Goal: Task Accomplishment & Management: Use online tool/utility

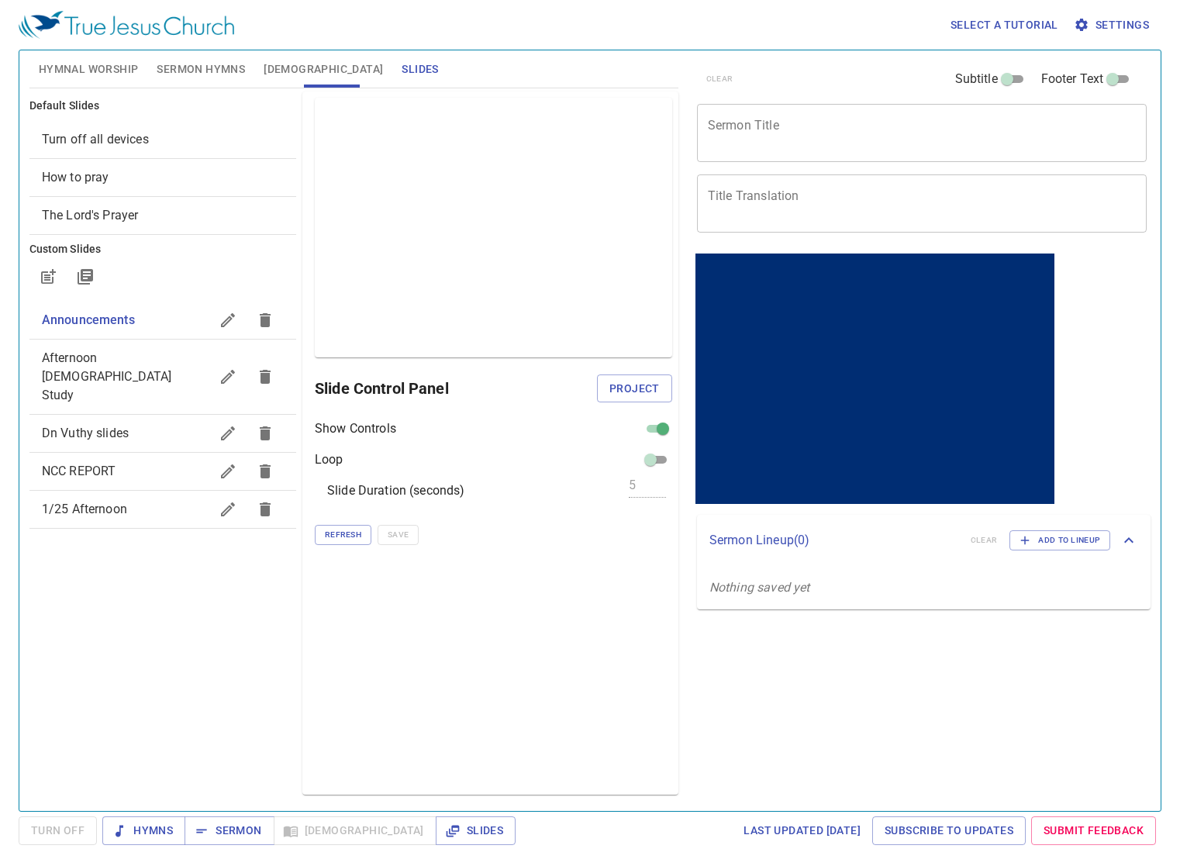
click at [199, 67] on span "Sermon Hymns" at bounding box center [201, 69] width 88 height 19
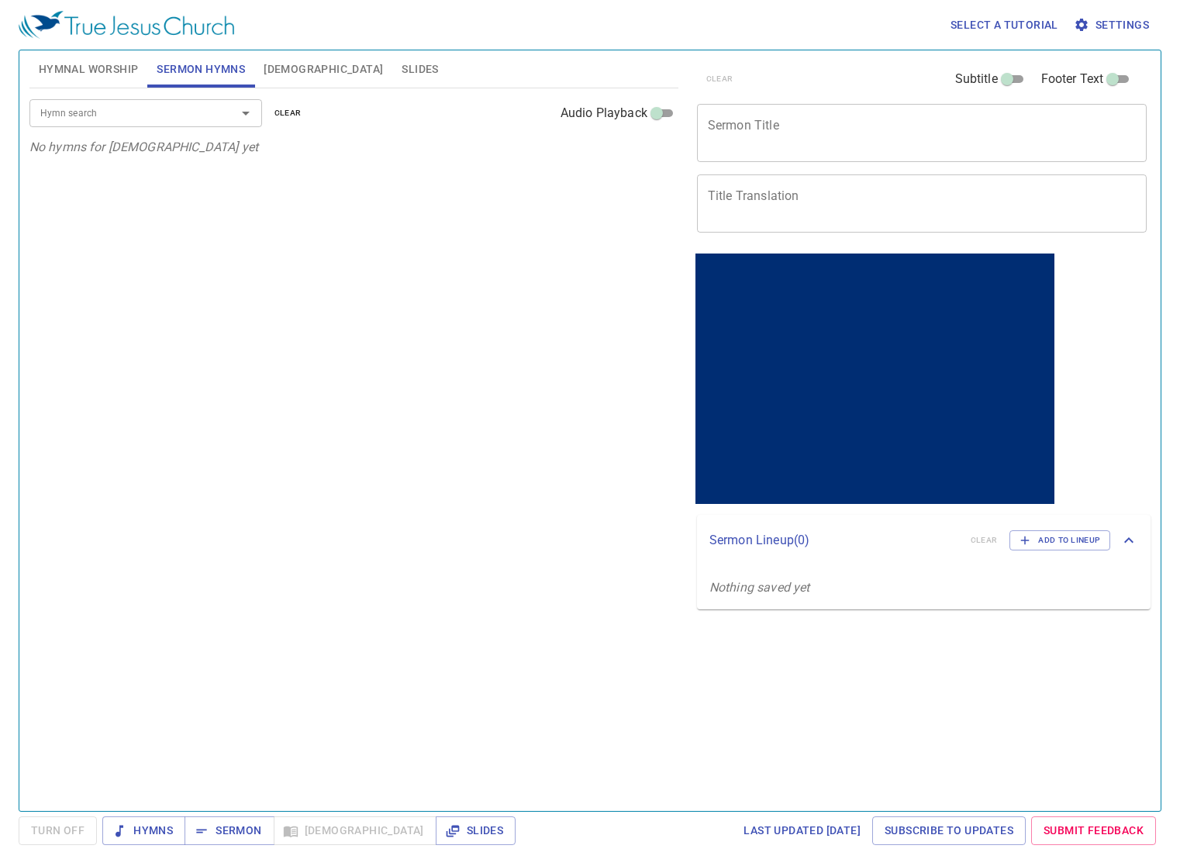
click at [731, 126] on textarea "Sermon Title" at bounding box center [922, 132] width 429 height 29
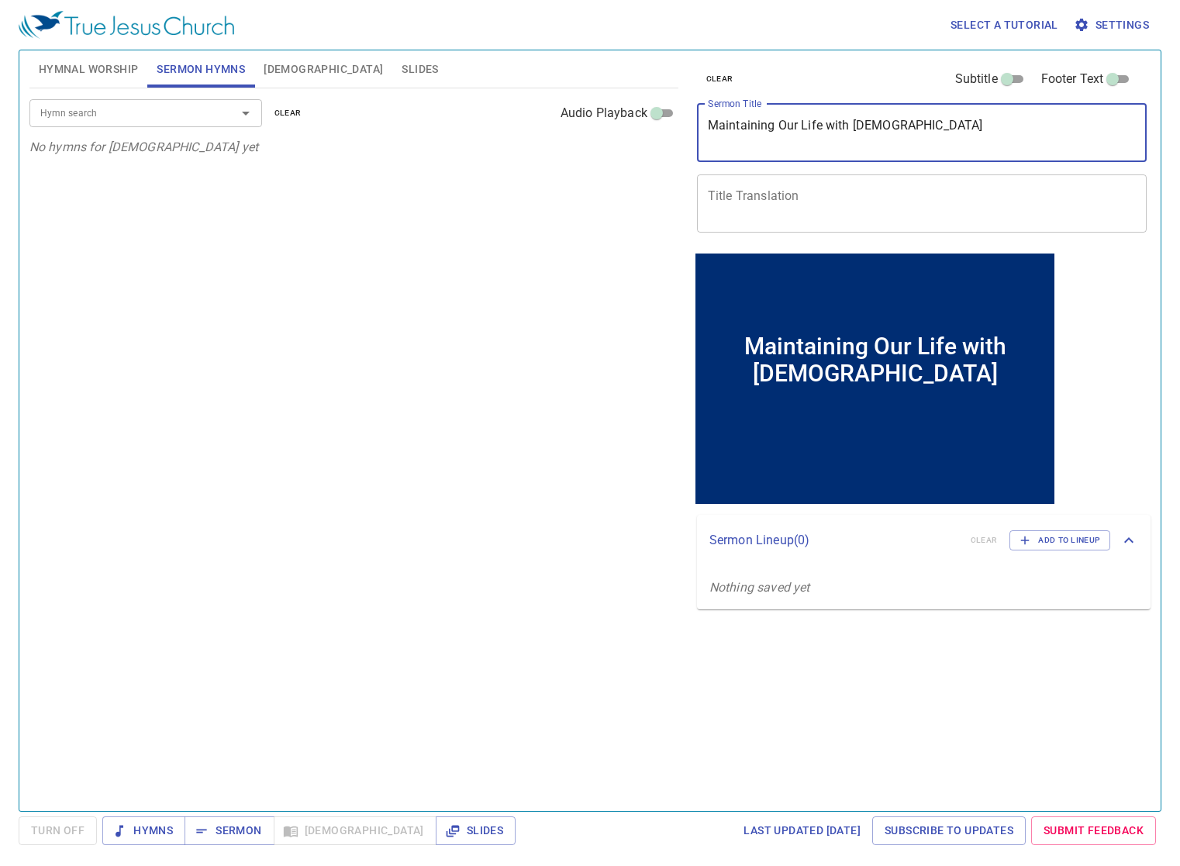
click at [226, 112] on div at bounding box center [235, 113] width 40 height 22
type textarea "Maintaining Our Life with God"
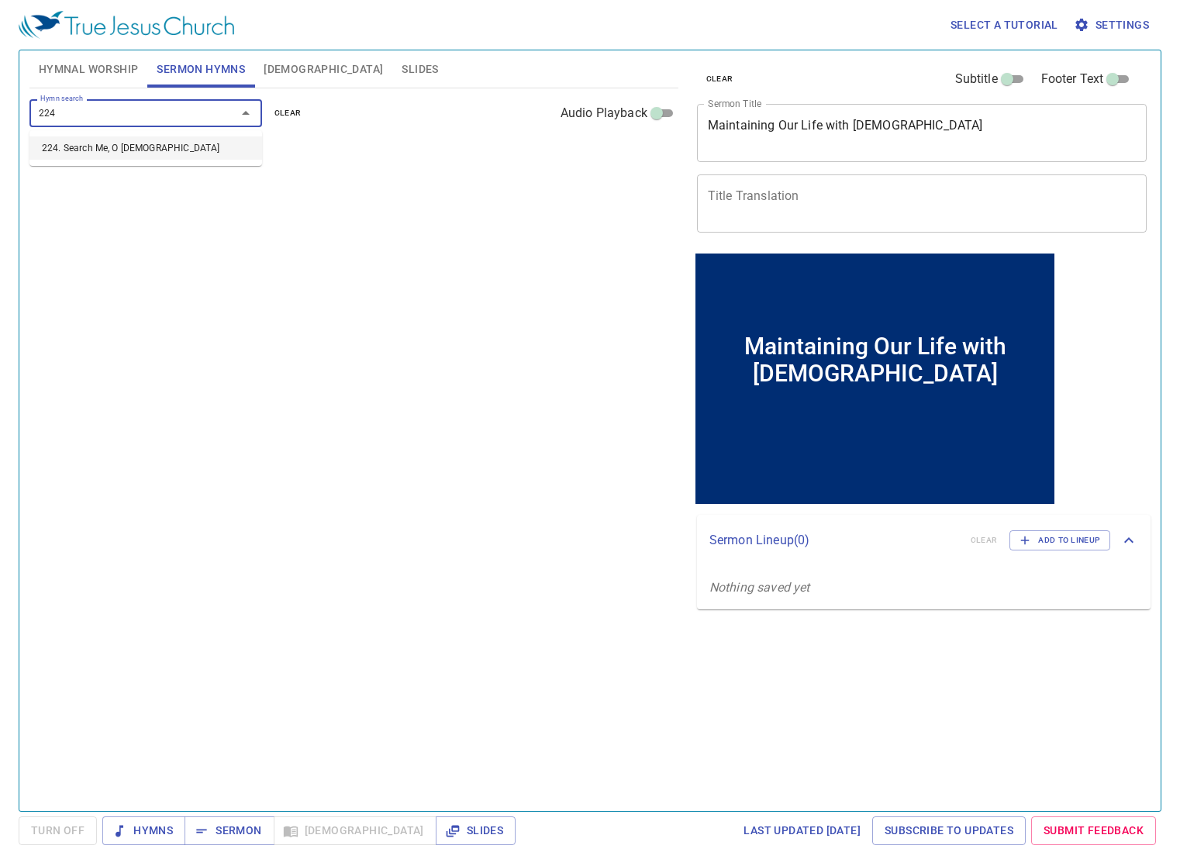
type input "224. Search Me, O [DEMOGRAPHIC_DATA]"
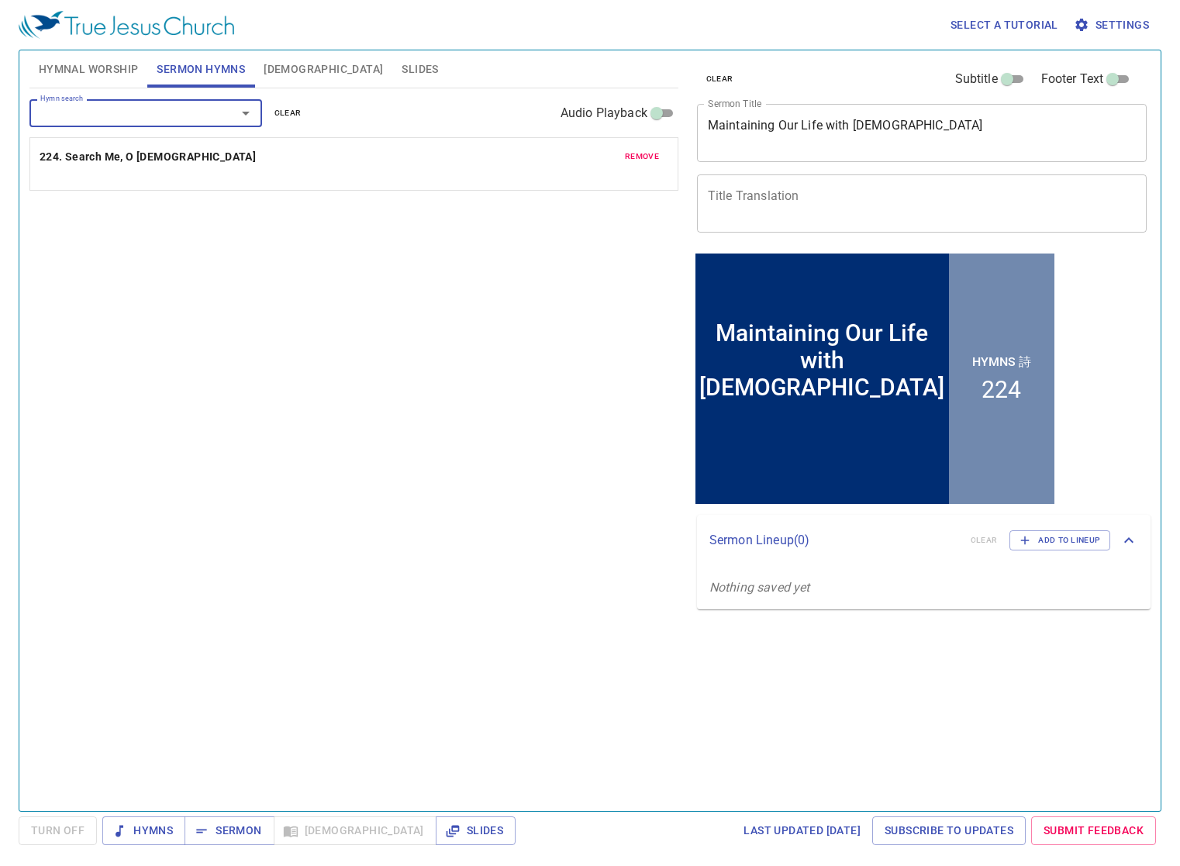
click at [893, 134] on textarea "Maintaining Our Life with God" at bounding box center [922, 132] width 429 height 29
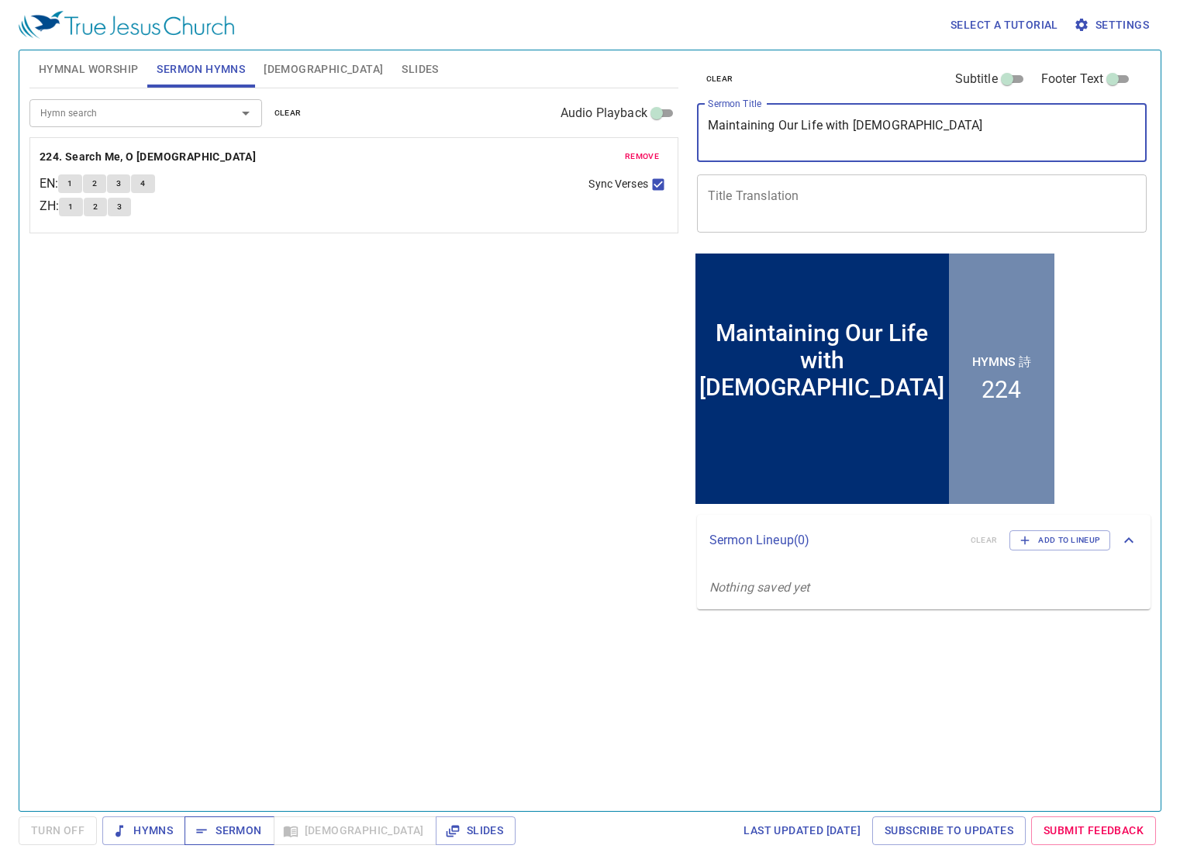
click at [224, 837] on span "Sermon" at bounding box center [229, 830] width 64 height 19
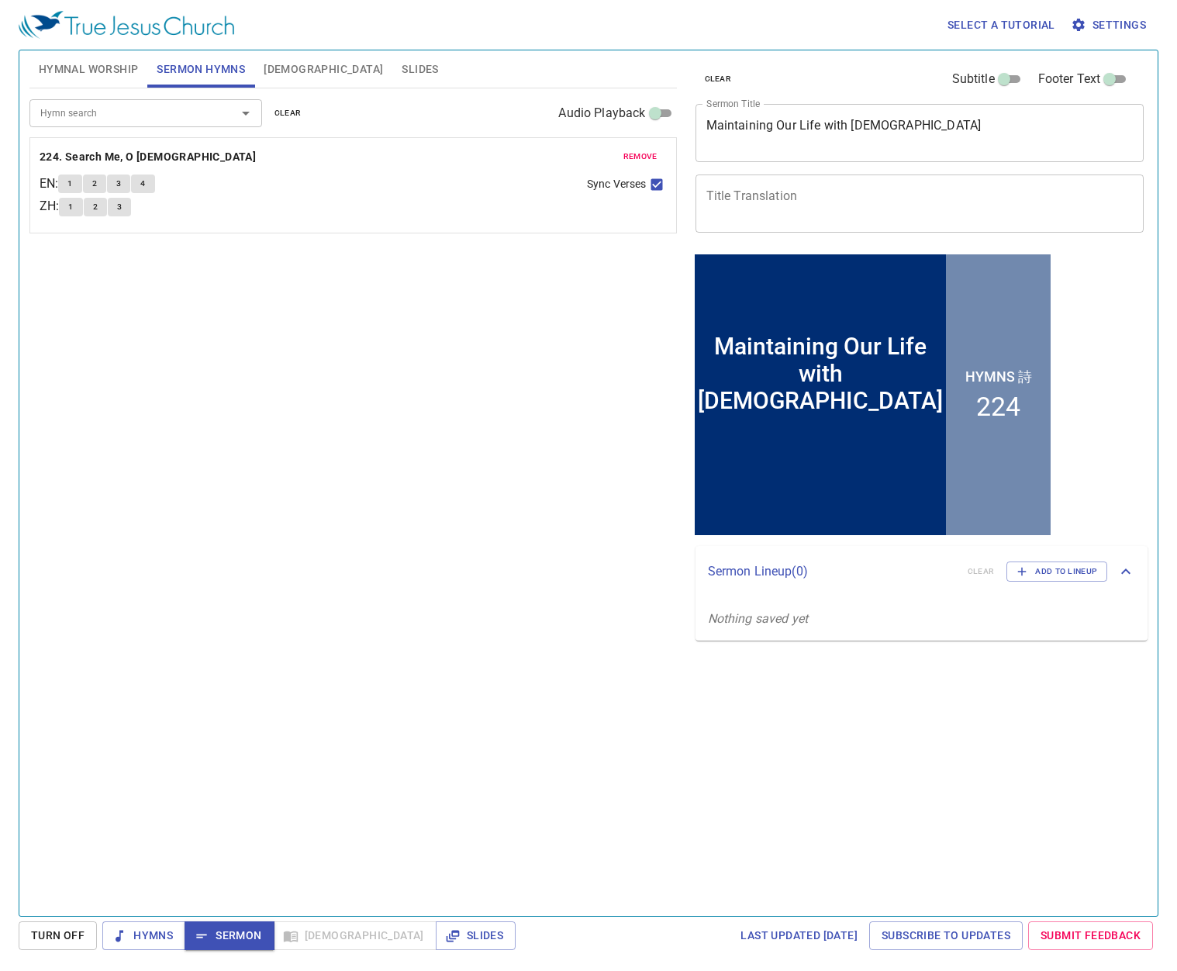
drag, startPoint x: 1176, startPoint y: 130, endPoint x: 1006, endPoint y: 142, distance: 170.2
click at [1006, 142] on div "Select a tutorial Settings Hymnal Worship Sermon Hymns Bible Slides Hymn search…" at bounding box center [588, 485] width 1177 height 971
click at [912, 737] on div "clear Subtitle Footer Text Sermon Title Maintaining Our Life with God x Sermon …" at bounding box center [918, 476] width 471 height 865
click at [828, 119] on textarea "Maintaining Our Life with God" at bounding box center [919, 132] width 427 height 29
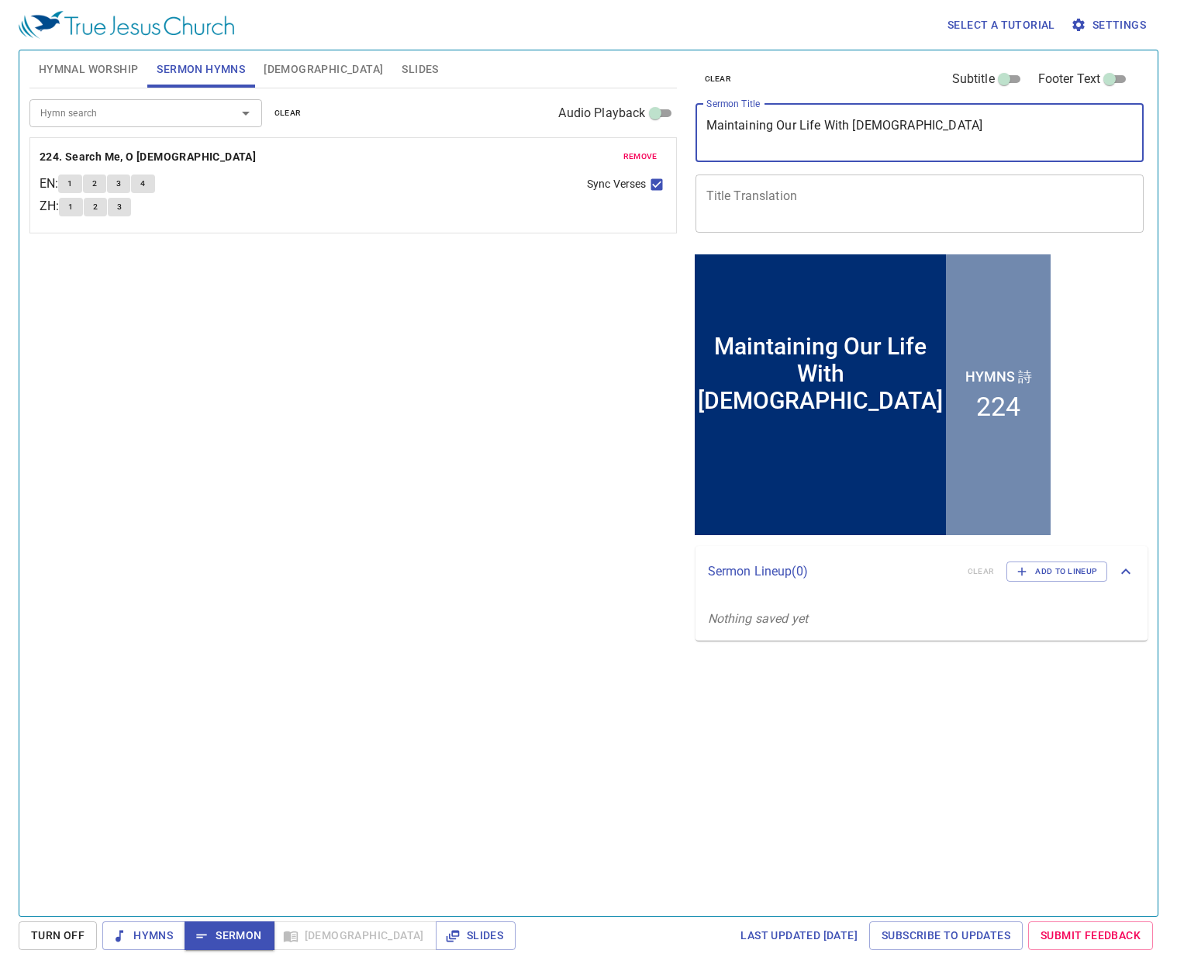
type textarea "Maintaining Our Life With [DEMOGRAPHIC_DATA]"
click at [69, 181] on button "1" at bounding box center [69, 183] width 23 height 19
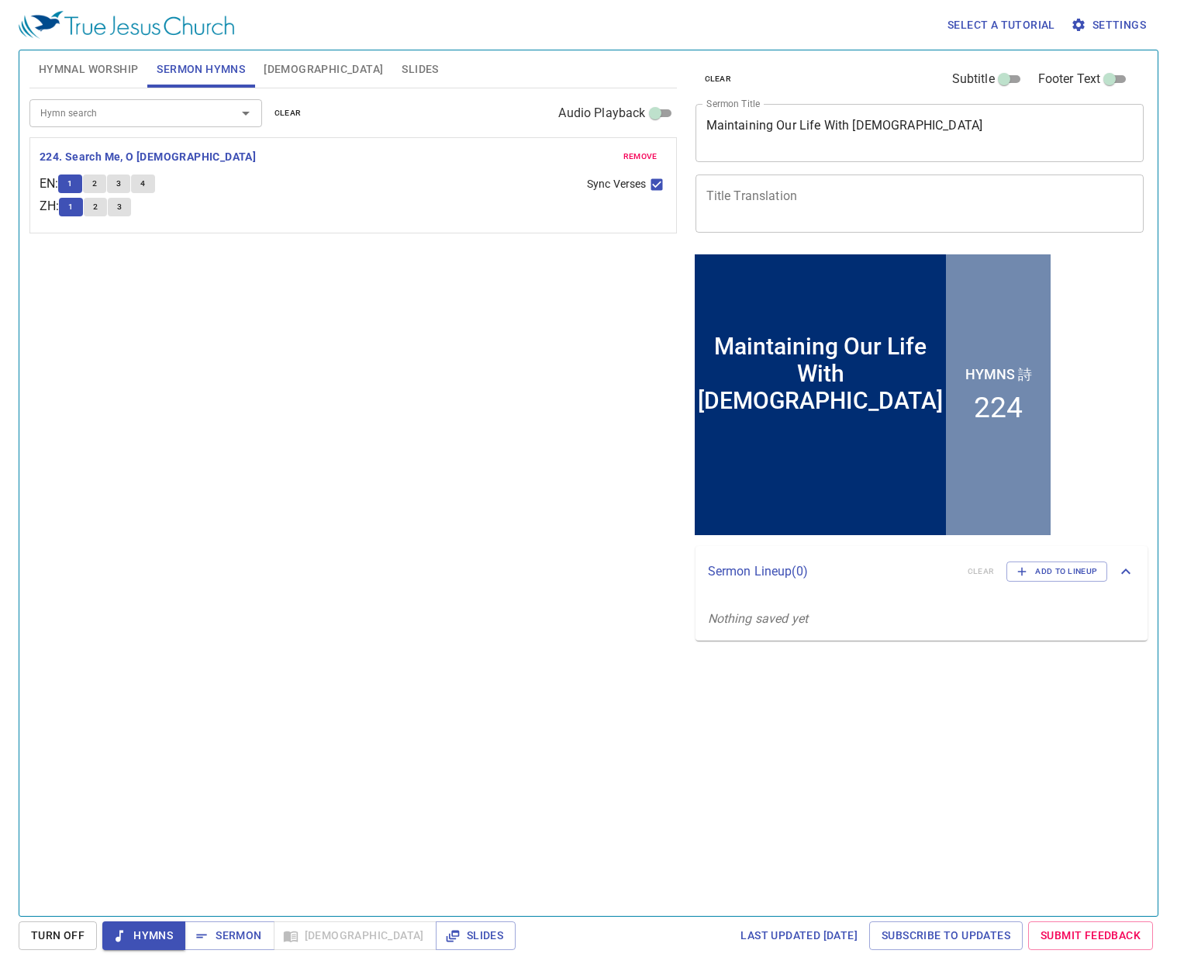
click at [413, 462] on div "Hymn search Hymn search clear Audio Playback remove 224. Search Me, O God EN : …" at bounding box center [352, 495] width 647 height 814
click at [429, 437] on div "Hymn search Hymn search clear Audio Playback remove 224. Search Me, O God EN : …" at bounding box center [352, 495] width 647 height 814
click at [208, 289] on div "Hymn search Hymn search clear Audio Playback remove 224. Search Me, O God EN : …" at bounding box center [352, 495] width 647 height 814
click at [378, 419] on div "Hymn search Hymn search clear Audio Playback remove 224. Search Me, O God EN : …" at bounding box center [352, 495] width 647 height 814
click at [240, 935] on span "Sermon" at bounding box center [229, 935] width 64 height 19
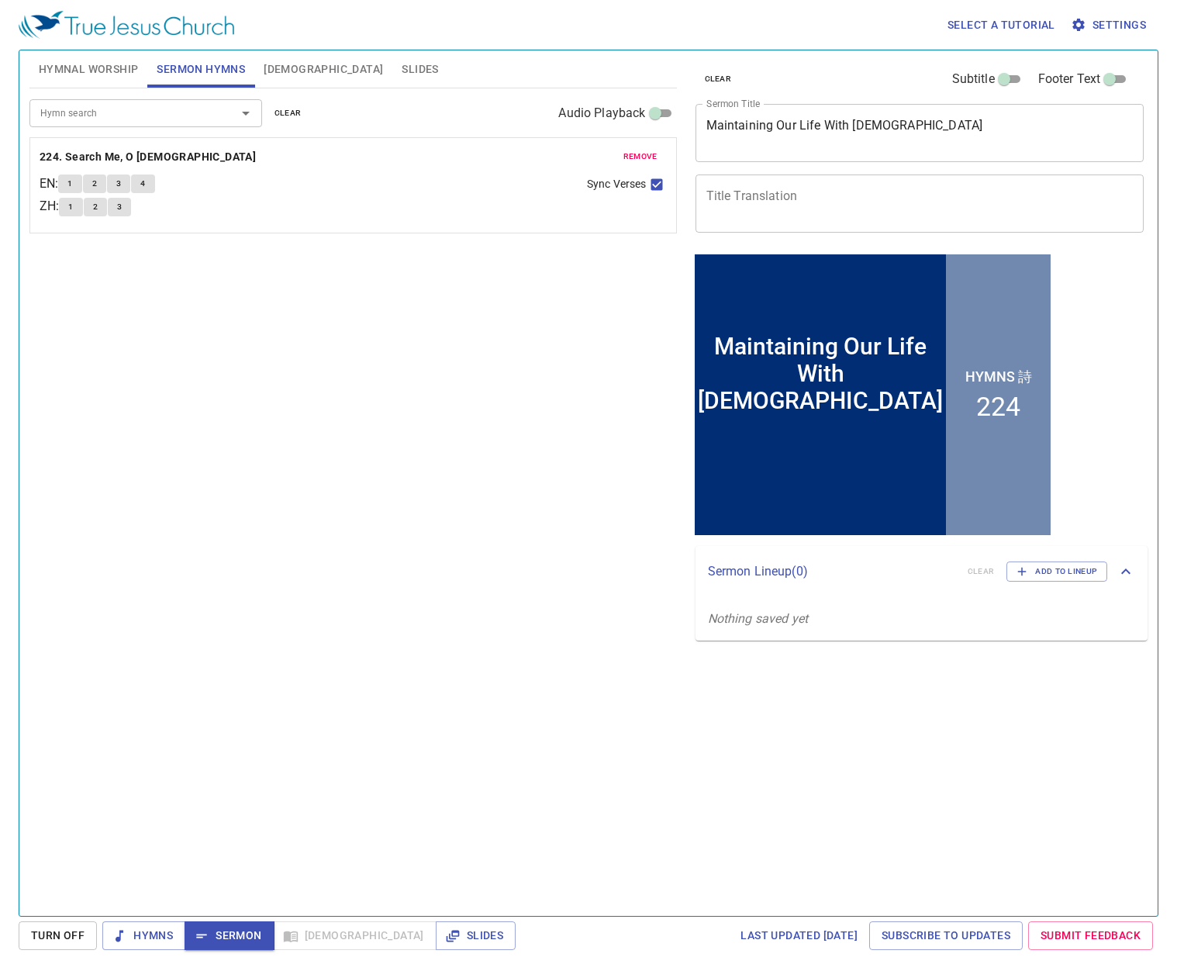
click at [291, 67] on span "[DEMOGRAPHIC_DATA]" at bounding box center [323, 69] width 119 height 19
click at [275, 64] on span "[DEMOGRAPHIC_DATA]" at bounding box center [323, 69] width 119 height 19
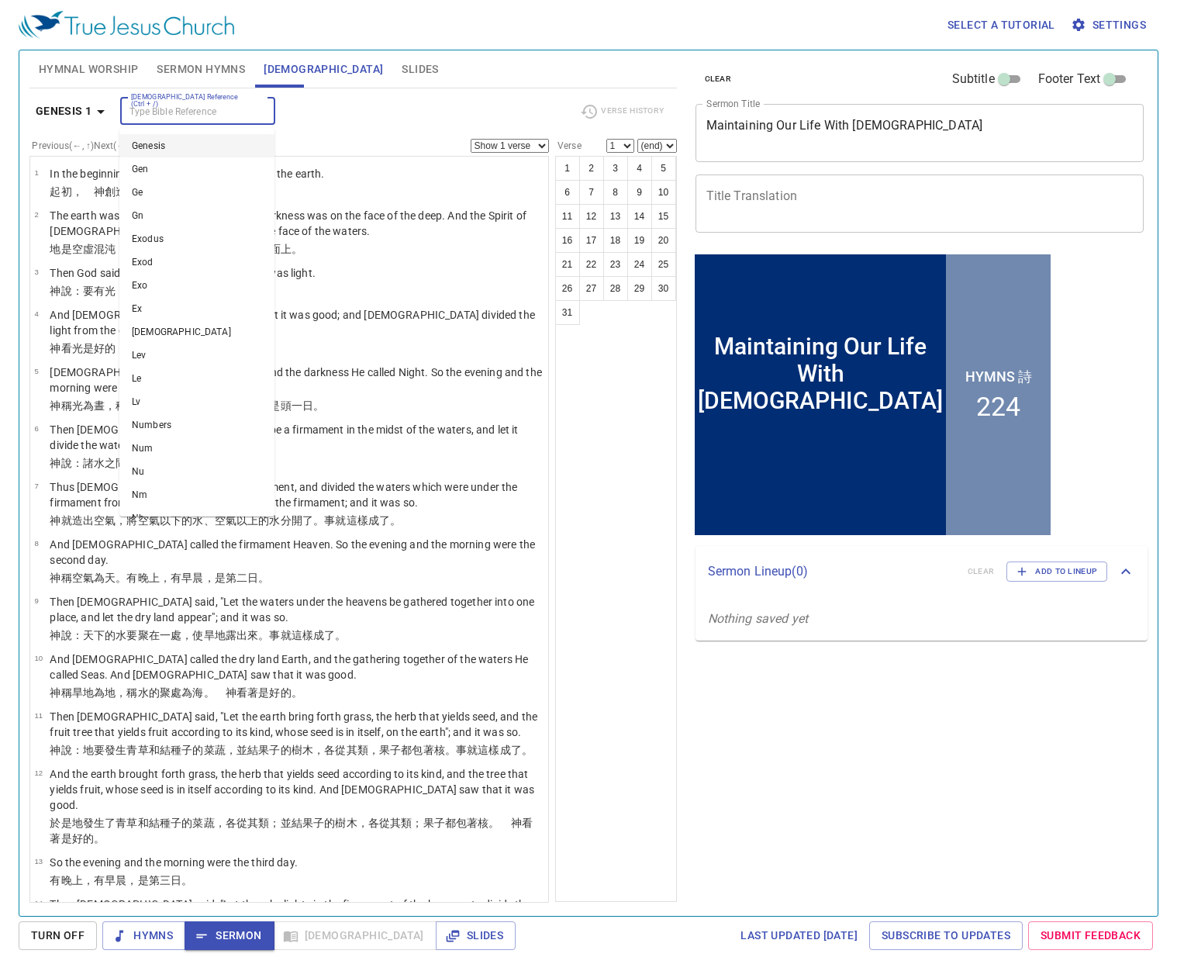
click at [226, 107] on input "[DEMOGRAPHIC_DATA] Reference (Ctrl + /)" at bounding box center [185, 111] width 120 height 18
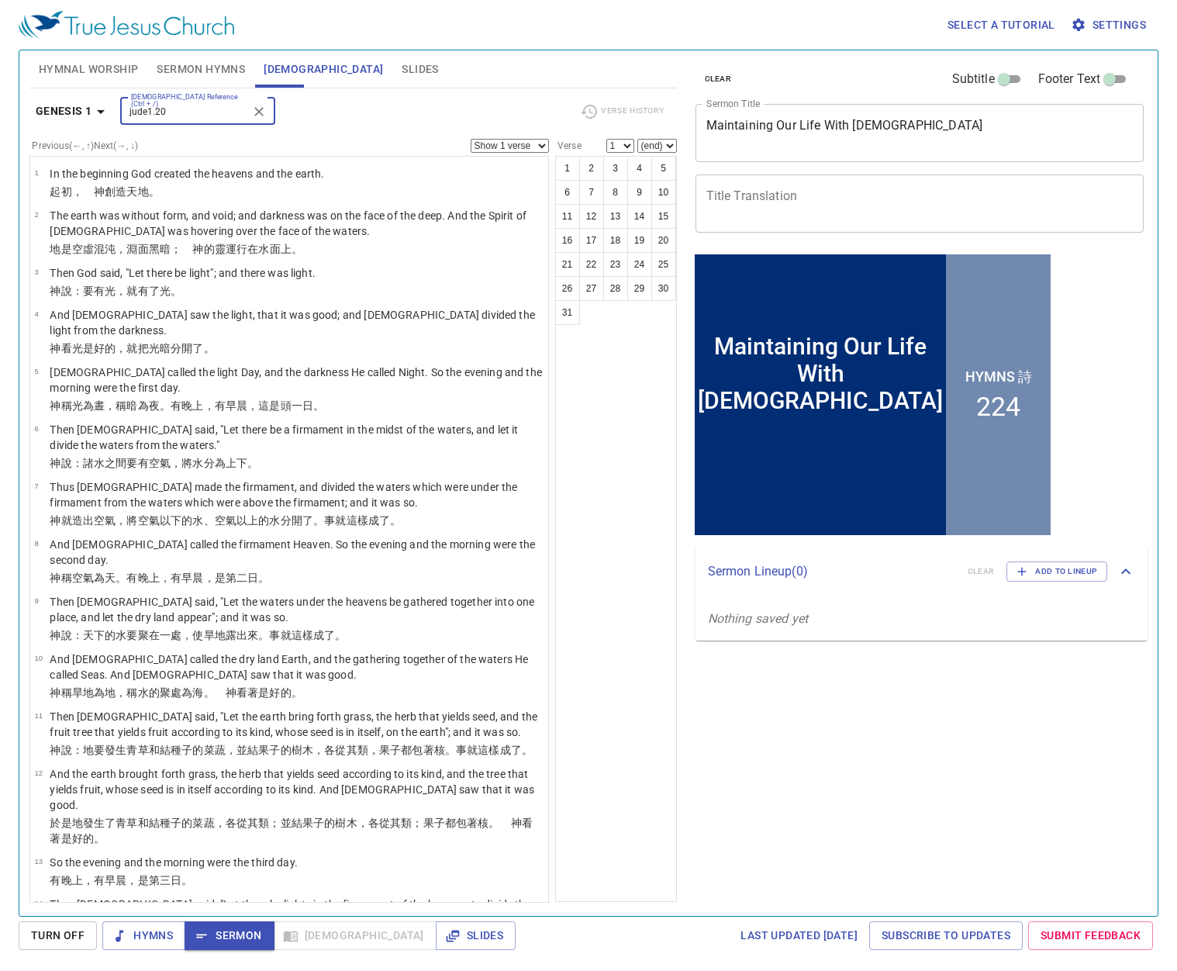
type input "jude1.20"
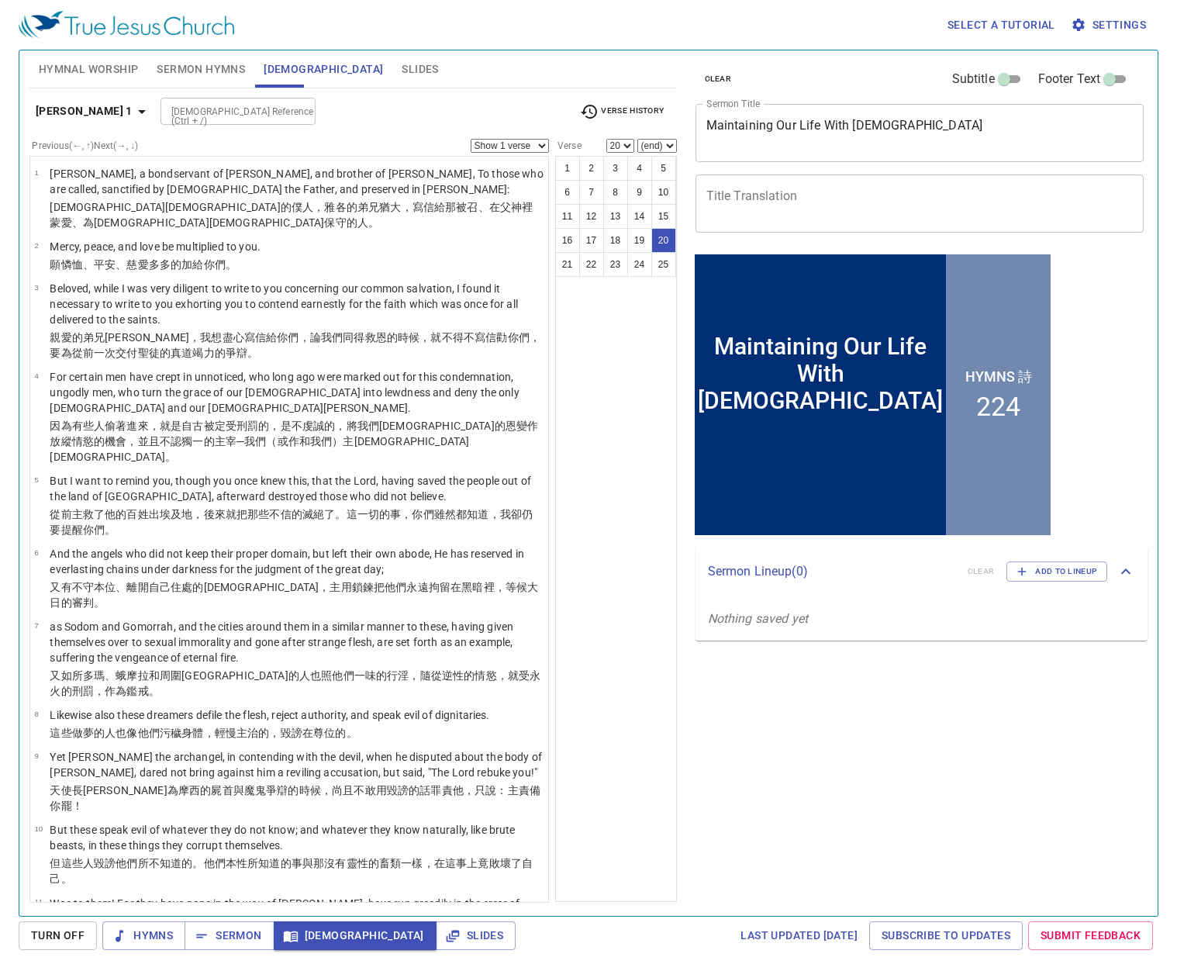
scroll to position [827, 0]
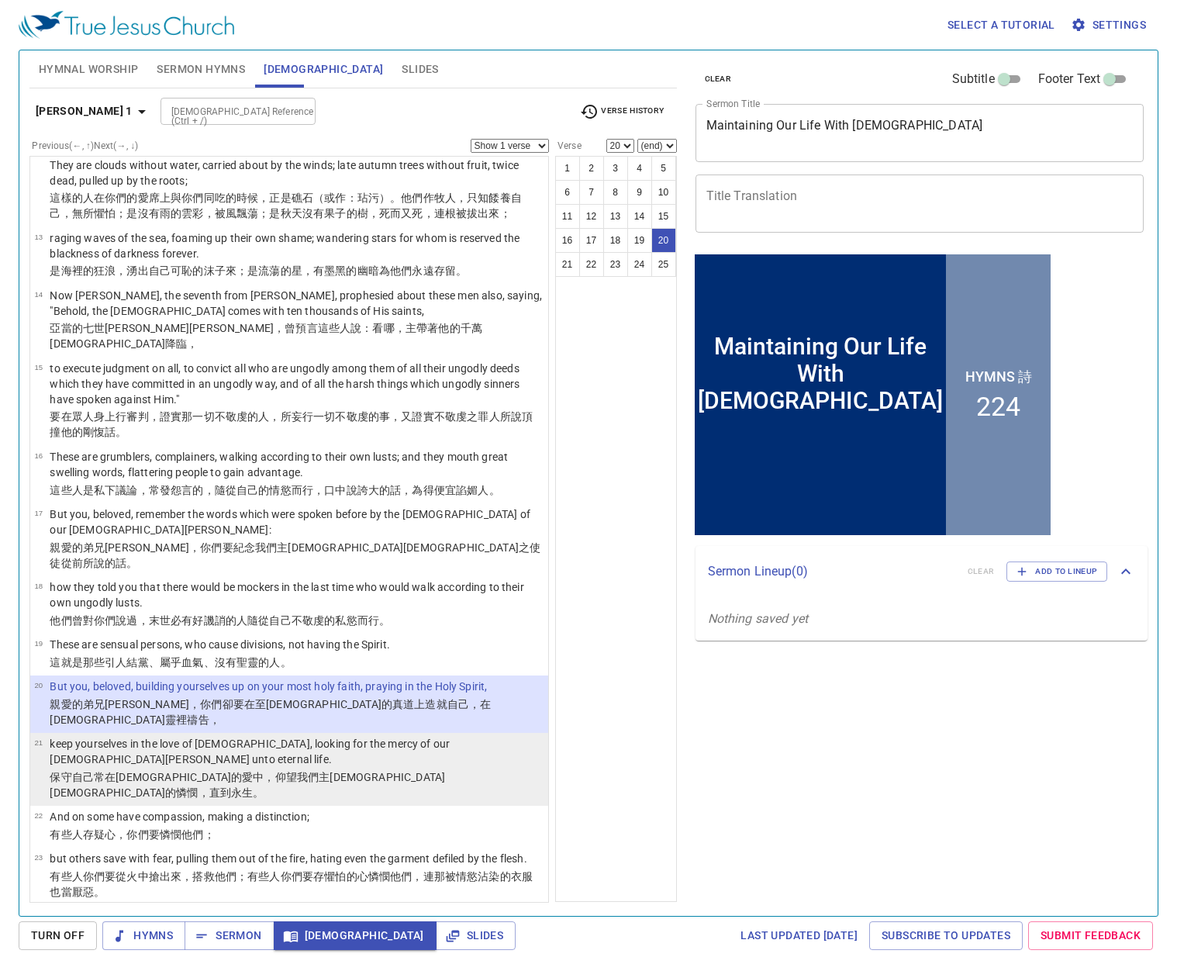
click at [204, 736] on p "keep yourselves in the love of [DEMOGRAPHIC_DATA], looking for the mercy of our…" at bounding box center [297, 751] width 494 height 31
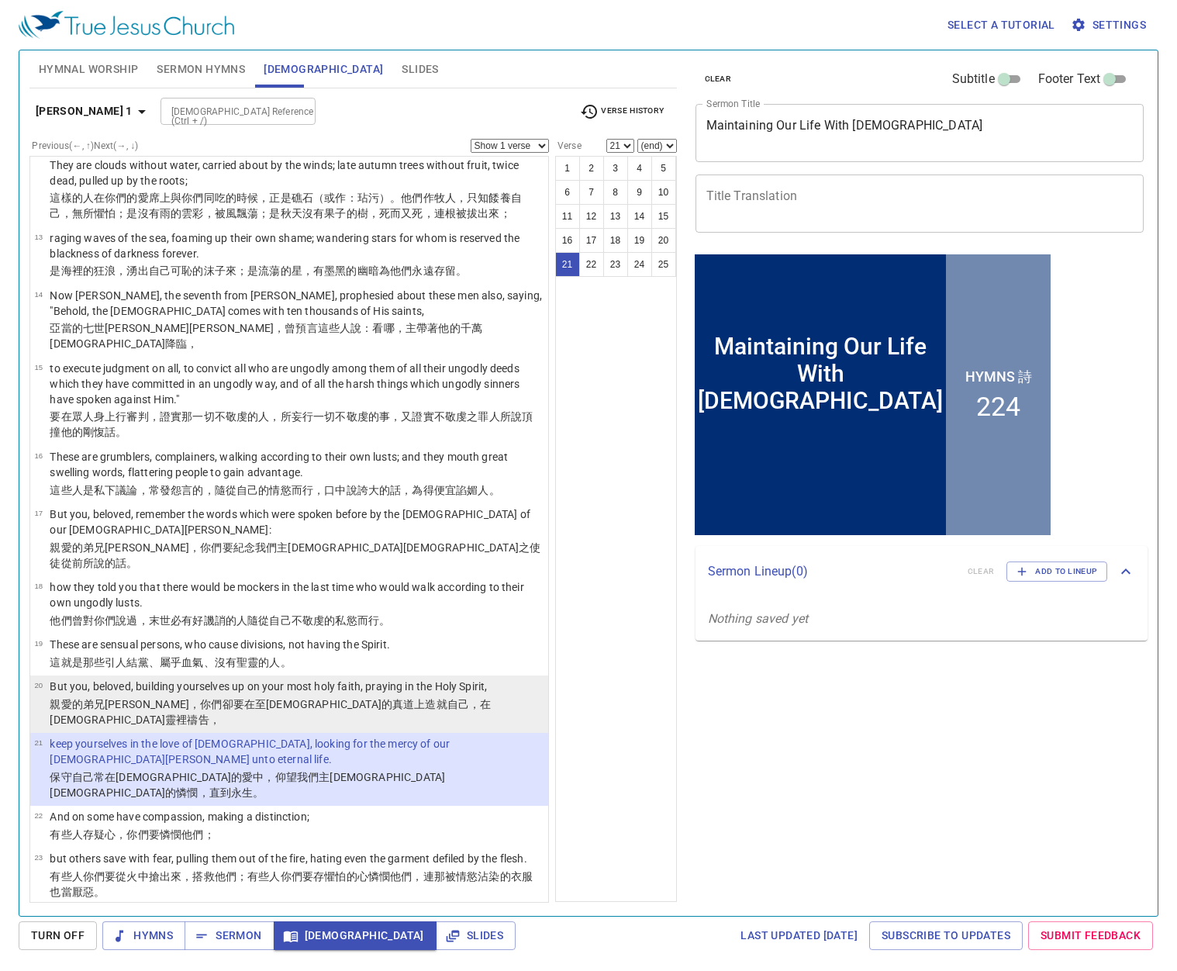
click at [254, 678] on p "But you, beloved, building yourselves up on your most holy faith, praying in th…" at bounding box center [297, 686] width 494 height 16
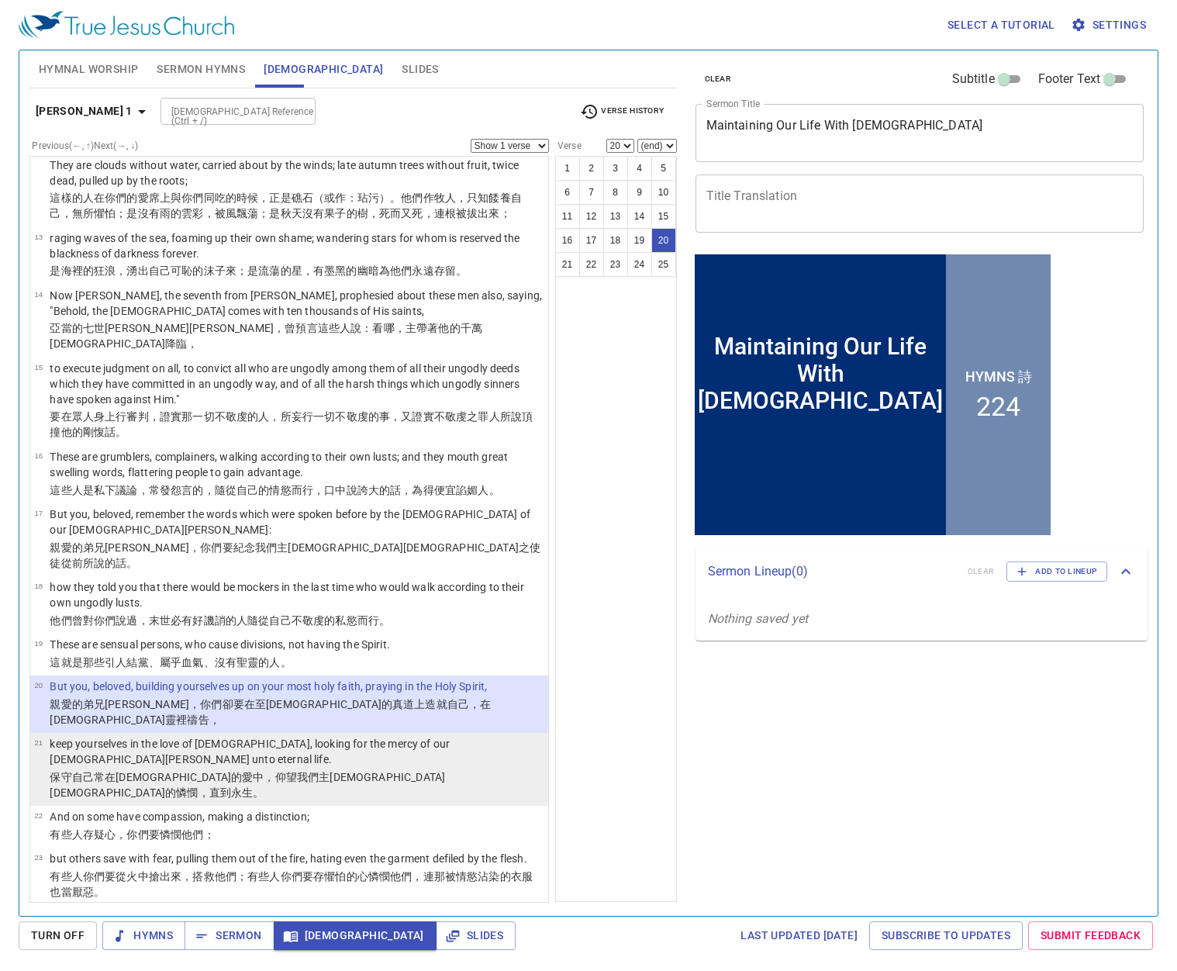
click at [198, 736] on p "keep yourselves in the love of God, looking for the mercy of our Lord Jesus Chr…" at bounding box center [297, 751] width 494 height 31
select select "21"
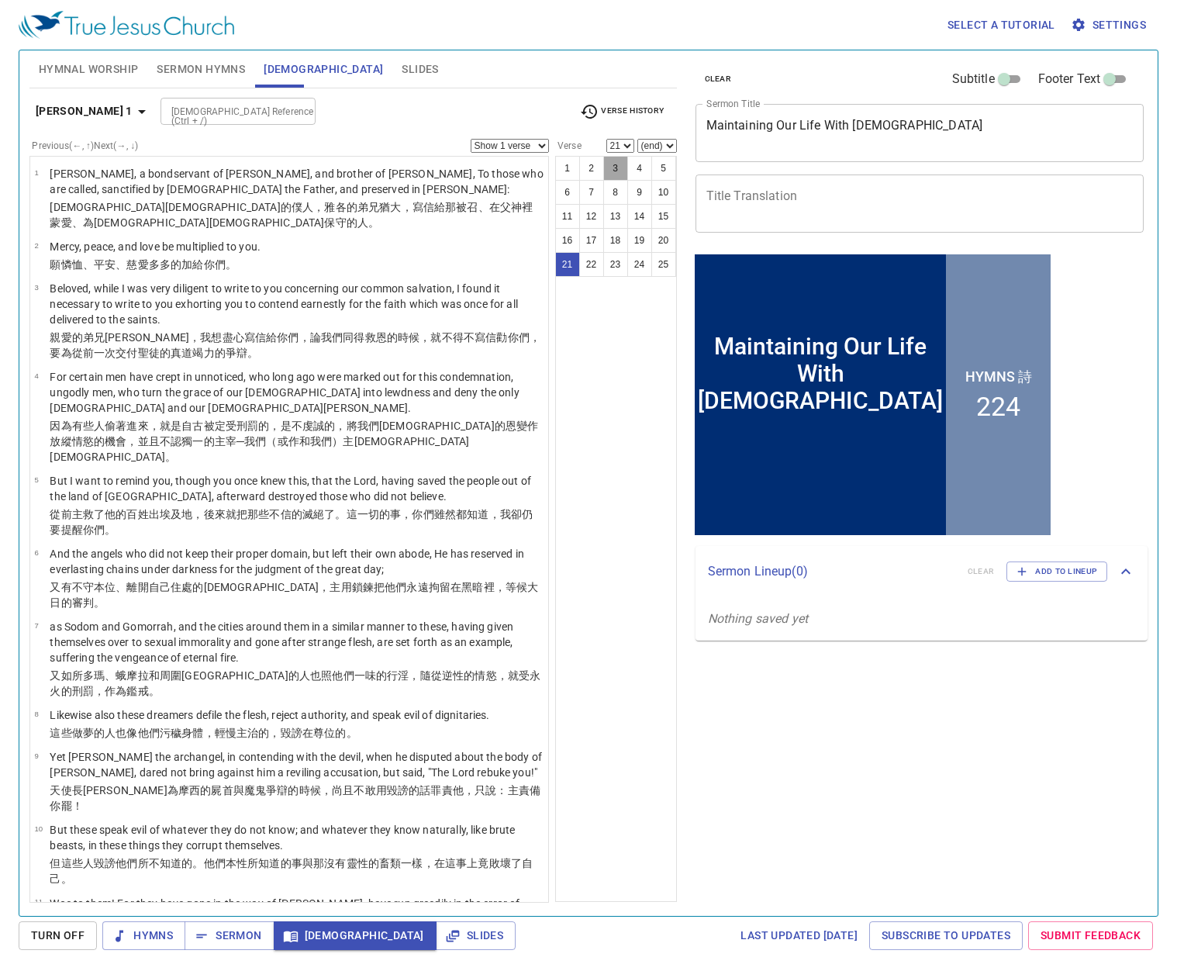
click at [616, 174] on button "3" at bounding box center [615, 168] width 25 height 25
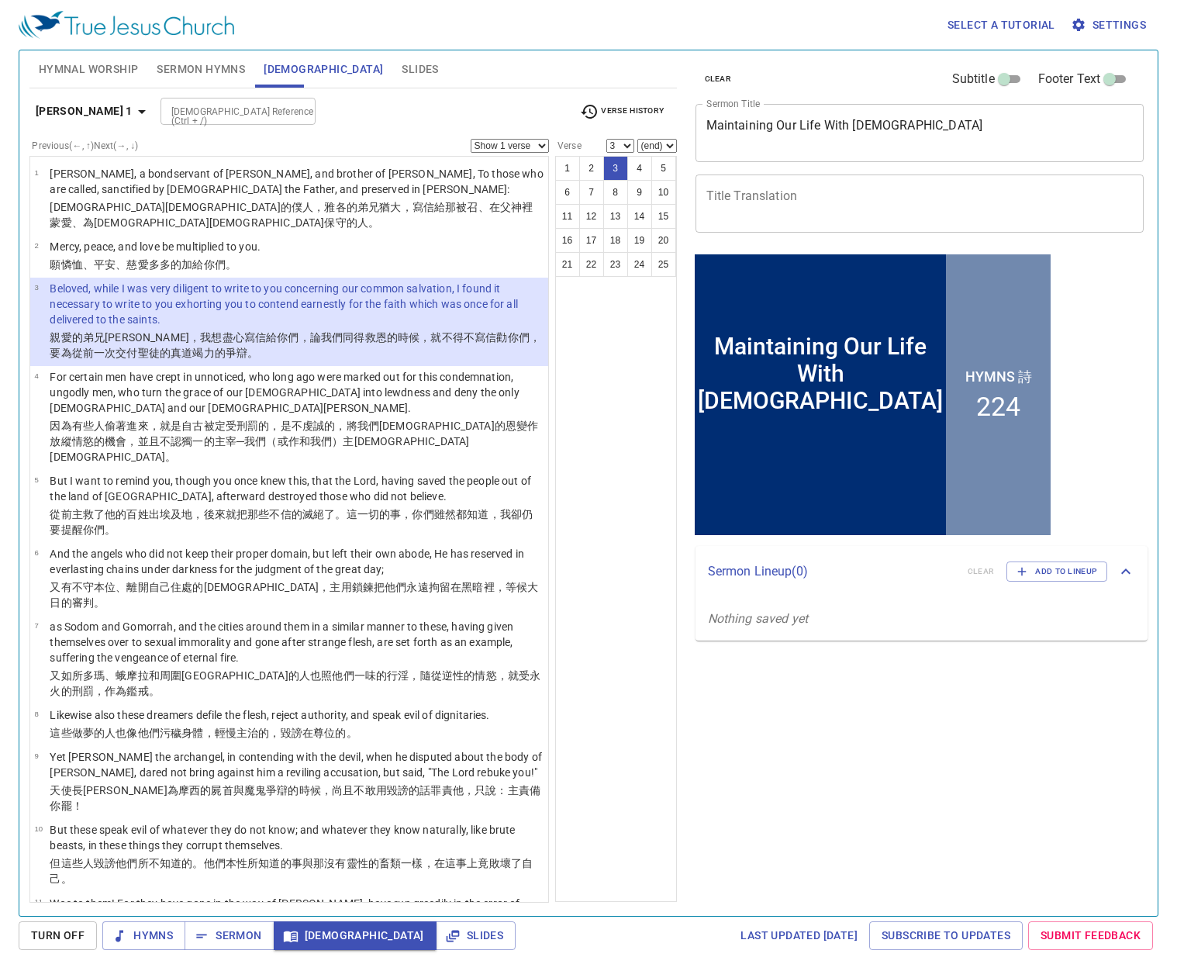
click at [613, 463] on div "1 2 3 4 5 6 7 8 9 10 11 12 13 14 15 16 17 18 19 20 21 22 23 24 25" at bounding box center [616, 529] width 122 height 746
click at [235, 931] on span "Sermon" at bounding box center [229, 935] width 64 height 19
click at [630, 738] on div "1 2 3 4 5 6 7 8 9 10 11 12 13 14 15 16 17 18 19 20 21 22 23 24 25" at bounding box center [616, 529] width 122 height 746
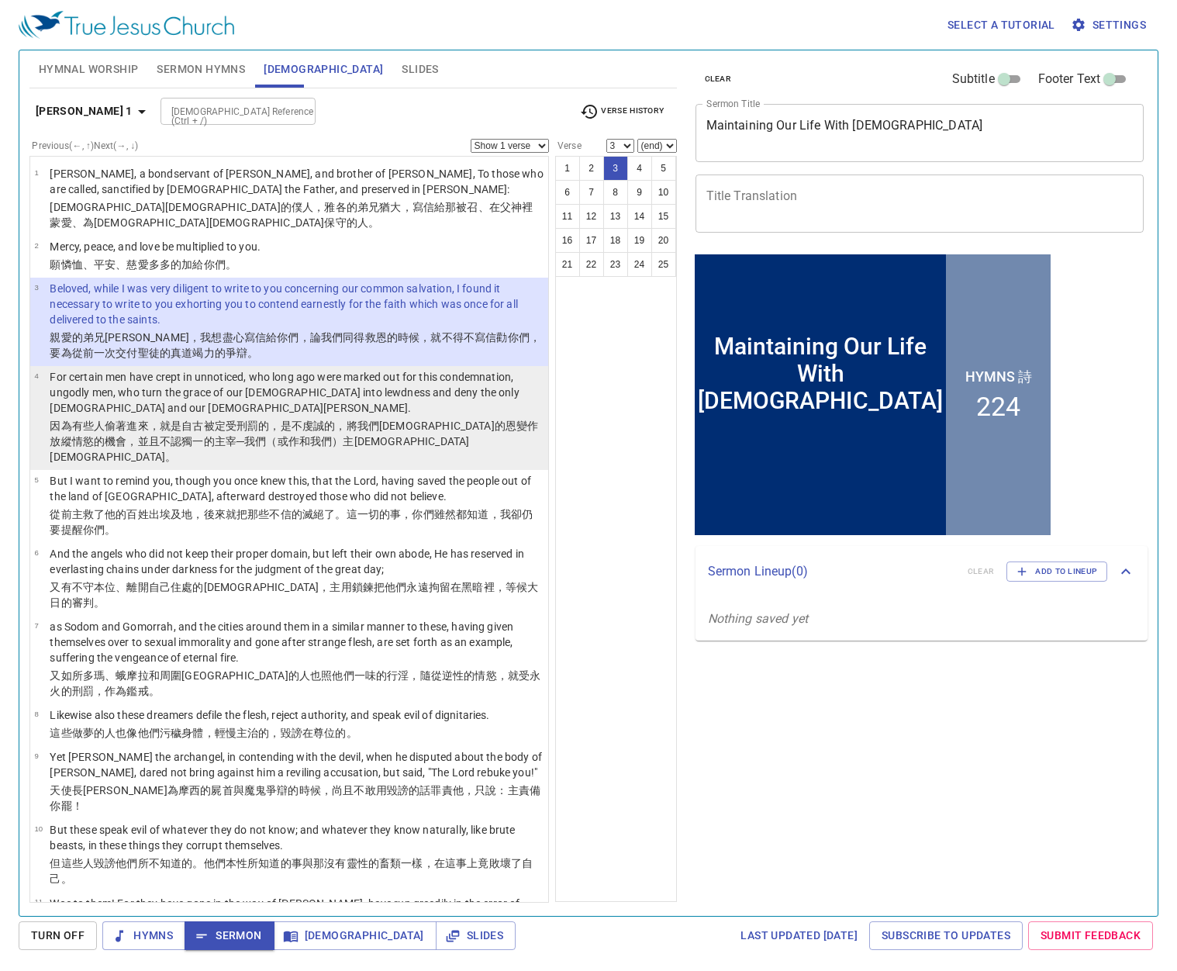
click at [217, 396] on p "For certain men have crept in unnoticed, who long ago were marked out for this …" at bounding box center [297, 392] width 494 height 47
select select "4"
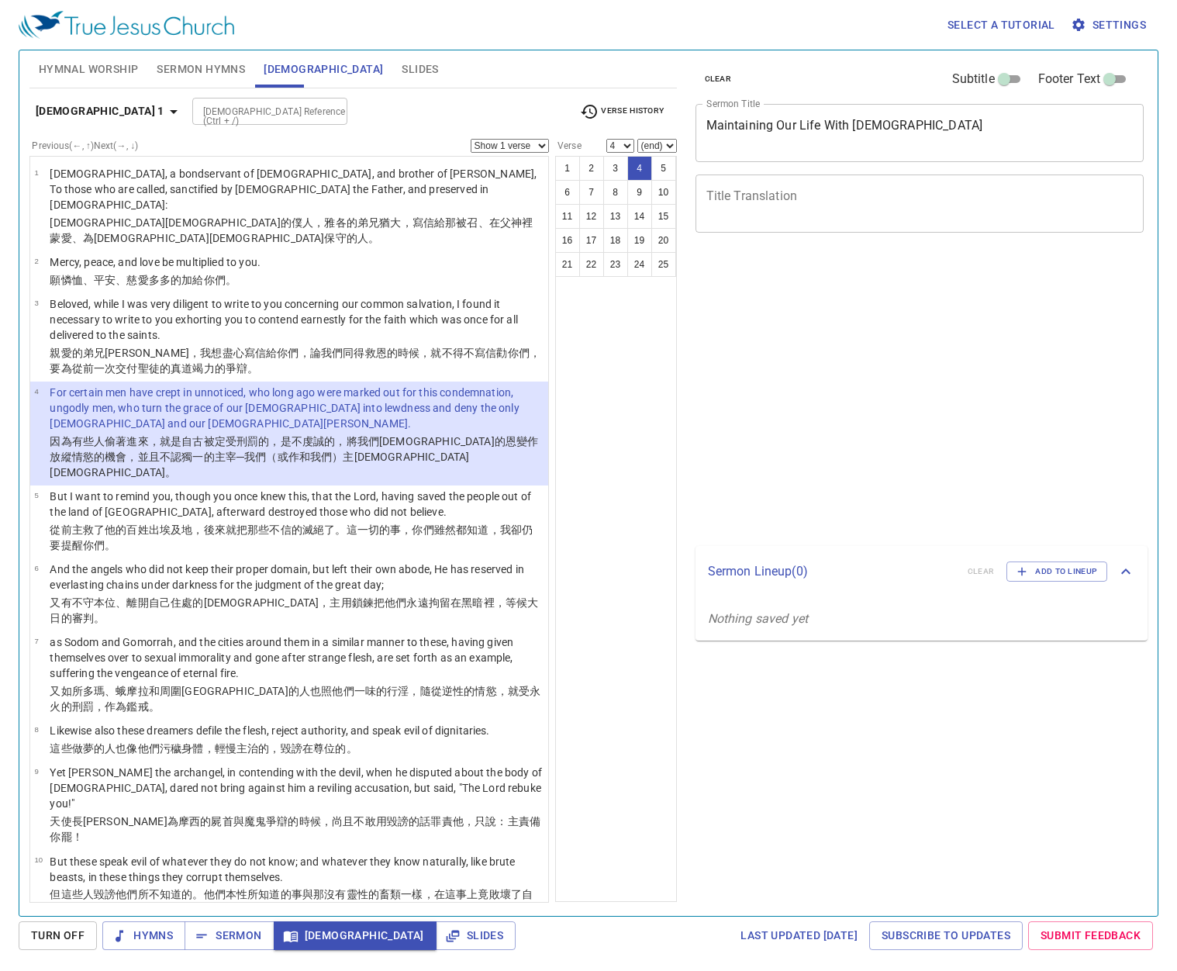
select select "4"
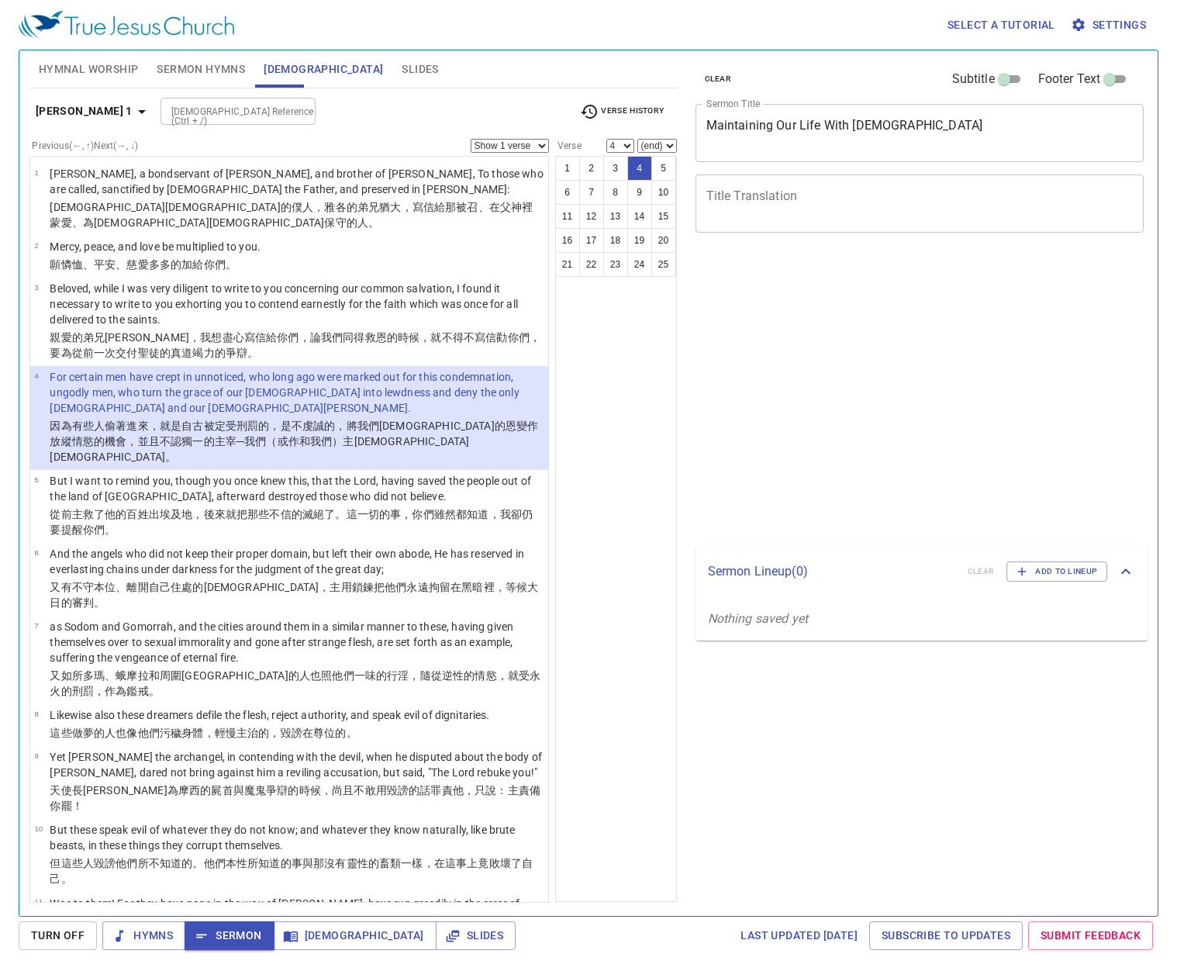
select select "4"
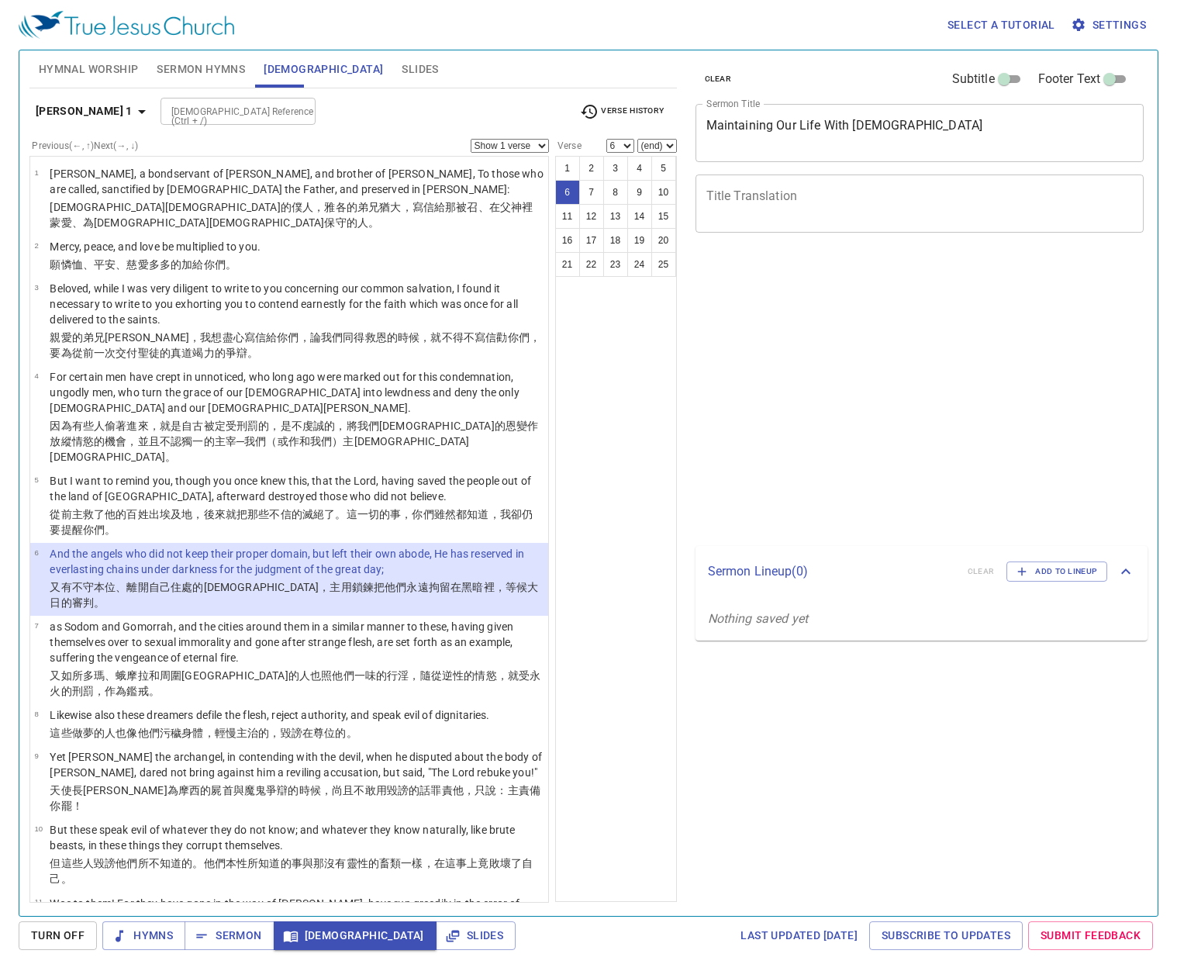
select select "6"
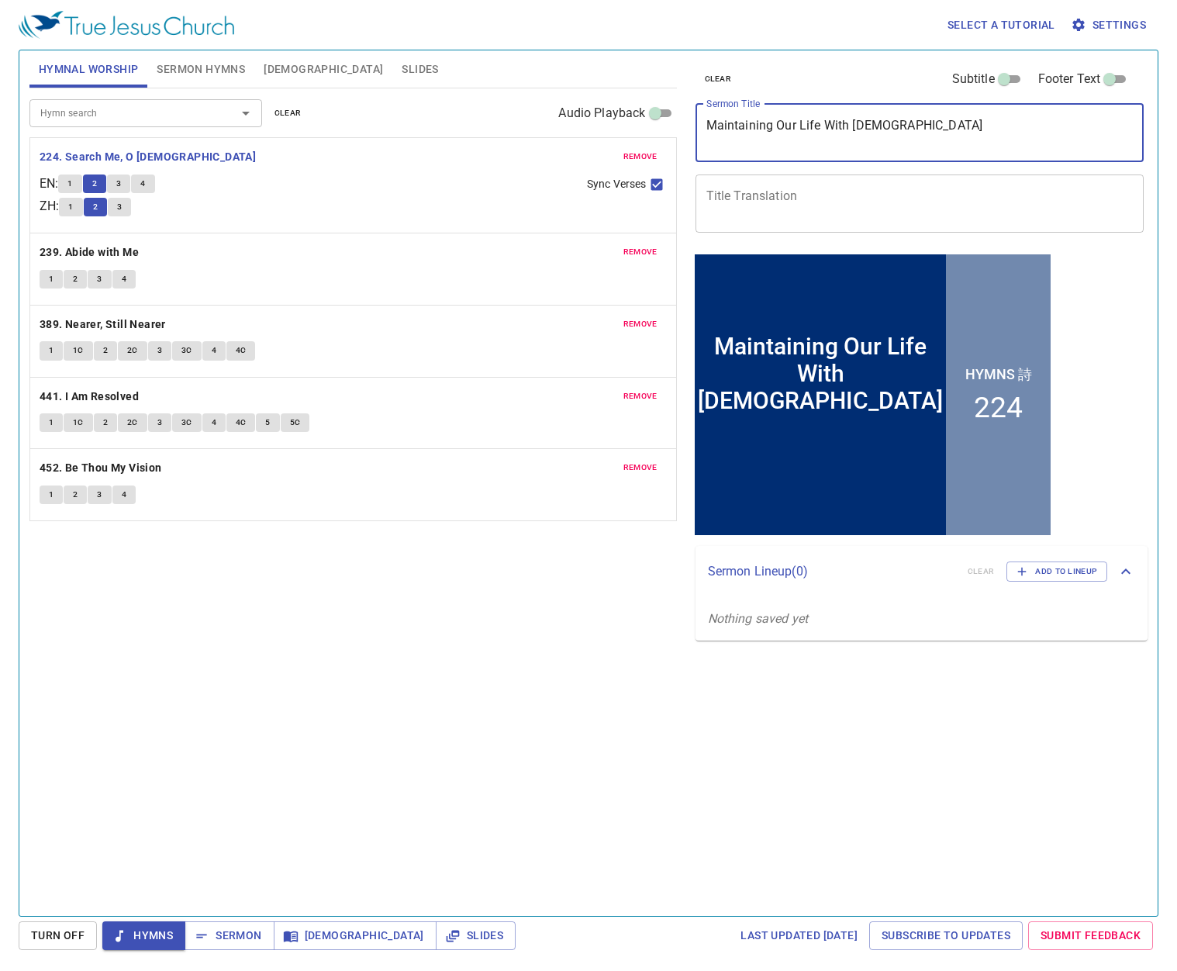
click at [639, 150] on div "Hymnal Worship Sermon Hymns Bible Slides Hymn search Hymn search clear Audio Pl…" at bounding box center [588, 476] width 1131 height 865
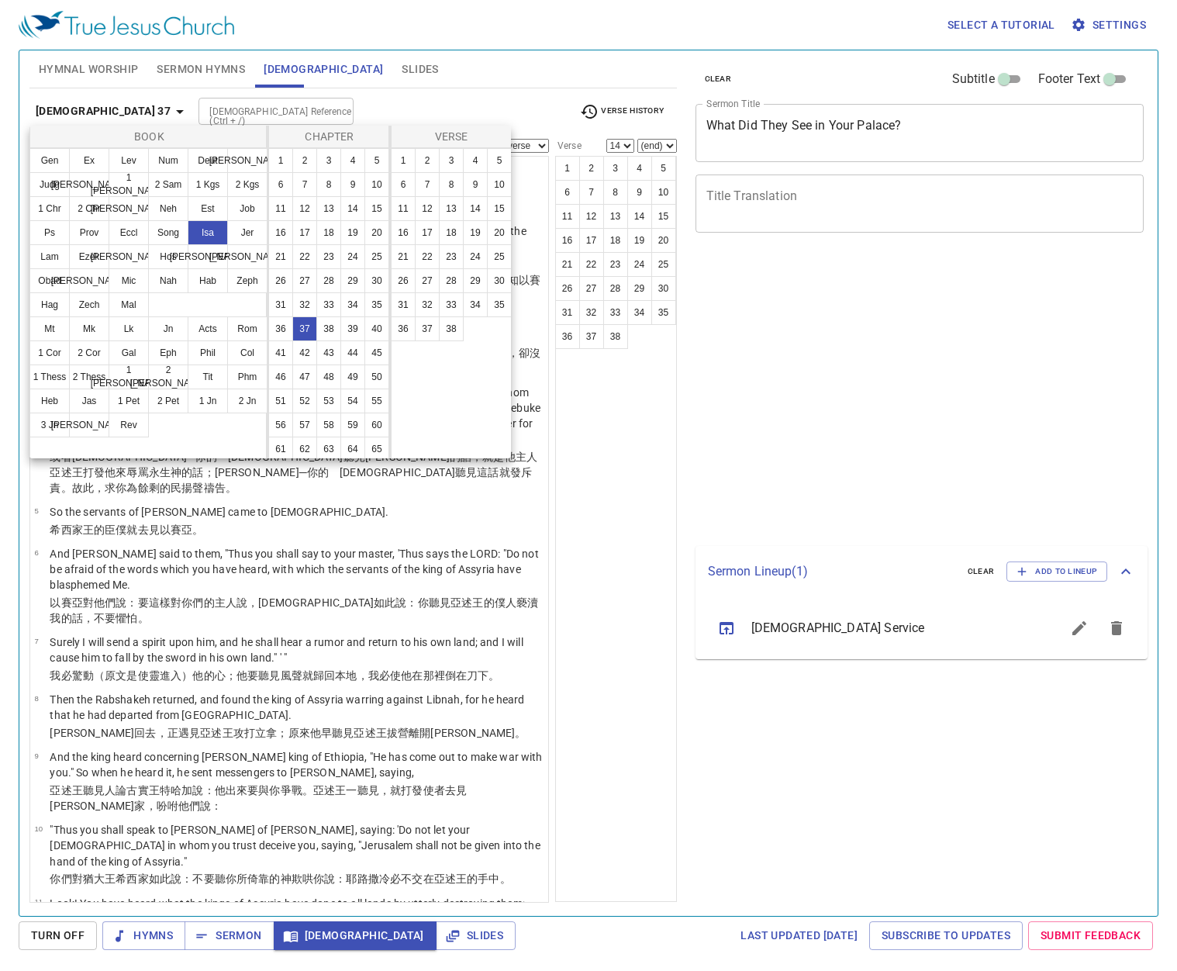
select select "14"
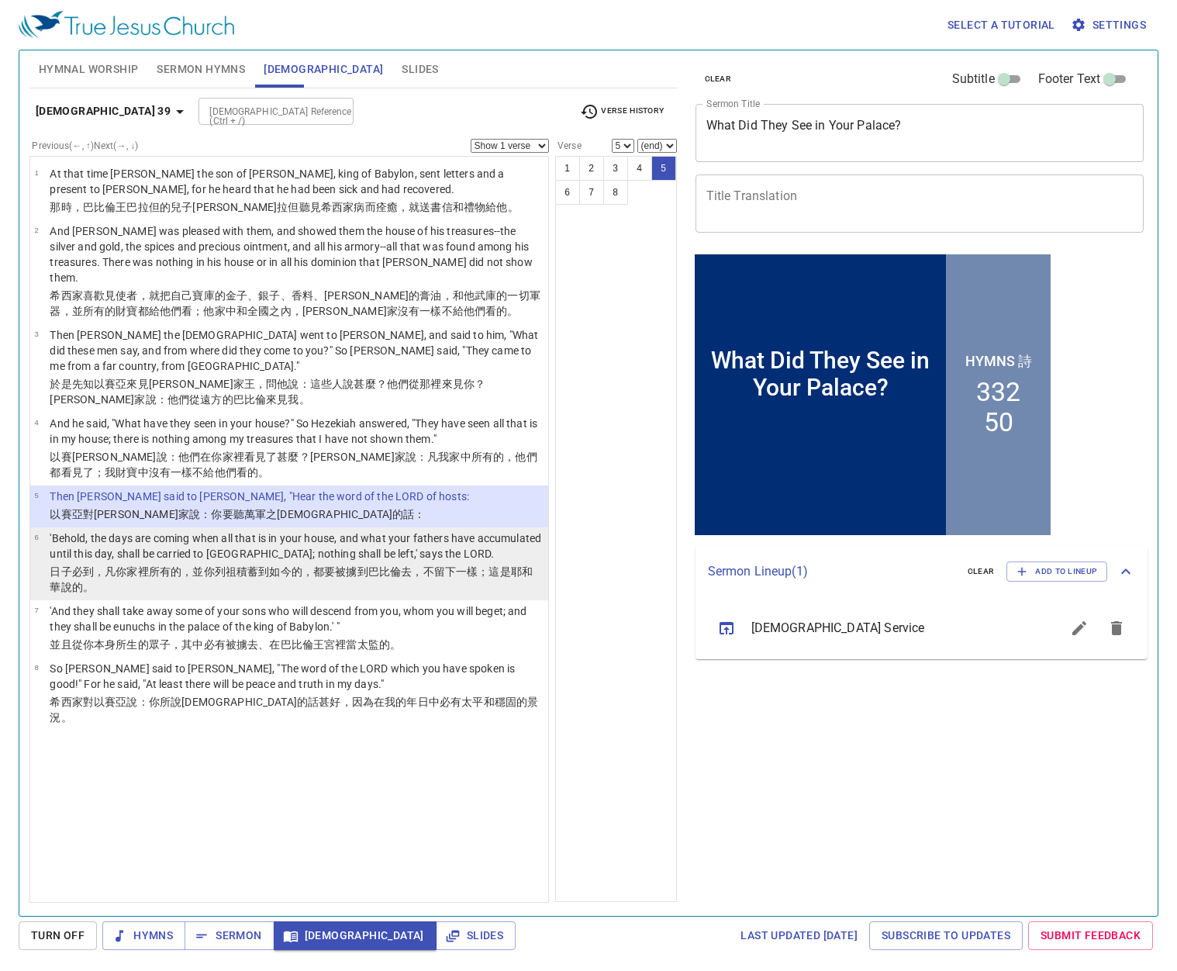
click at [126, 530] on p "'Behold, the days are coming when all that is in your house, and what your fath…" at bounding box center [297, 545] width 494 height 31
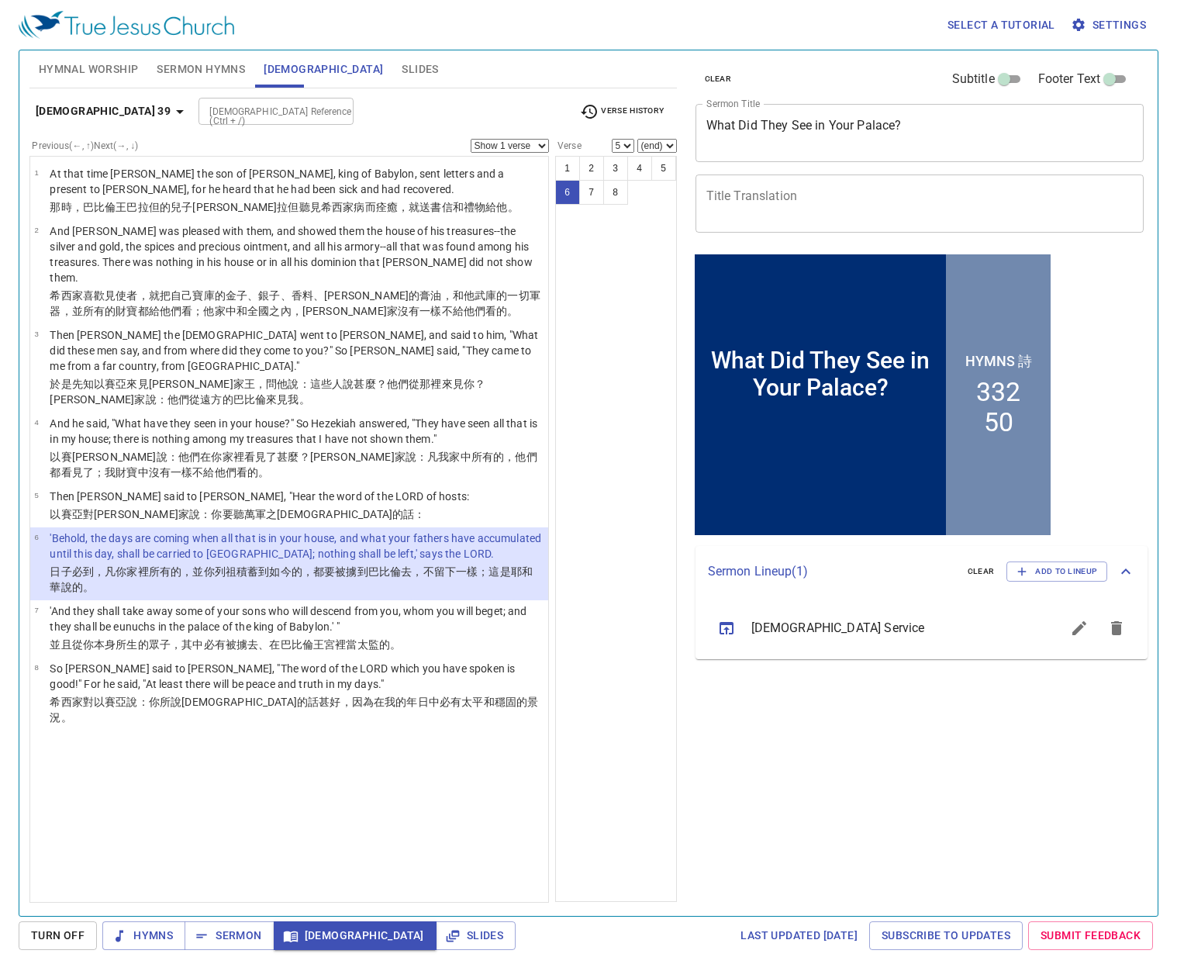
click at [72, 531] on td "'Behold, the days are coming when all that is in your house, and what your fath…" at bounding box center [297, 546] width 494 height 33
select select "6"
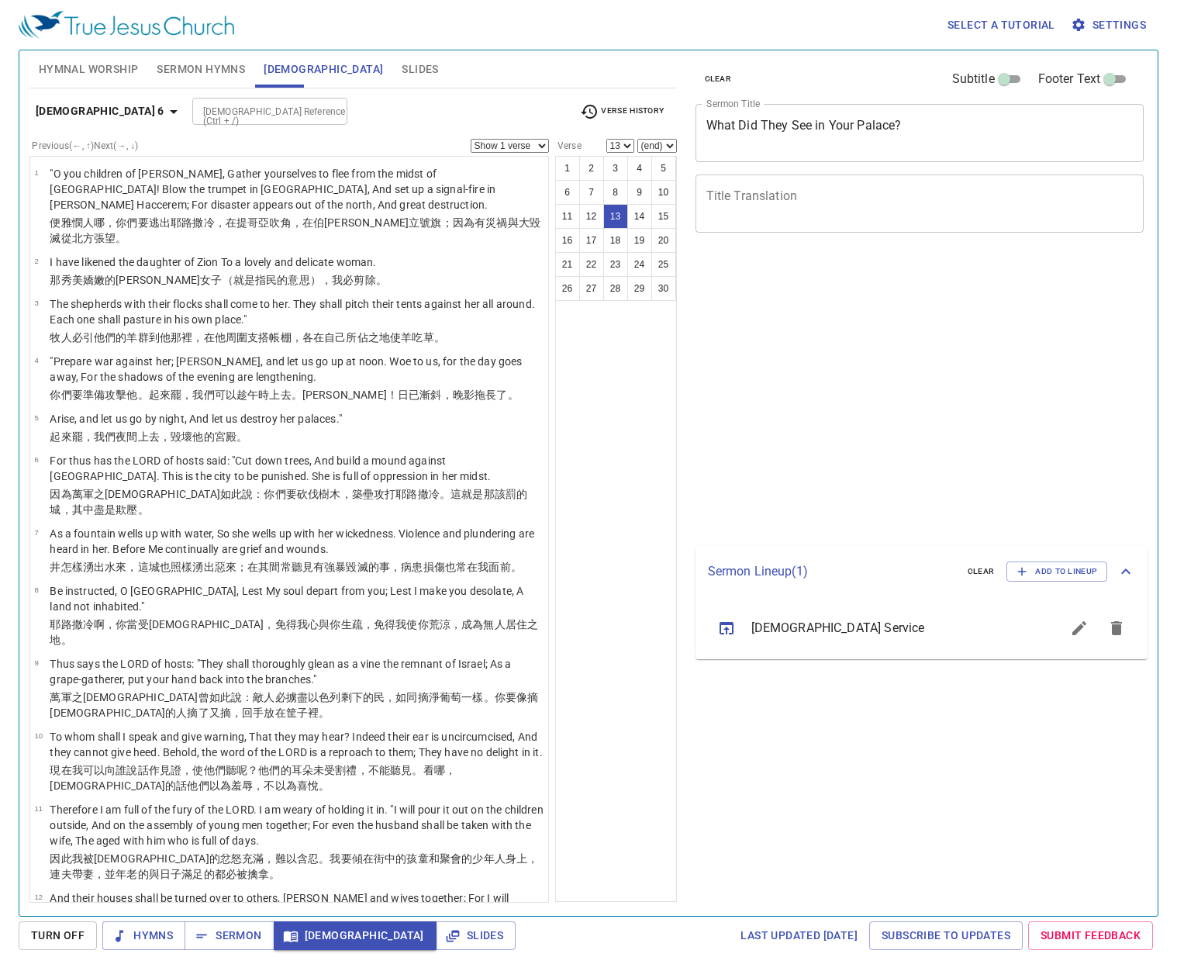
select select "13"
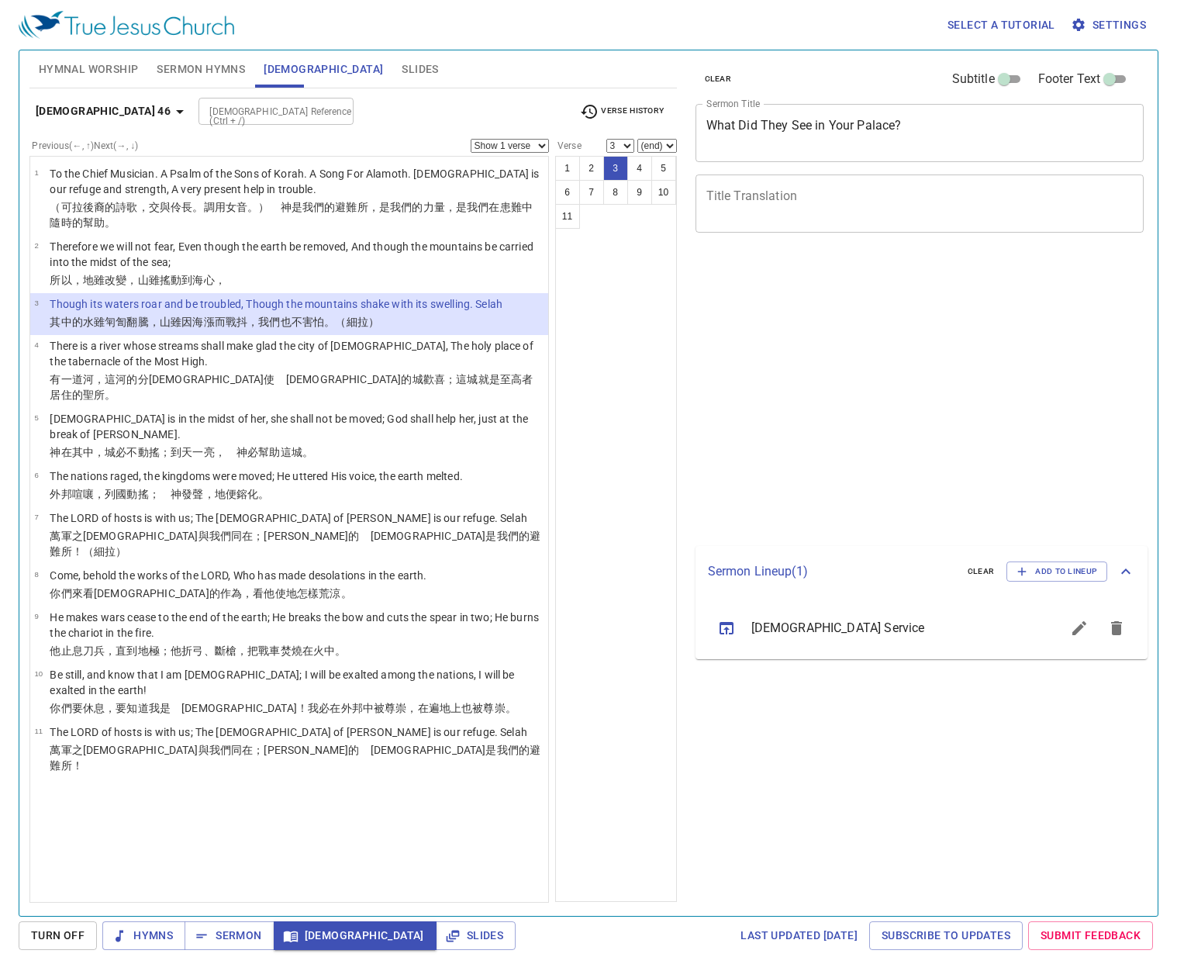
select select "3"
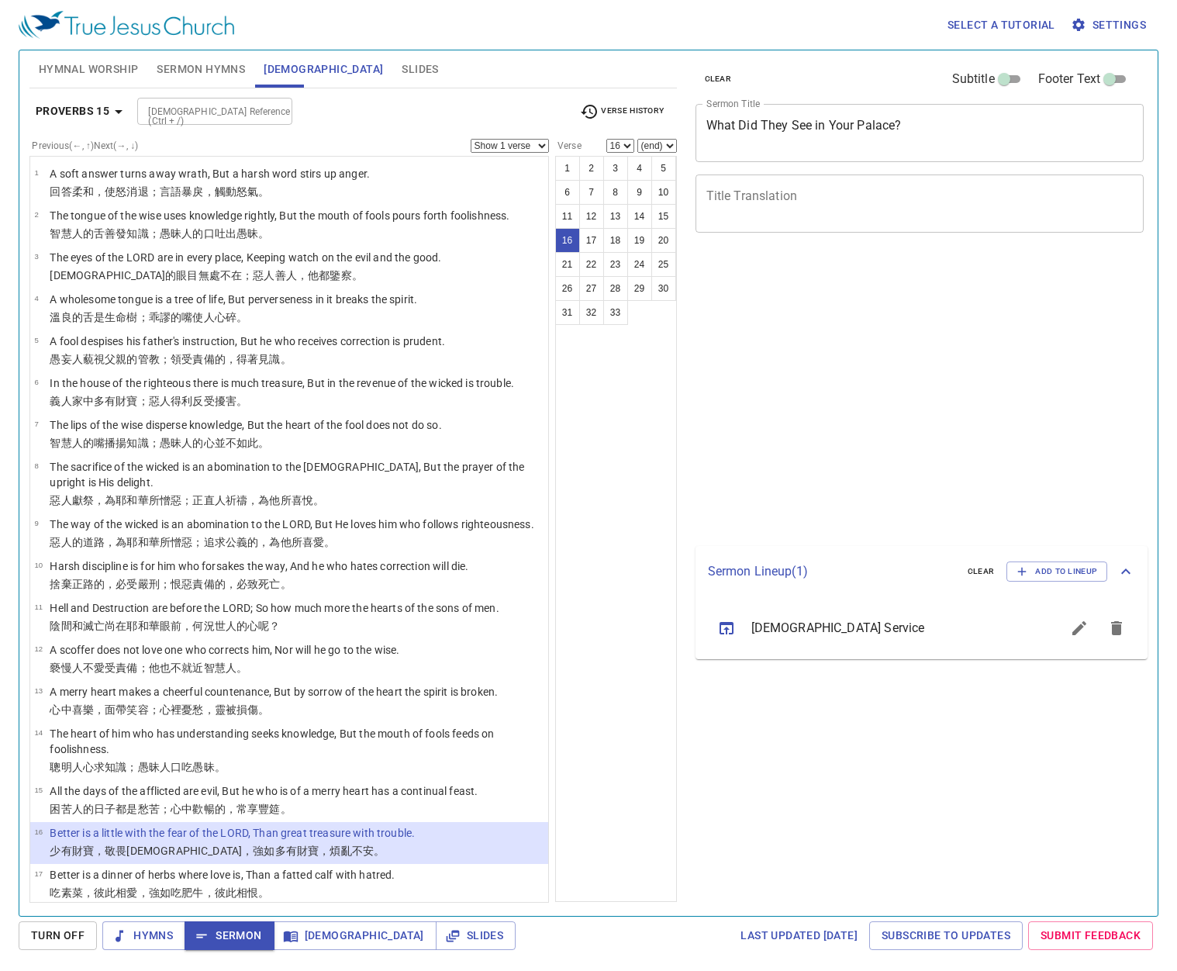
select select "16"
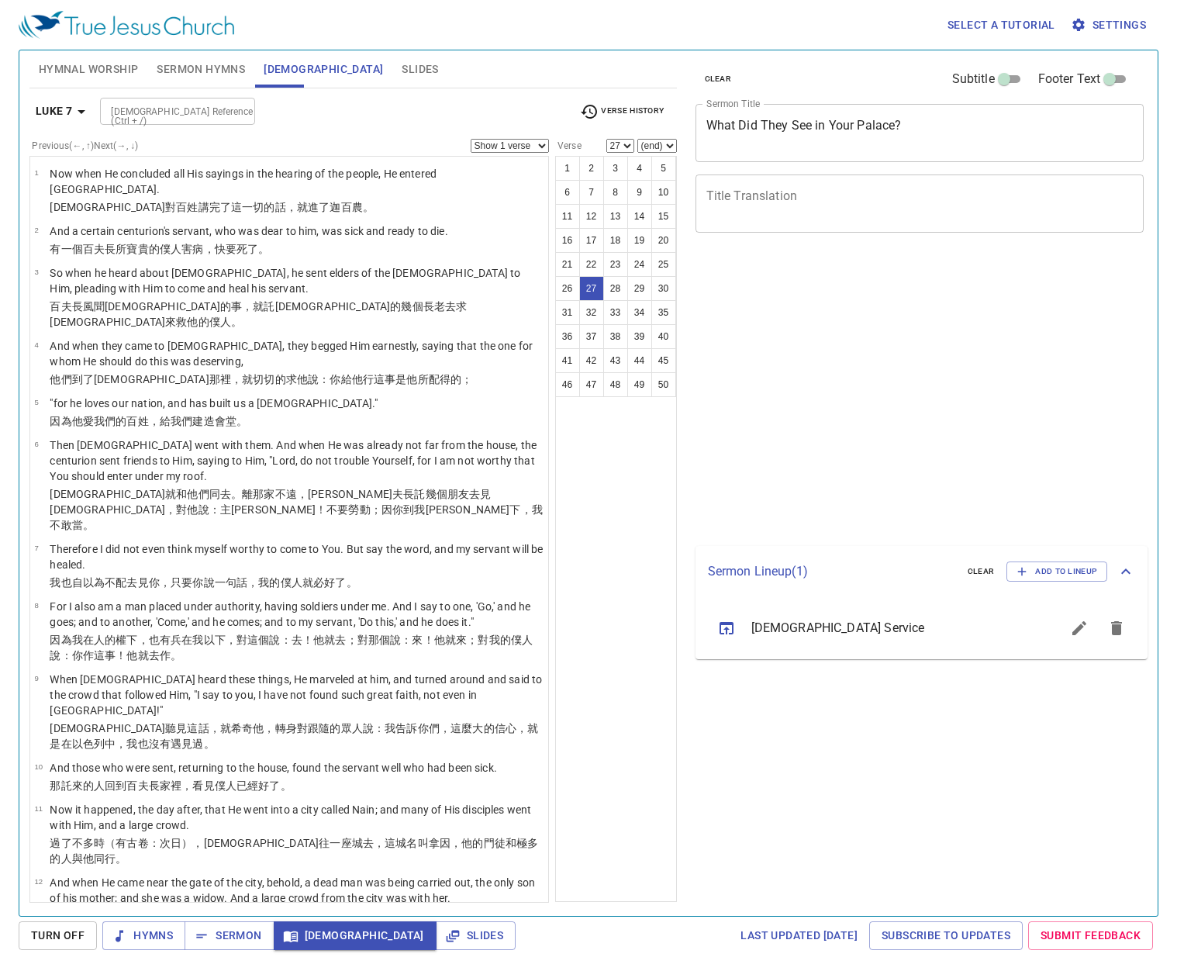
select select "27"
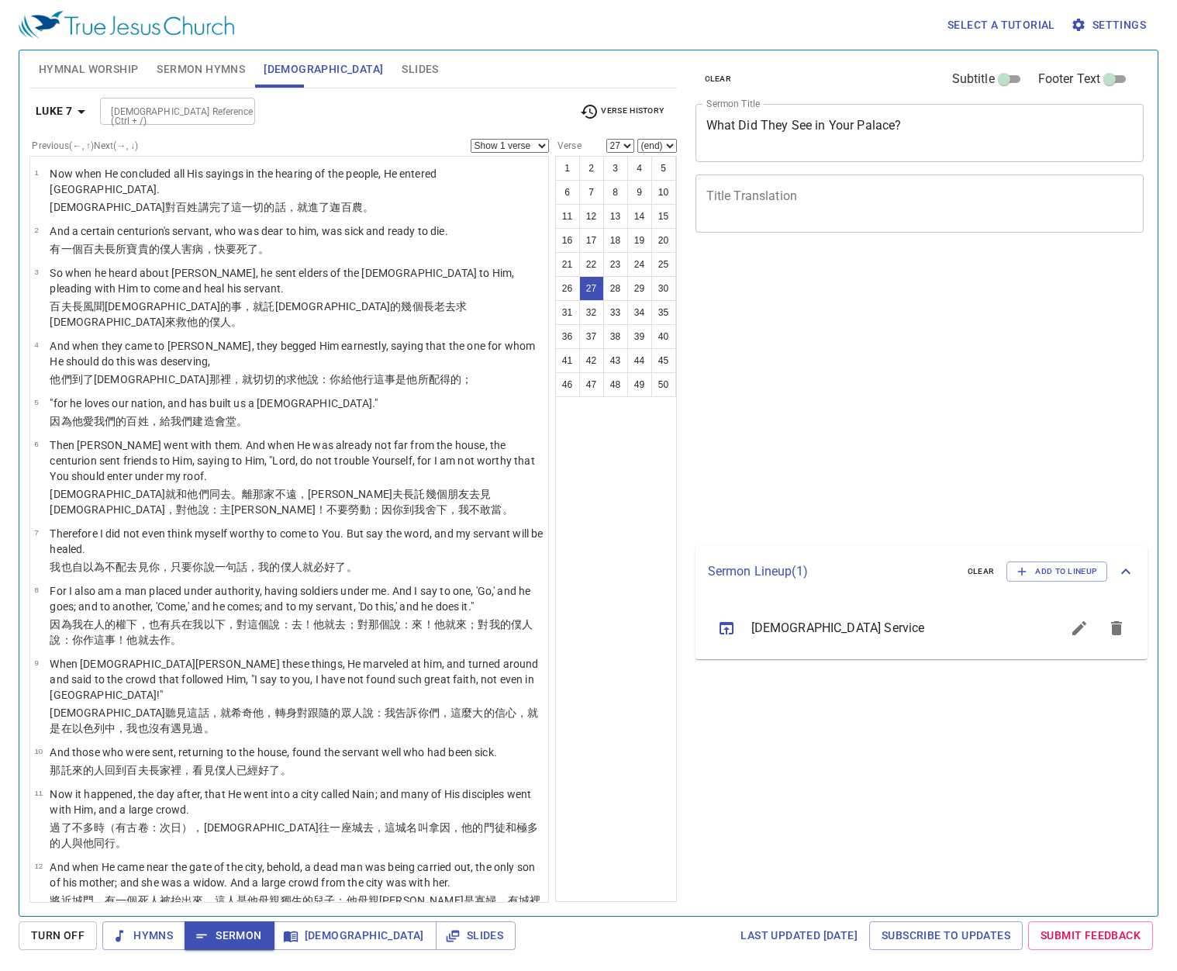
select select "27"
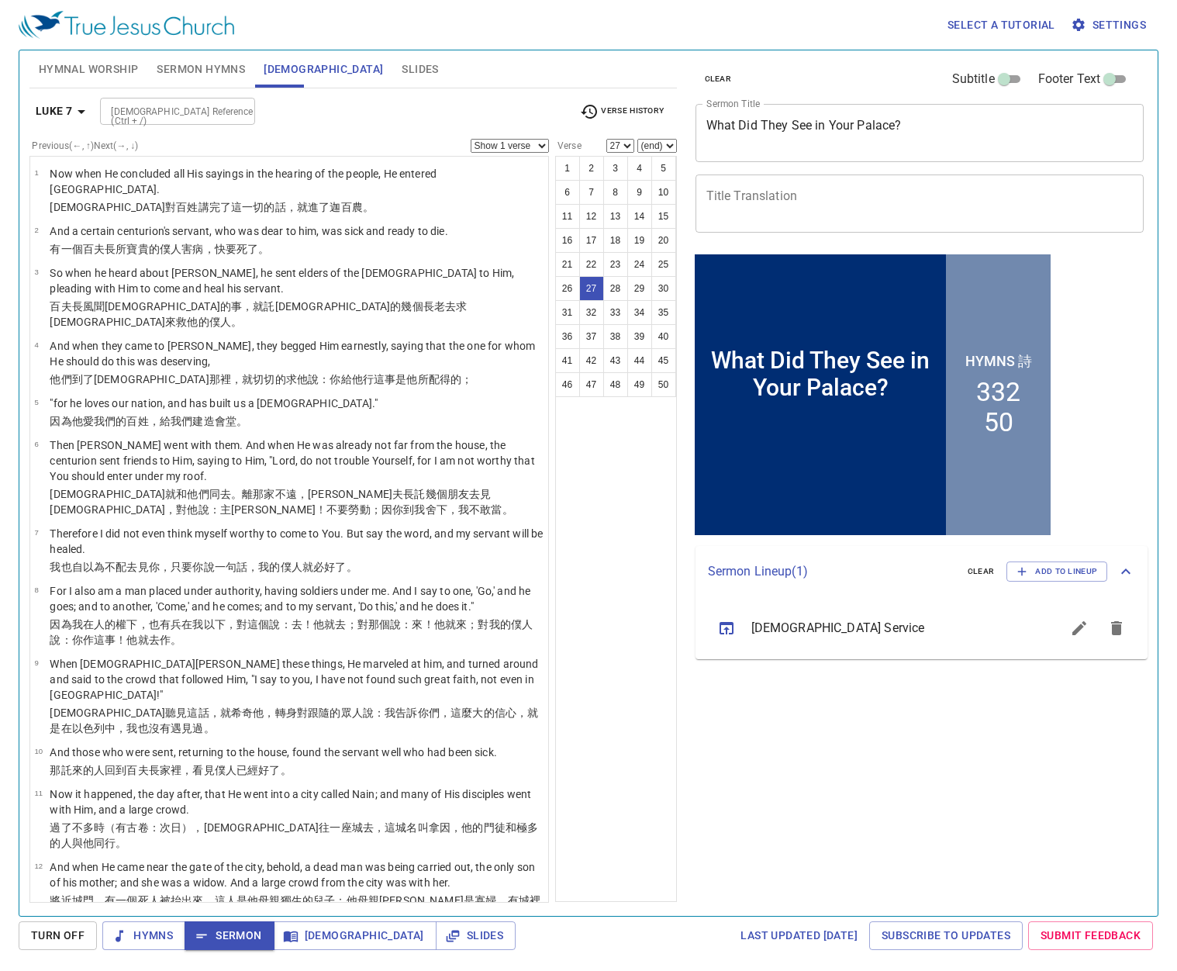
scroll to position [1130, 0]
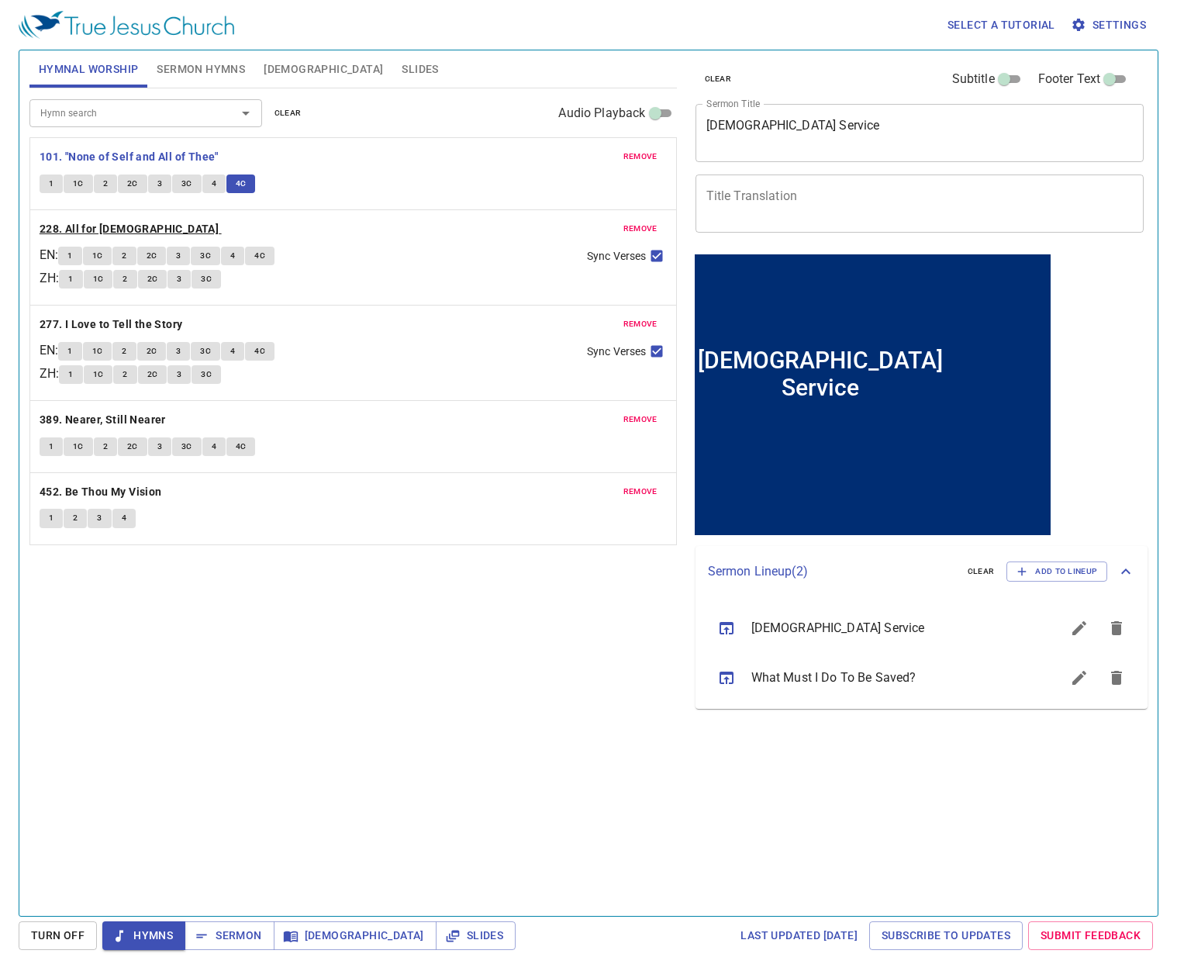
click at [125, 225] on b "228. All for [DEMOGRAPHIC_DATA]" at bounding box center [129, 228] width 179 height 19
click at [108, 232] on b "228. All for [DEMOGRAPHIC_DATA]" at bounding box center [129, 228] width 179 height 19
click at [94, 222] on b "228. All for [DEMOGRAPHIC_DATA]" at bounding box center [129, 228] width 179 height 19
click at [81, 228] on b "228. All for [DEMOGRAPHIC_DATA]" at bounding box center [129, 228] width 179 height 19
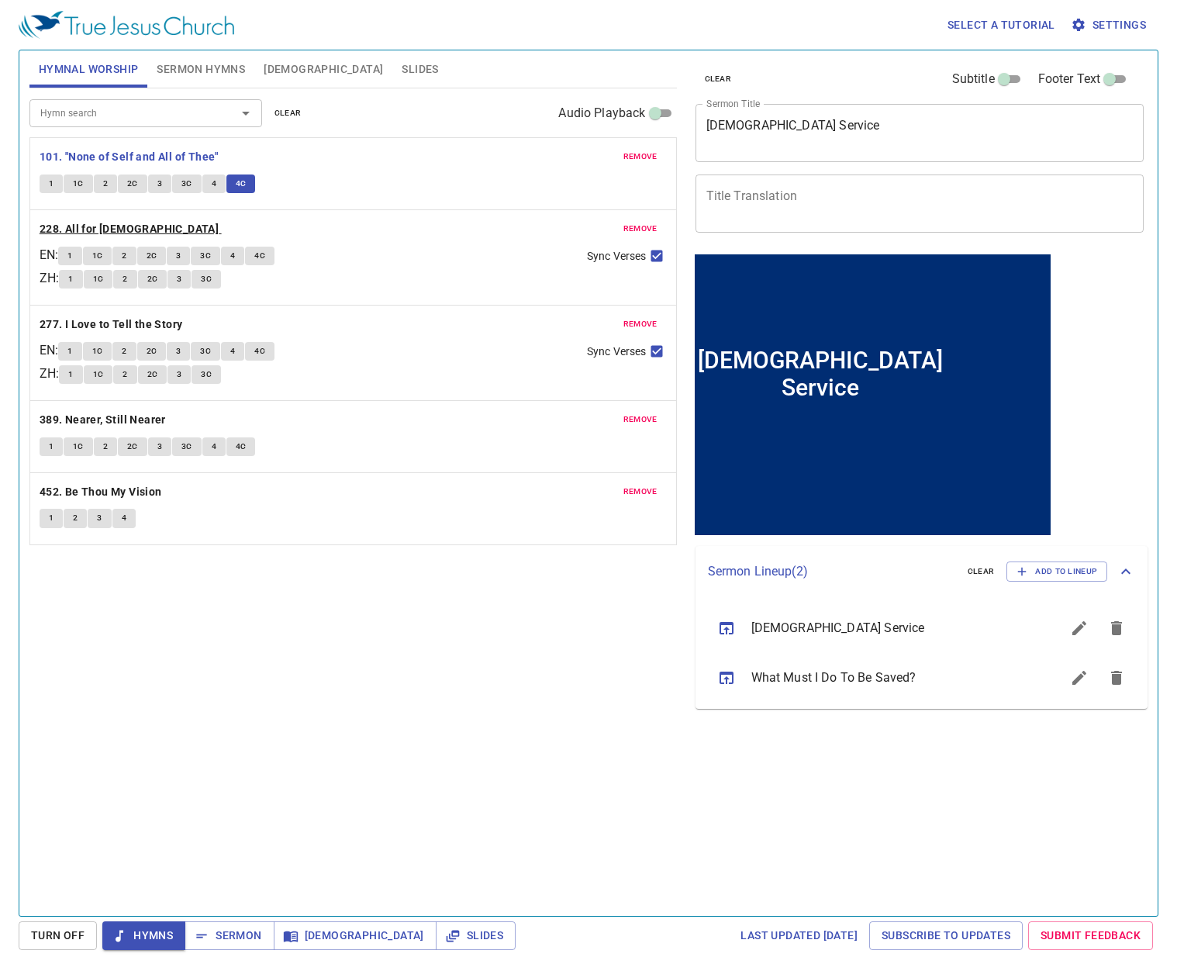
click at [81, 228] on b "228. All for [DEMOGRAPHIC_DATA]" at bounding box center [129, 228] width 179 height 19
click at [79, 227] on b "228. All for [DEMOGRAPHIC_DATA]" at bounding box center [129, 228] width 179 height 19
click at [77, 227] on b "228. All for [DEMOGRAPHIC_DATA]" at bounding box center [129, 228] width 179 height 19
click at [67, 230] on b "228. All for [DEMOGRAPHIC_DATA]" at bounding box center [129, 228] width 179 height 19
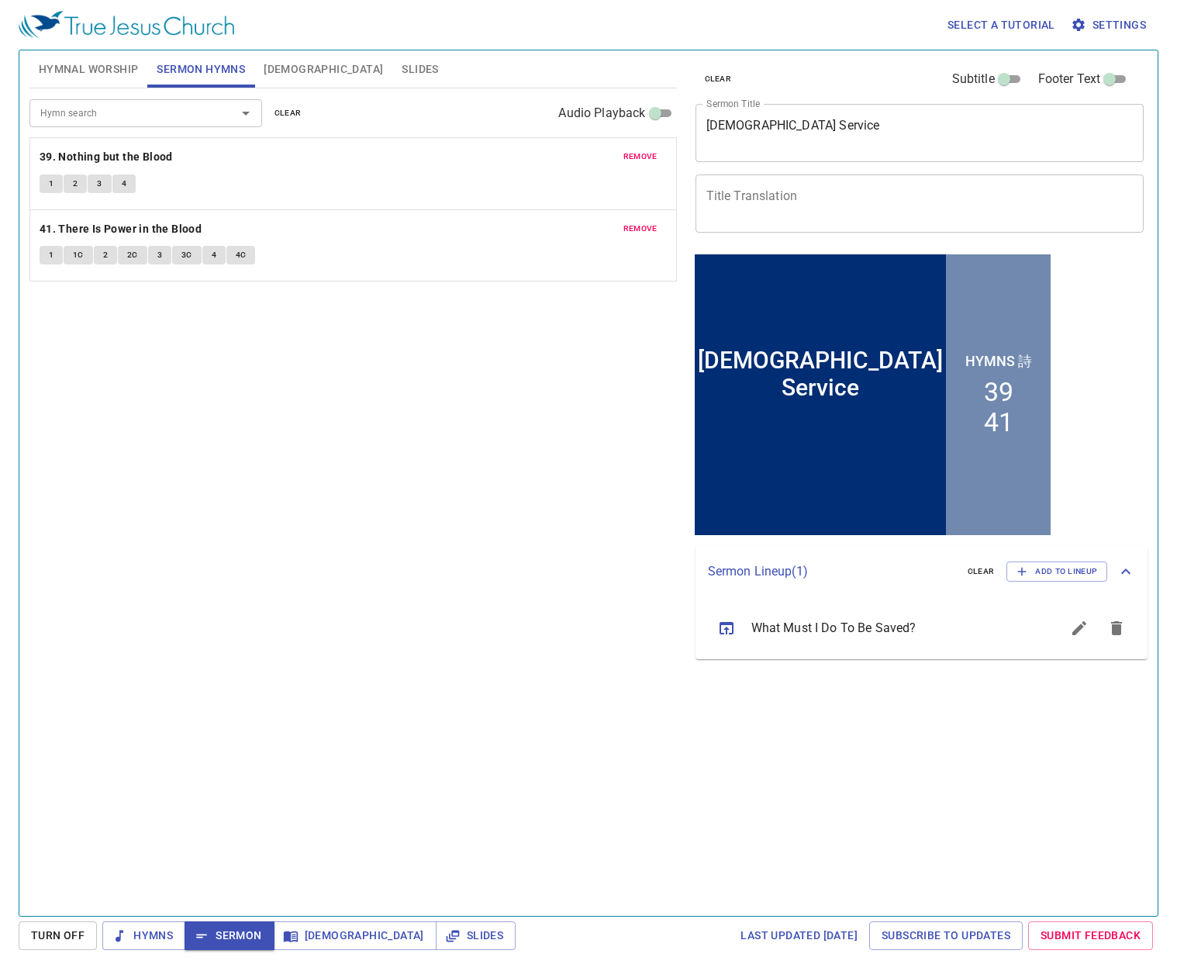
click at [721, 630] on icon "sermon lineup list" at bounding box center [726, 628] width 19 height 19
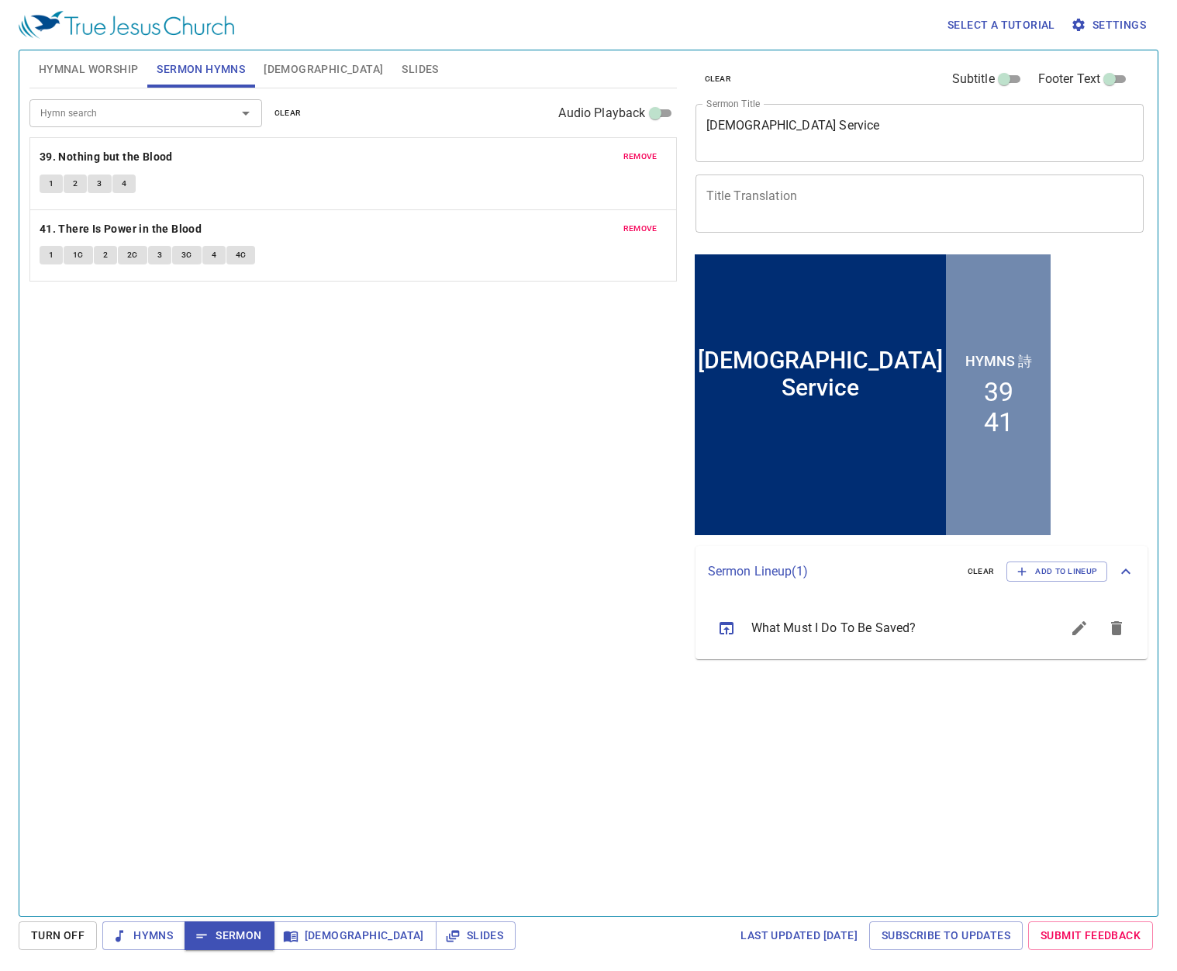
click at [729, 623] on icon "sermon lineup list" at bounding box center [727, 628] width 14 height 12
click at [726, 615] on button "sermon lineup list" at bounding box center [726, 627] width 37 height 37
click at [43, 187] on div "Hymn search Hymn search clear Audio Playback remove 39. Nothing but the Blood 1…" at bounding box center [352, 495] width 647 height 814
click at [47, 180] on div "Hymn search Hymn search clear Audio Playback remove 39. Nothing but the Blood 1…" at bounding box center [352, 495] width 647 height 814
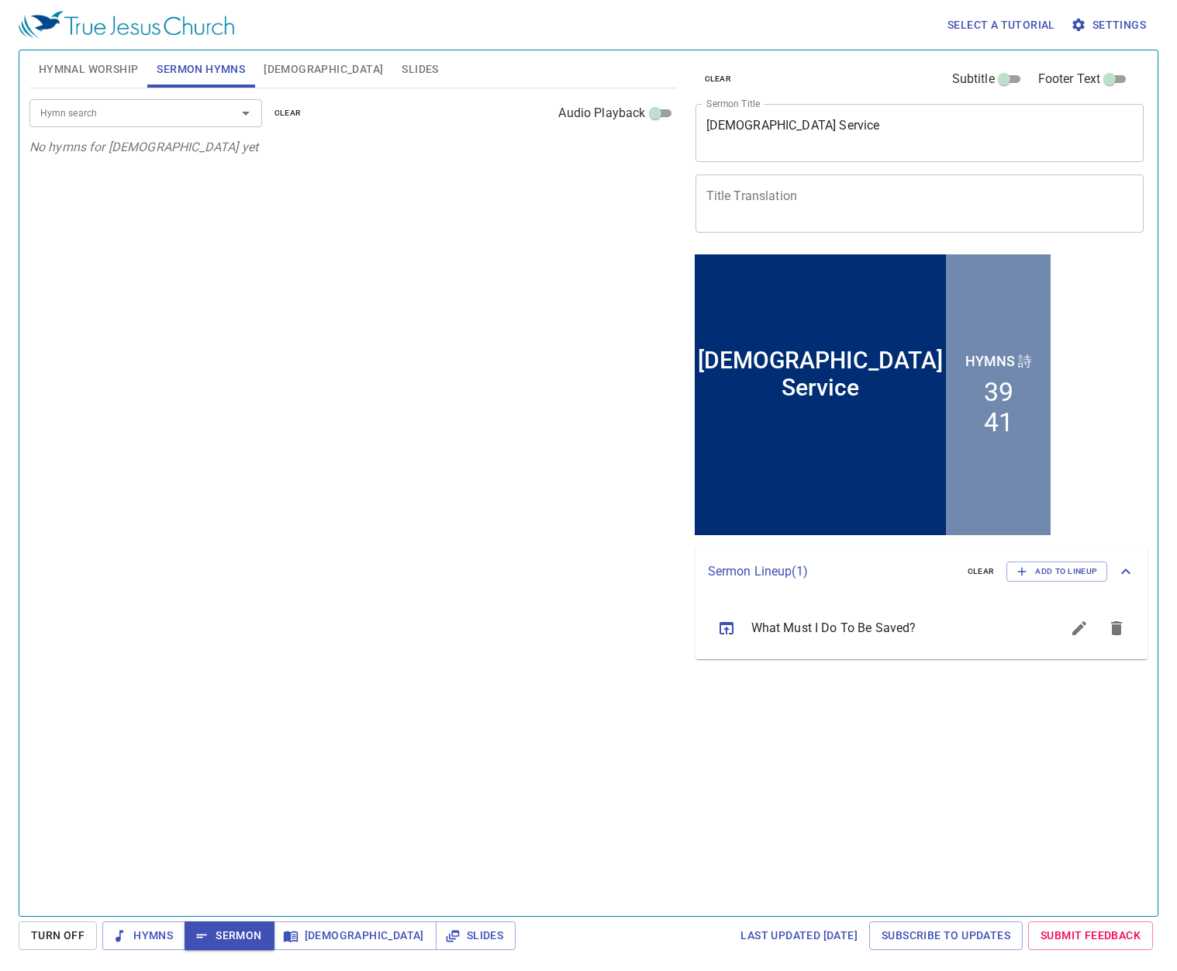
click at [47, 180] on div "Hymn search Hymn search clear Audio Playback No hymns for sermon yet" at bounding box center [352, 495] width 647 height 814
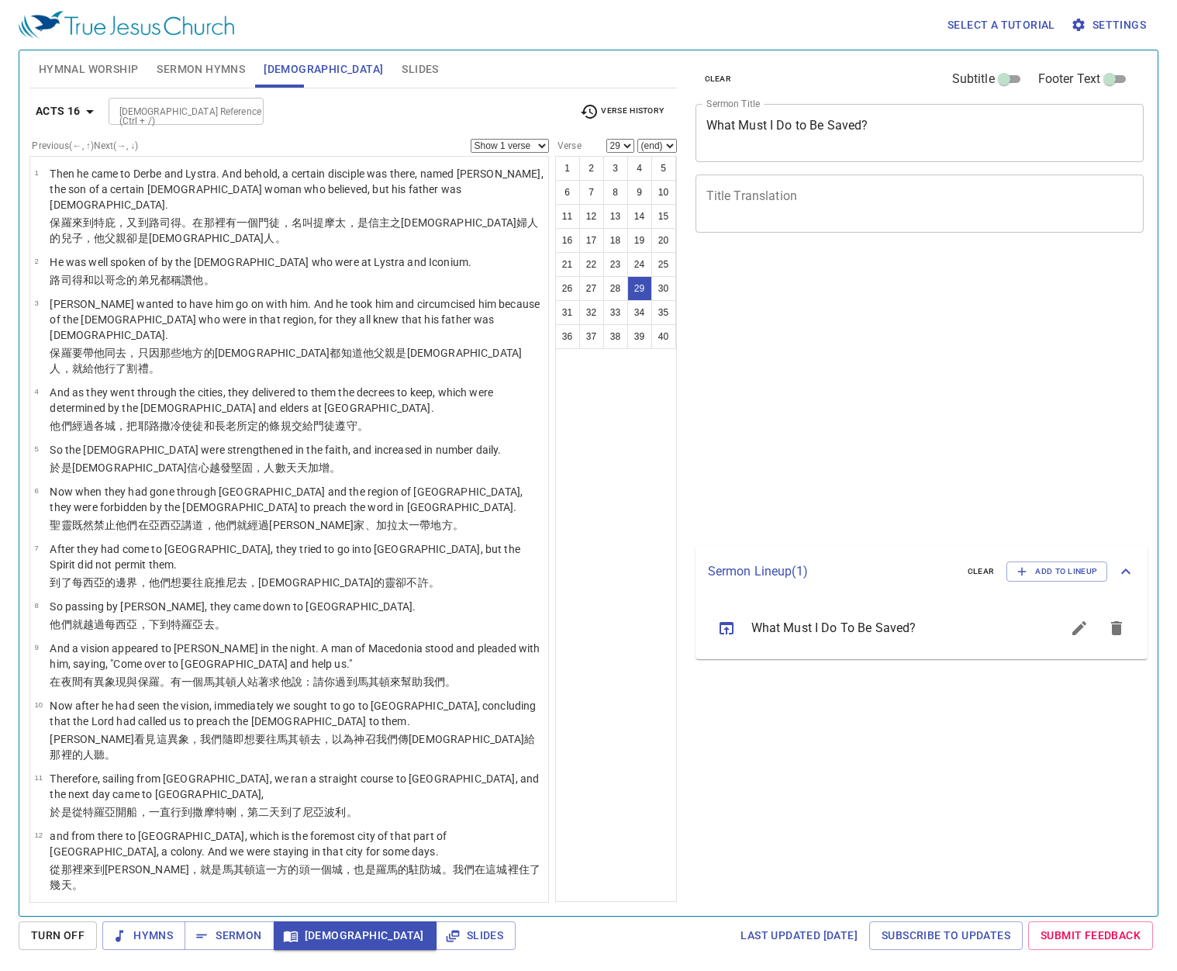
select select "29"
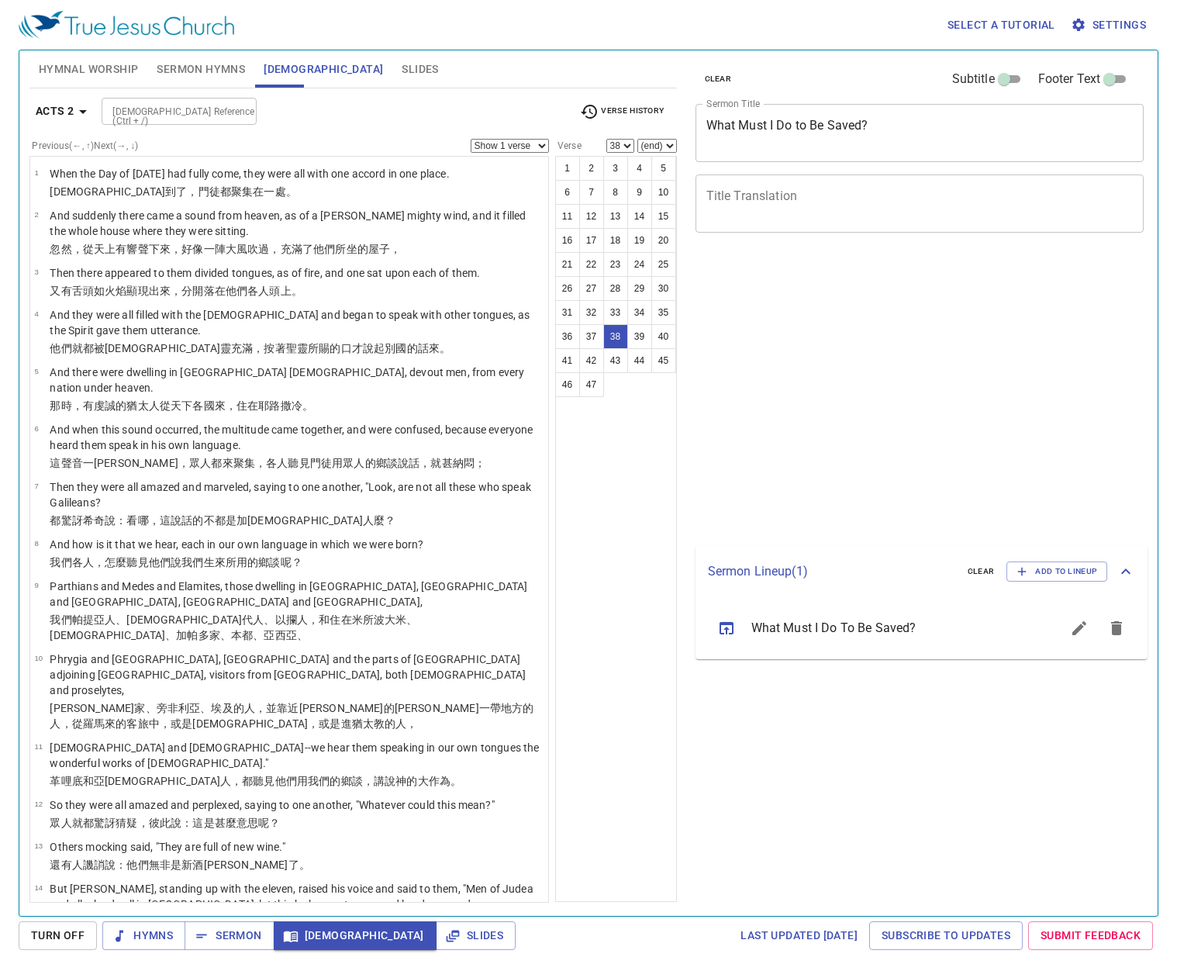
select select "38"
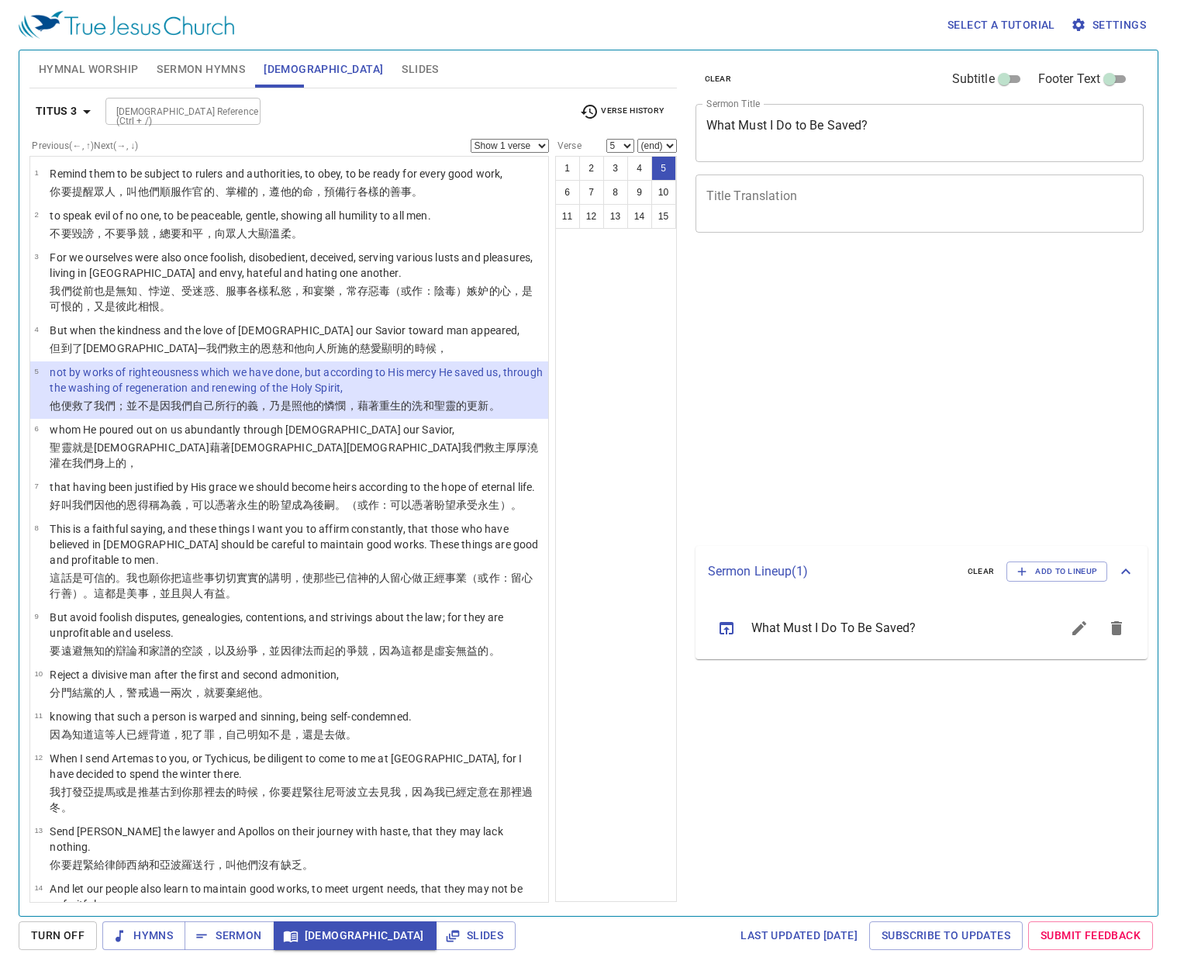
select select "5"
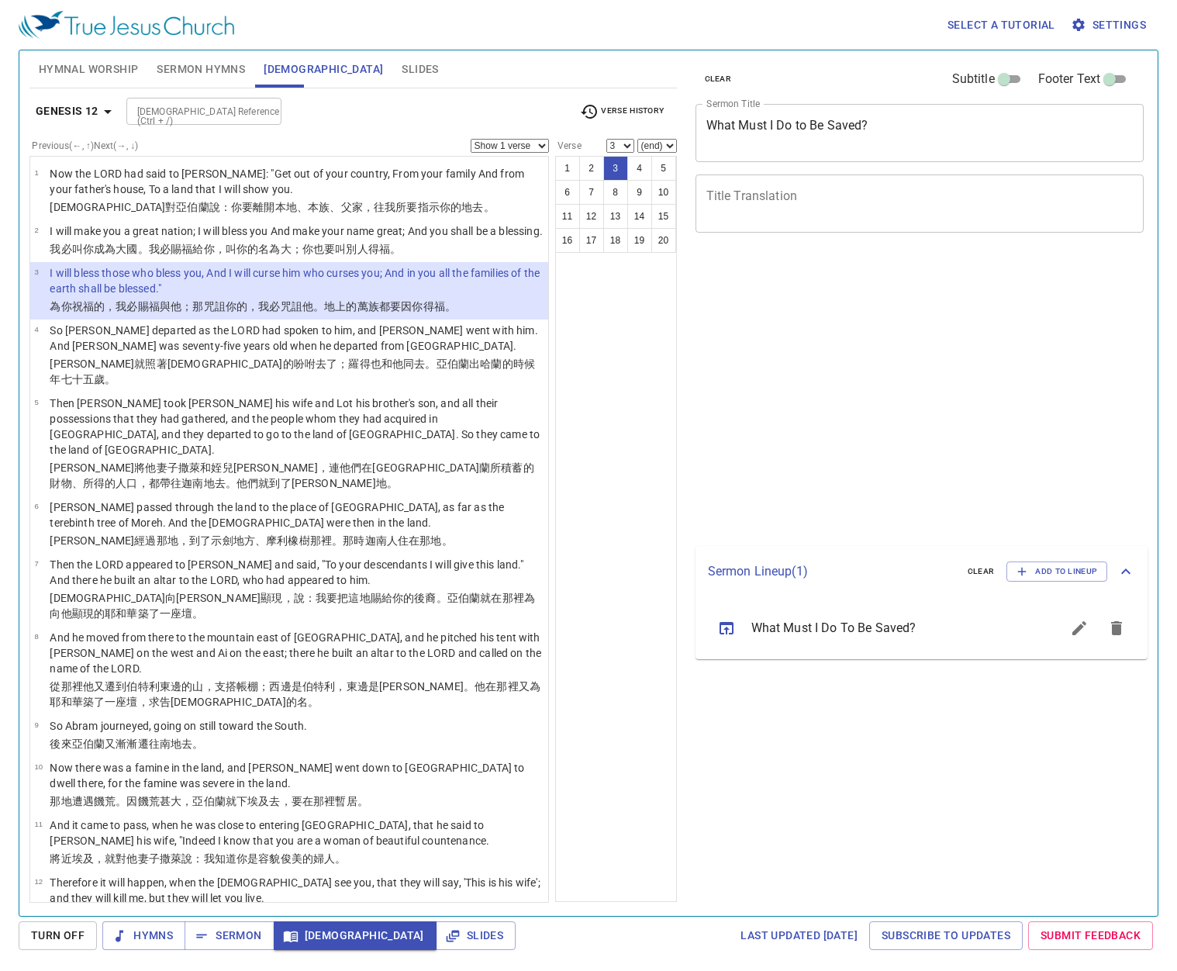
select select "3"
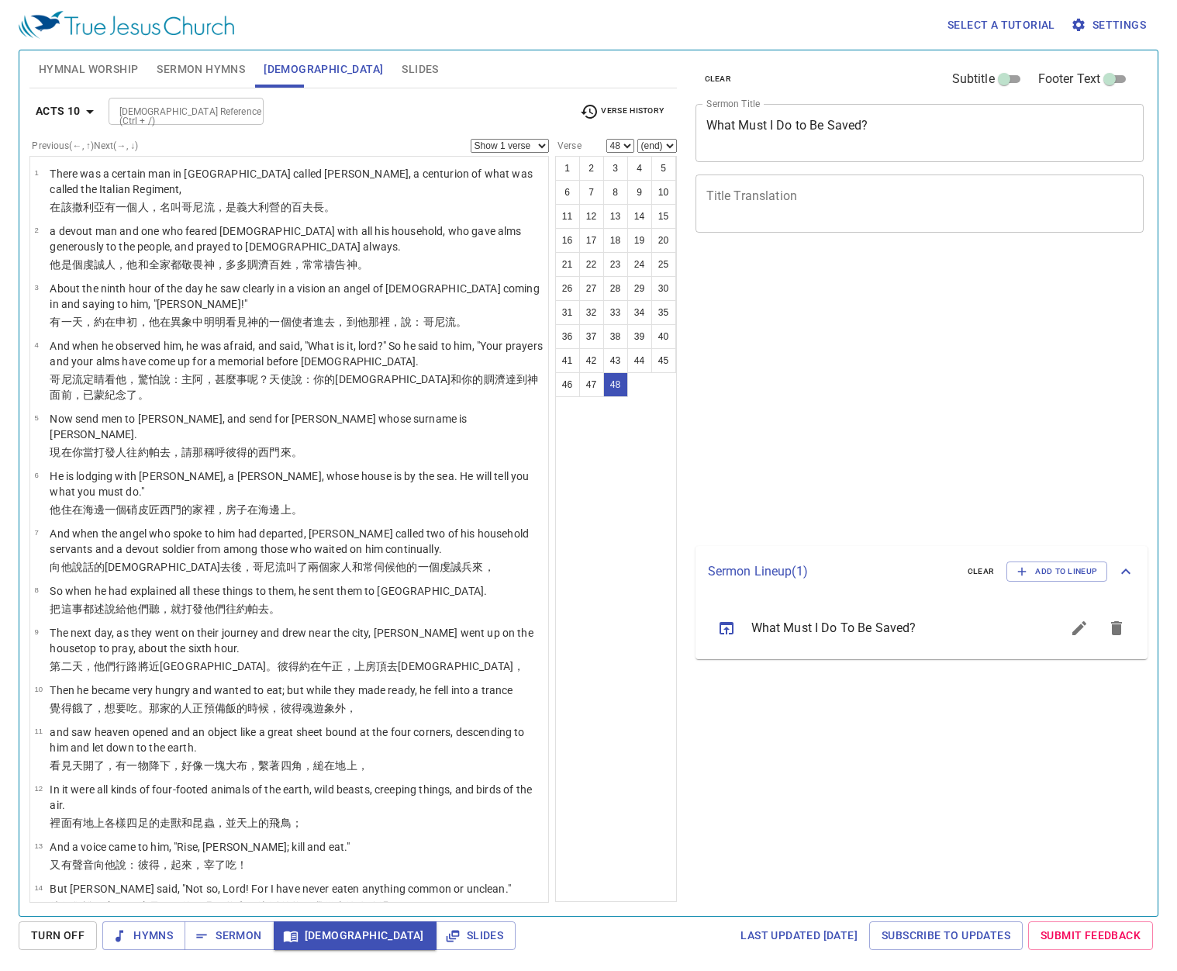
select select "48"
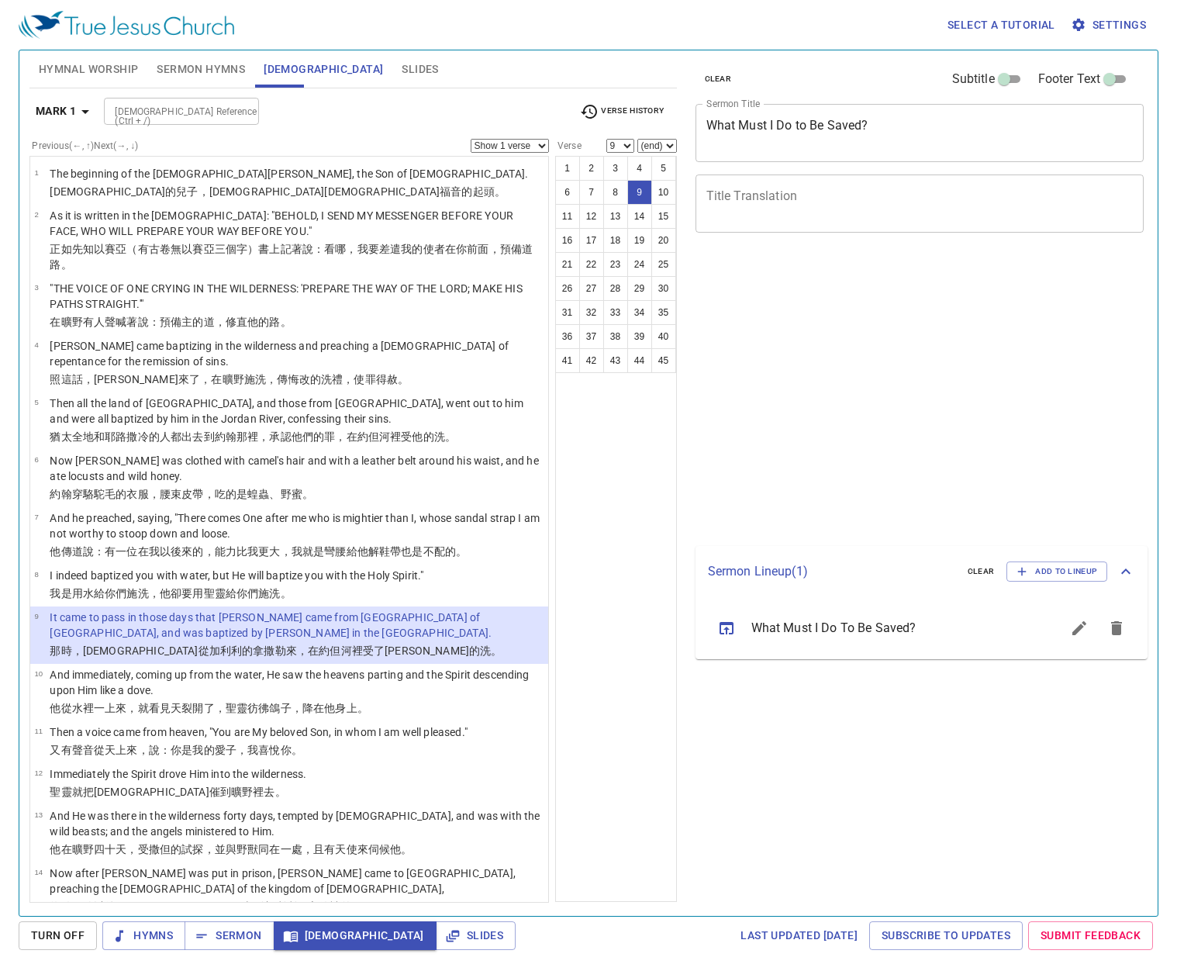
select select "9"
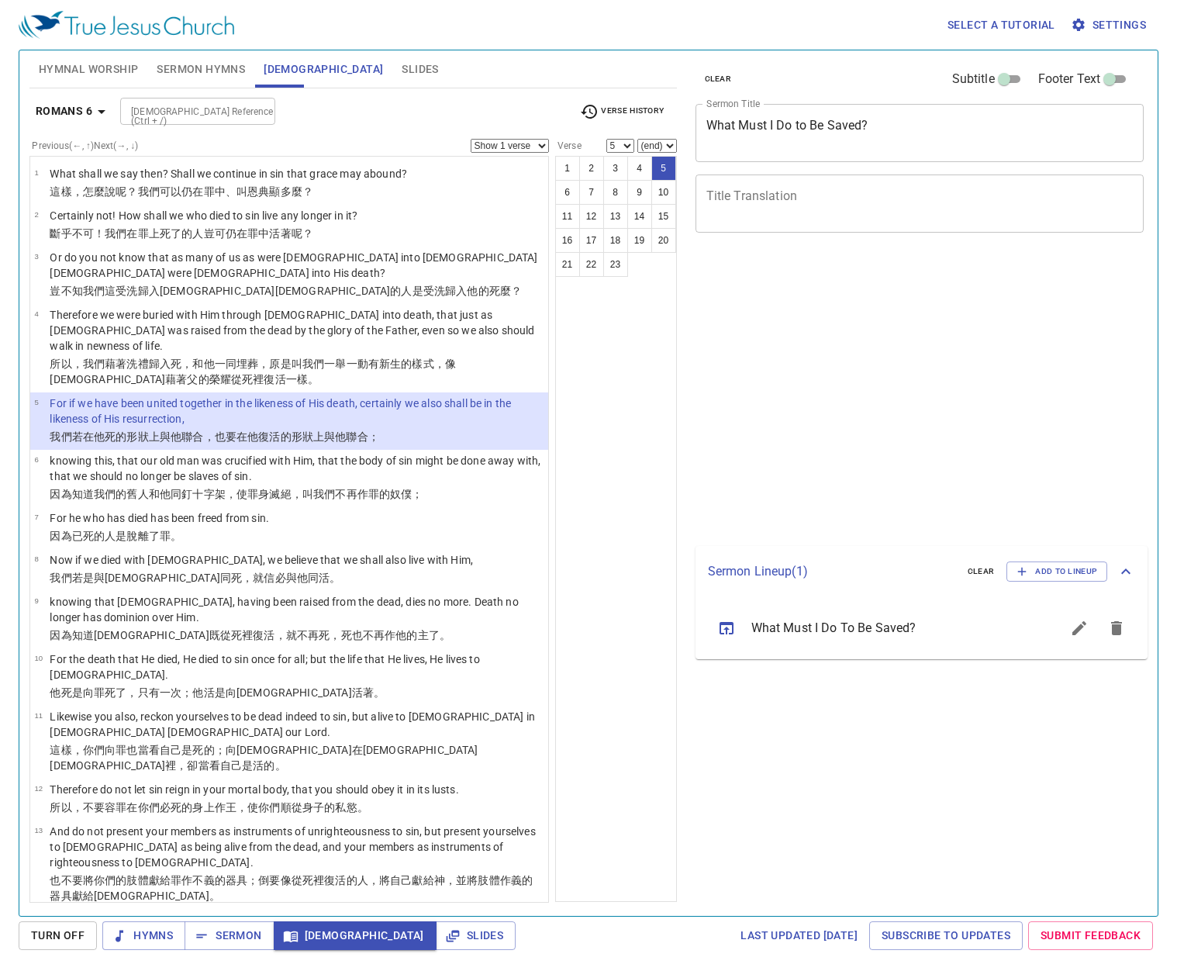
select select "5"
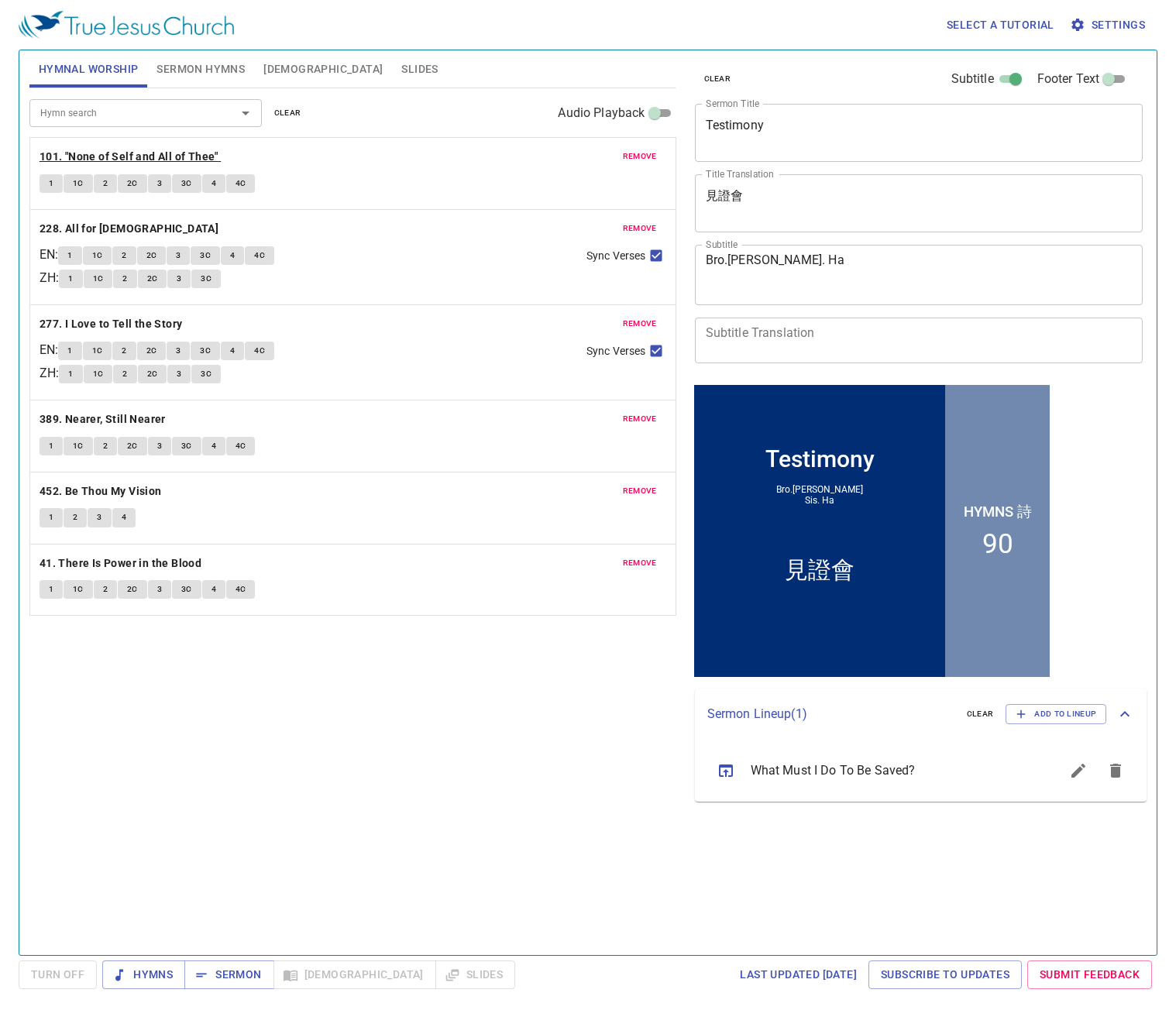
click at [120, 155] on b "101. "None of Self and All of Thee"" at bounding box center [129, 156] width 179 height 19
click at [172, 71] on span "Sermon Hymns" at bounding box center [201, 69] width 88 height 19
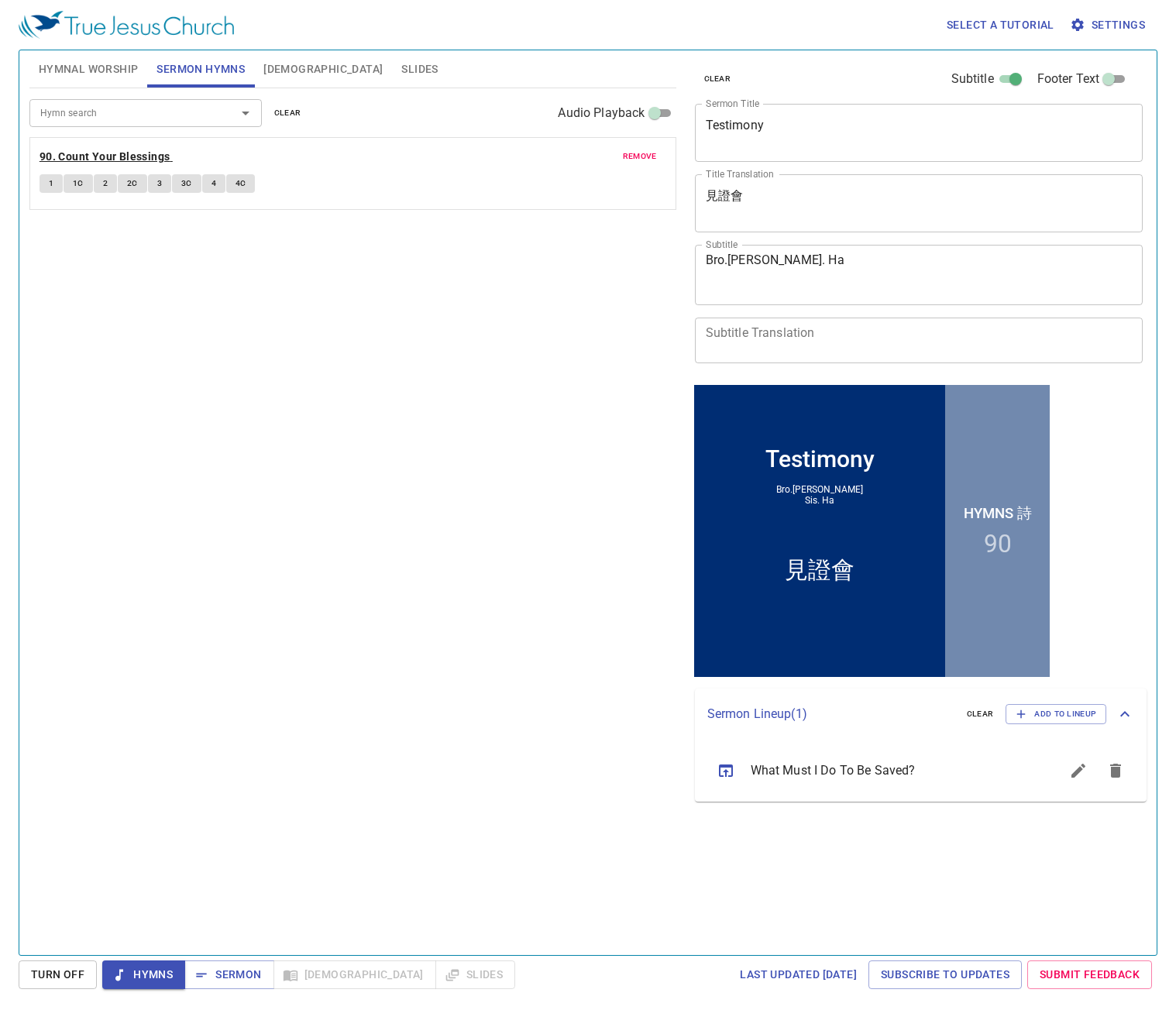
click at [137, 158] on b "90. Count Your Blessings" at bounding box center [105, 156] width 131 height 19
click at [228, 183] on button "4C" at bounding box center [240, 183] width 29 height 19
click at [244, 178] on span "4C" at bounding box center [241, 184] width 11 height 14
click at [216, 181] on button "4" at bounding box center [213, 183] width 23 height 19
click at [237, 187] on span "4C" at bounding box center [241, 184] width 11 height 14
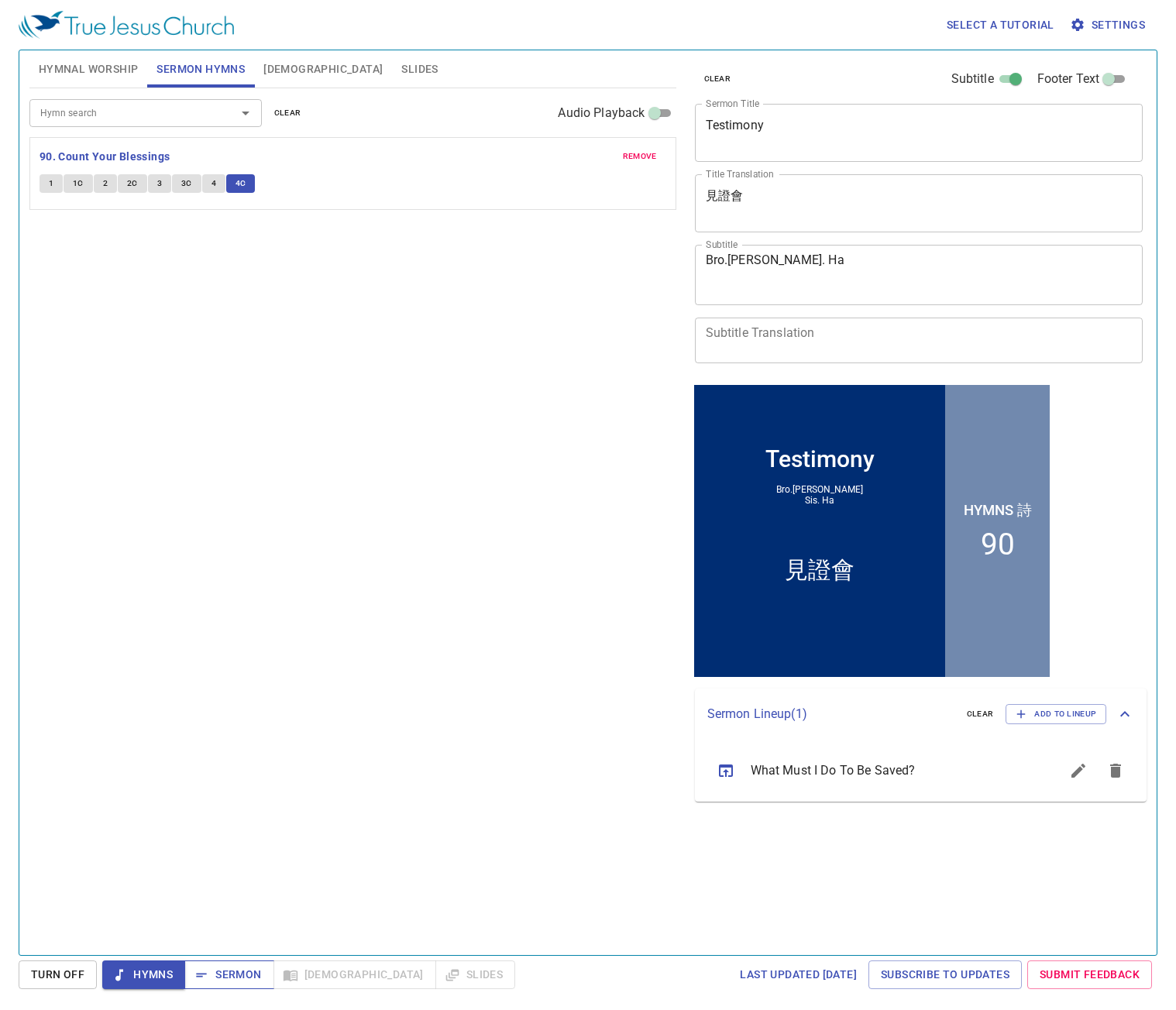
click at [225, 969] on span "Sermon" at bounding box center [229, 974] width 64 height 19
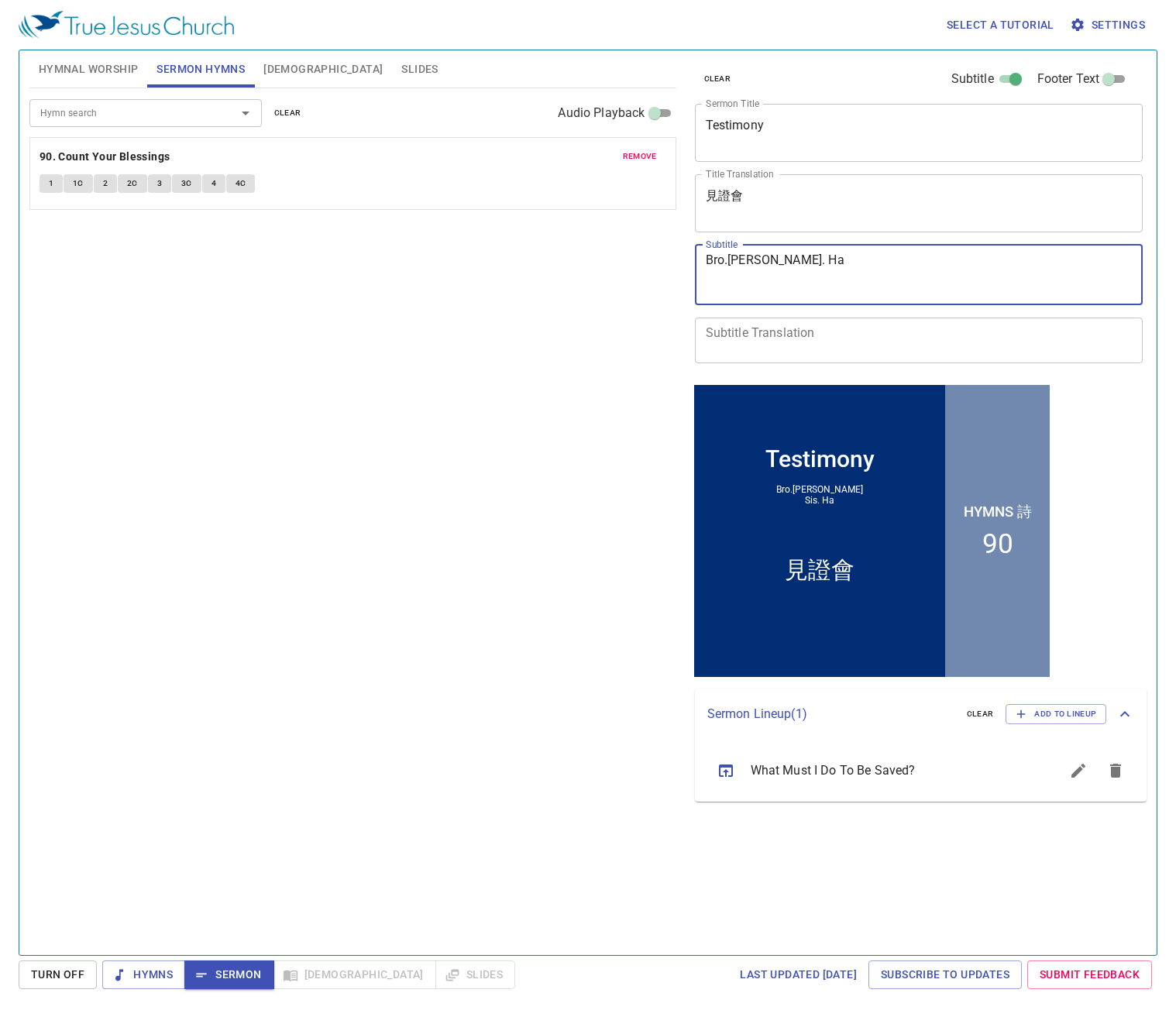
click at [781, 276] on textarea "Bro.田文昭 Sis. Ha" at bounding box center [918, 275] width 427 height 44
drag, startPoint x: 781, startPoint y: 276, endPoint x: 650, endPoint y: 248, distance: 134.0
click at [650, 248] on div "Hymnal Worship Sermon Hymns Bible Slides Hymn search Hymn search clear Audio Pl…" at bounding box center [588, 497] width 1130 height 905
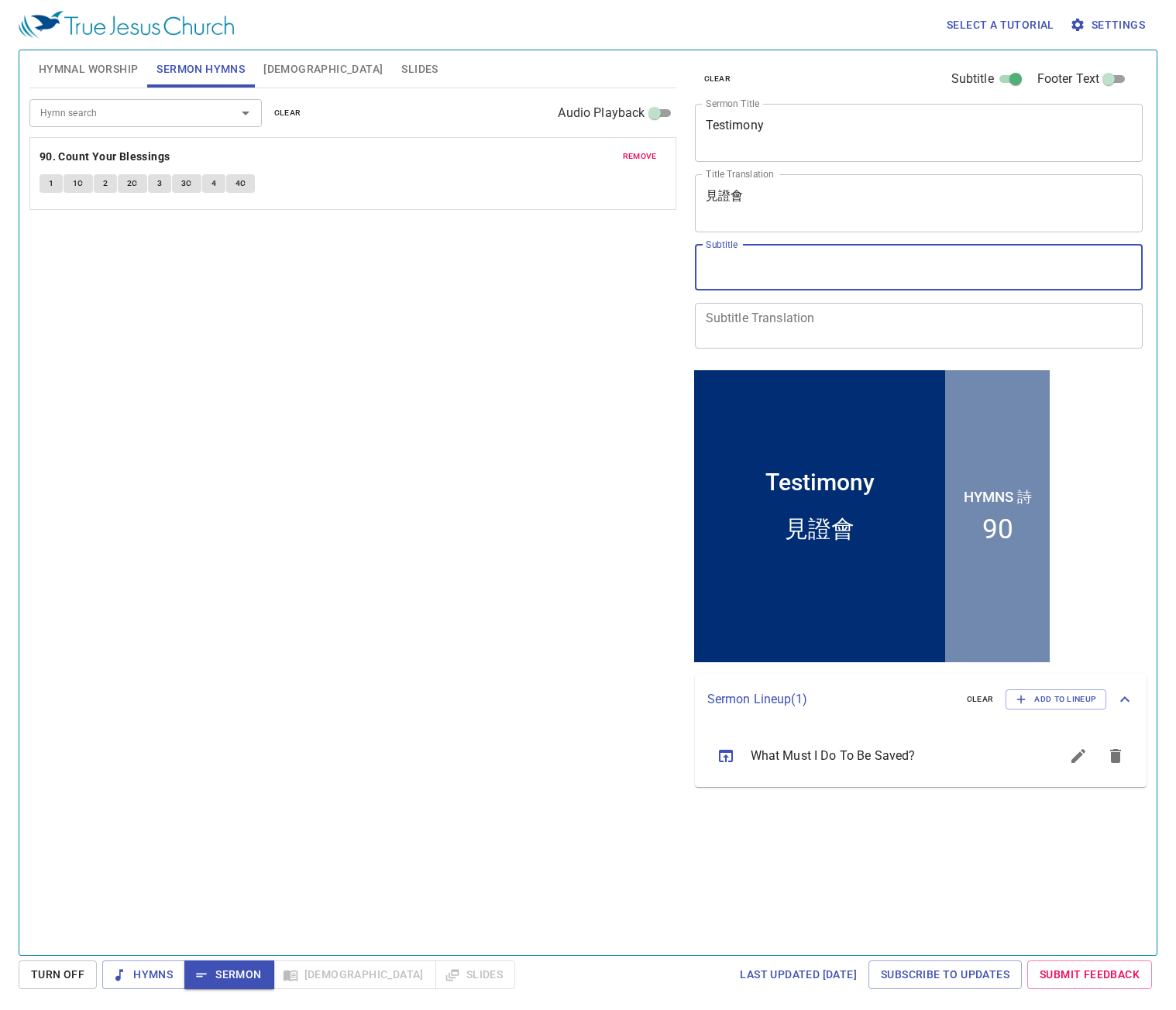
click at [830, 201] on textarea "見證會" at bounding box center [918, 202] width 427 height 29
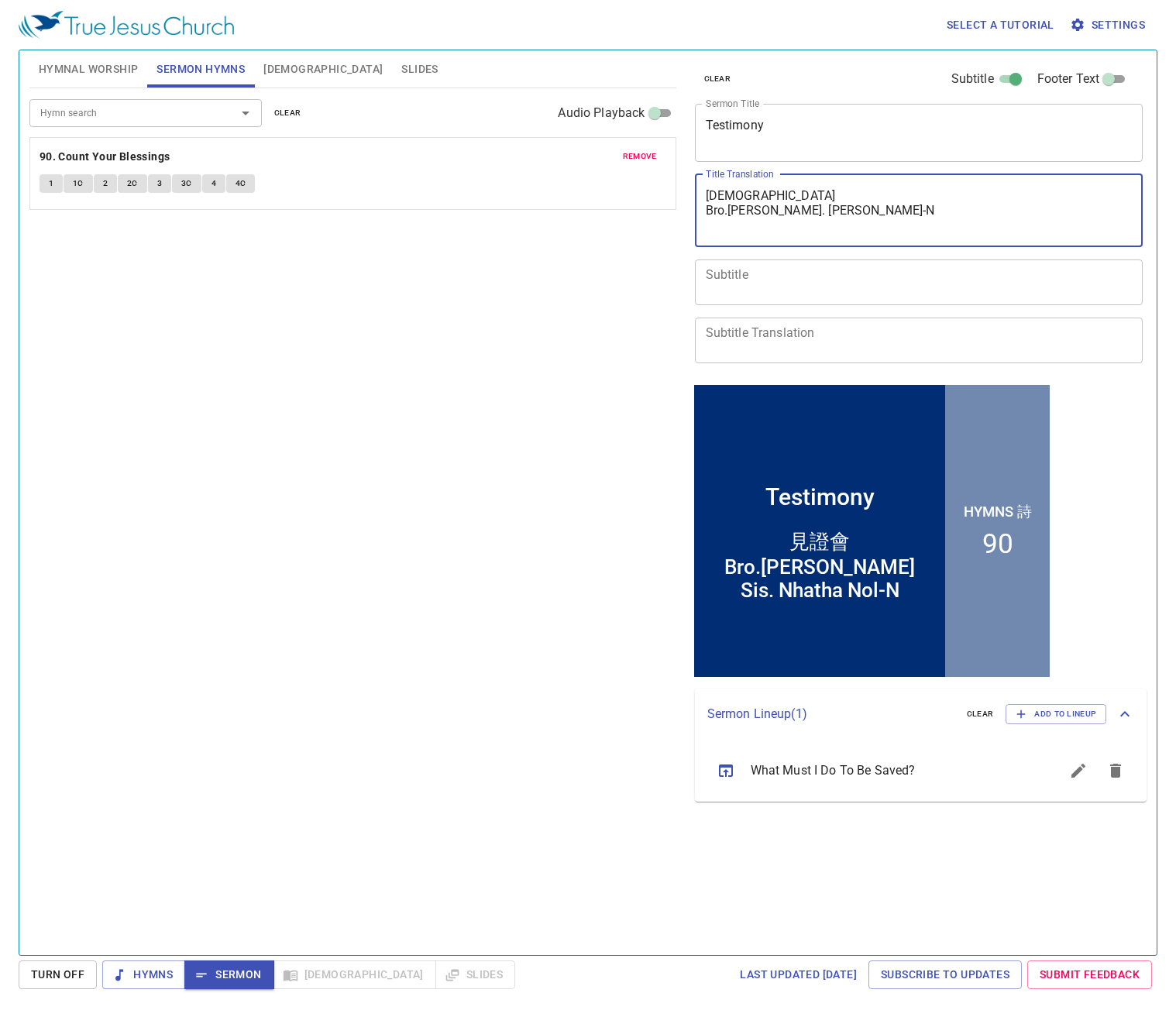
type textarea "見證會 Bro.田文昭 Sis. Nhatha Nol-Na"
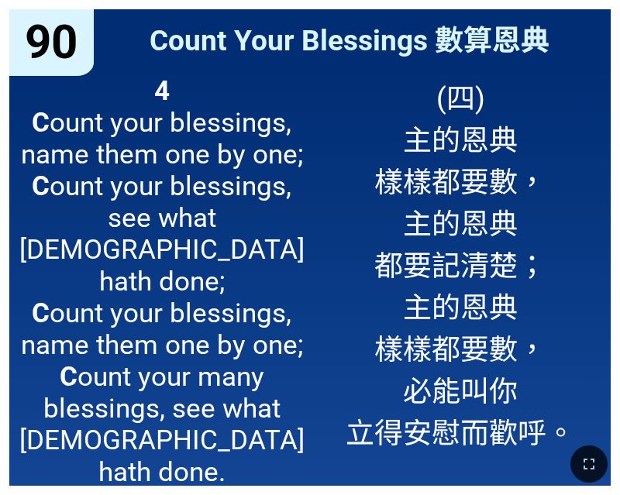
click at [34, 35] on span "90" at bounding box center [51, 42] width 53 height 55
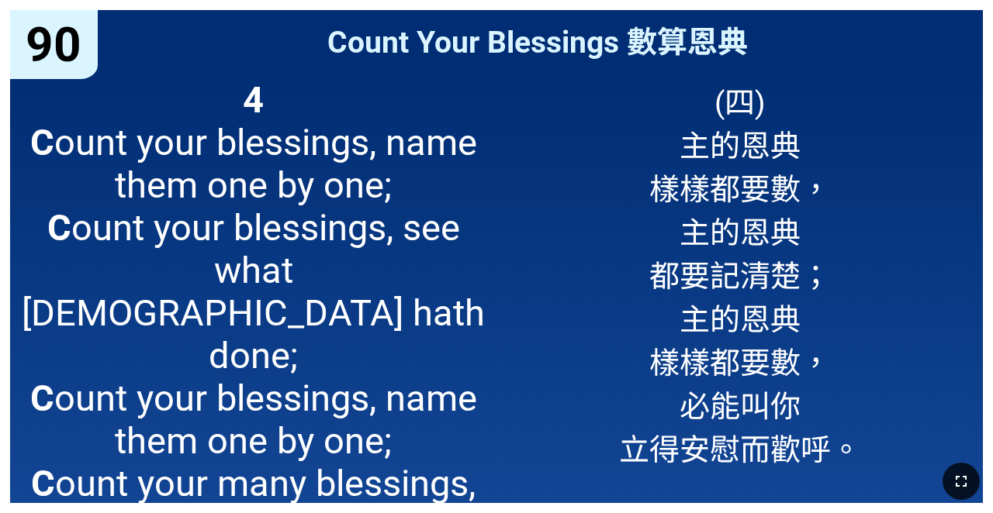
click at [620, 486] on icon "button" at bounding box center [960, 481] width 11 height 11
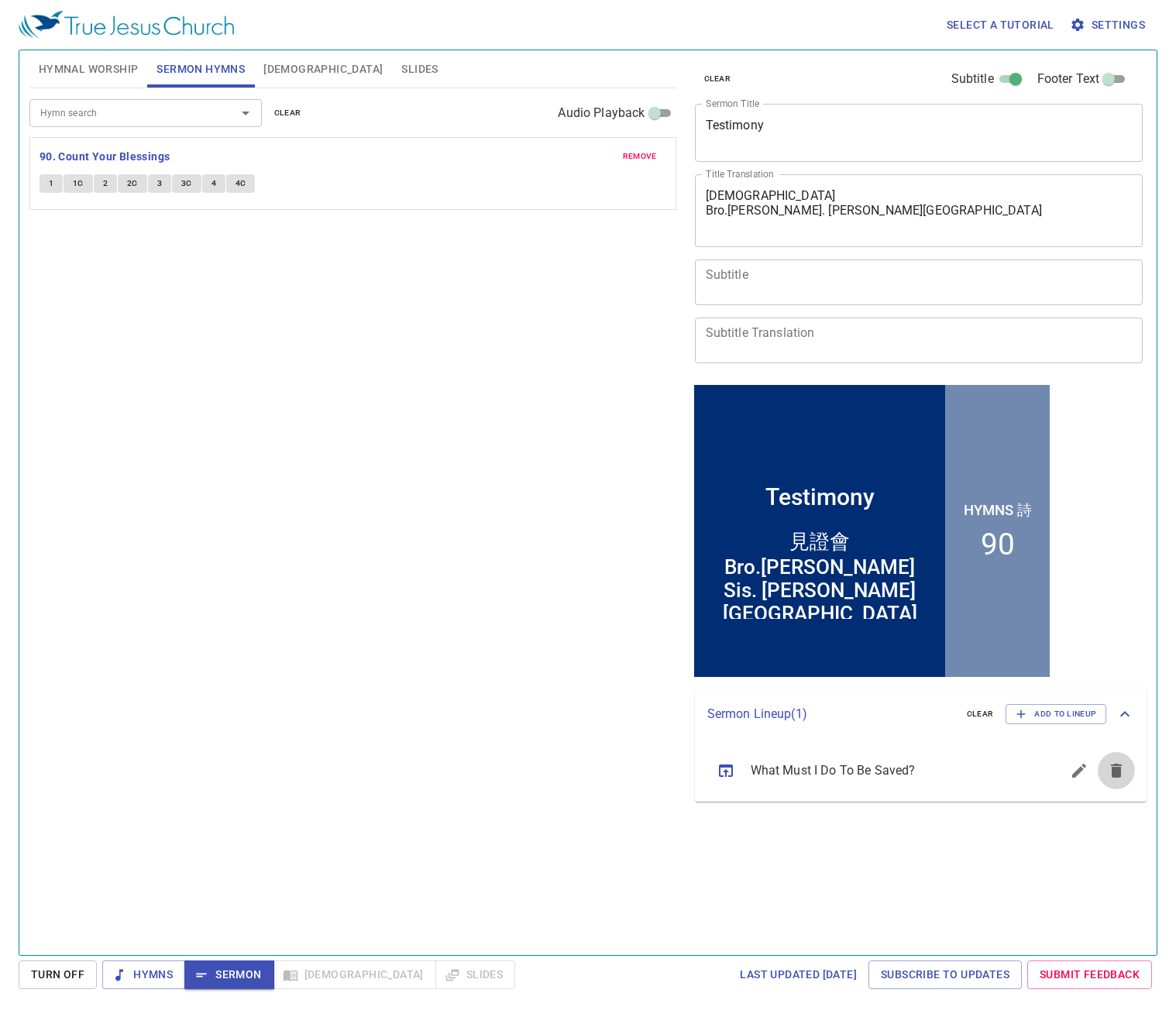
click at [1124, 778] on ul "What Must I Do To Be Saved?" at bounding box center [921, 771] width 453 height 62
click at [1114, 774] on icon "sermon lineup list" at bounding box center [1115, 771] width 11 height 14
click at [1061, 705] on button "Add to Lineup" at bounding box center [1055, 714] width 101 height 20
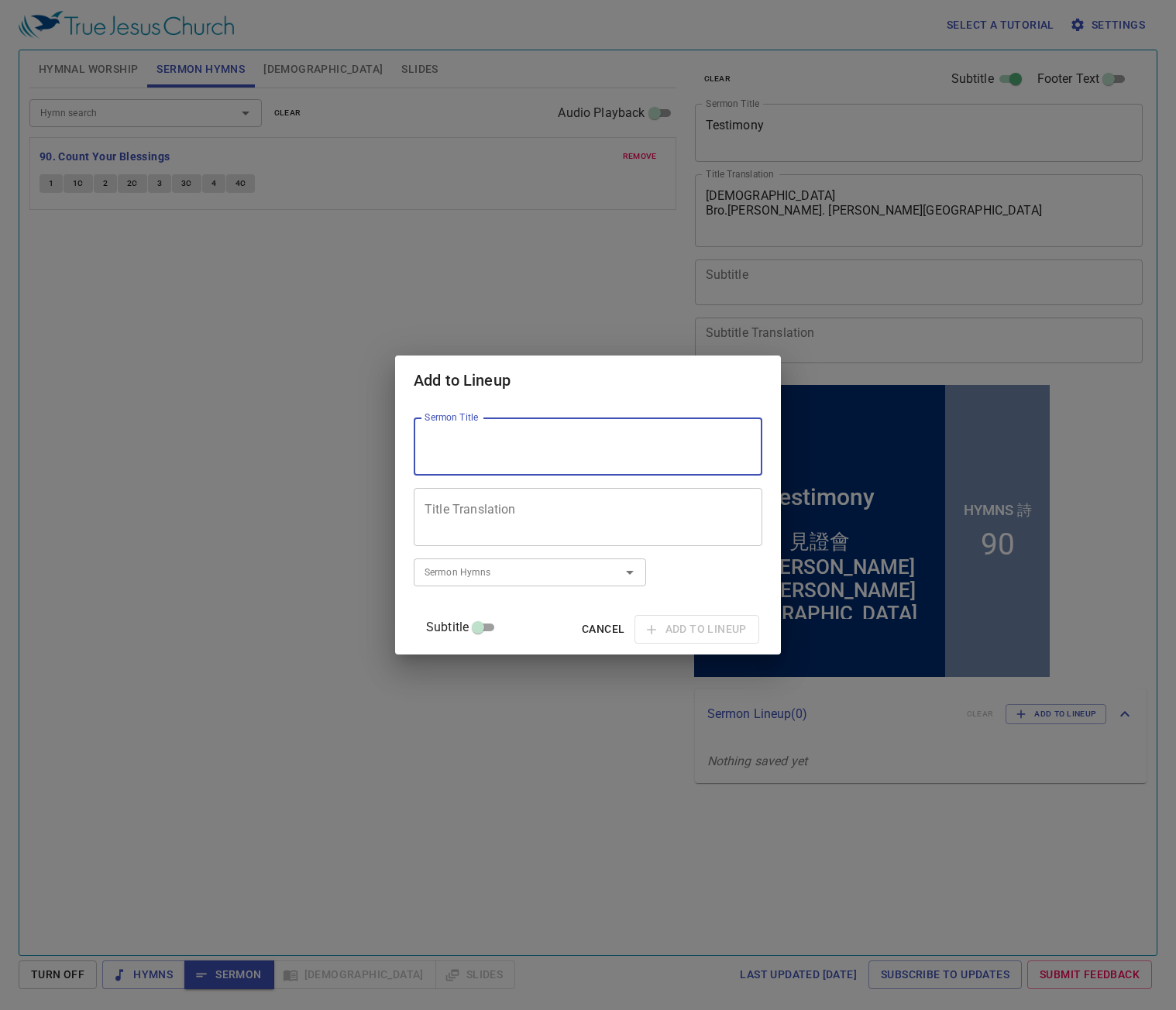
click at [492, 441] on textarea "Sermon Title" at bounding box center [588, 447] width 327 height 29
type textarea "s"
type textarea "Our Savior and His Playbook"
click at [534, 520] on textarea "Title Translation" at bounding box center [588, 516] width 327 height 29
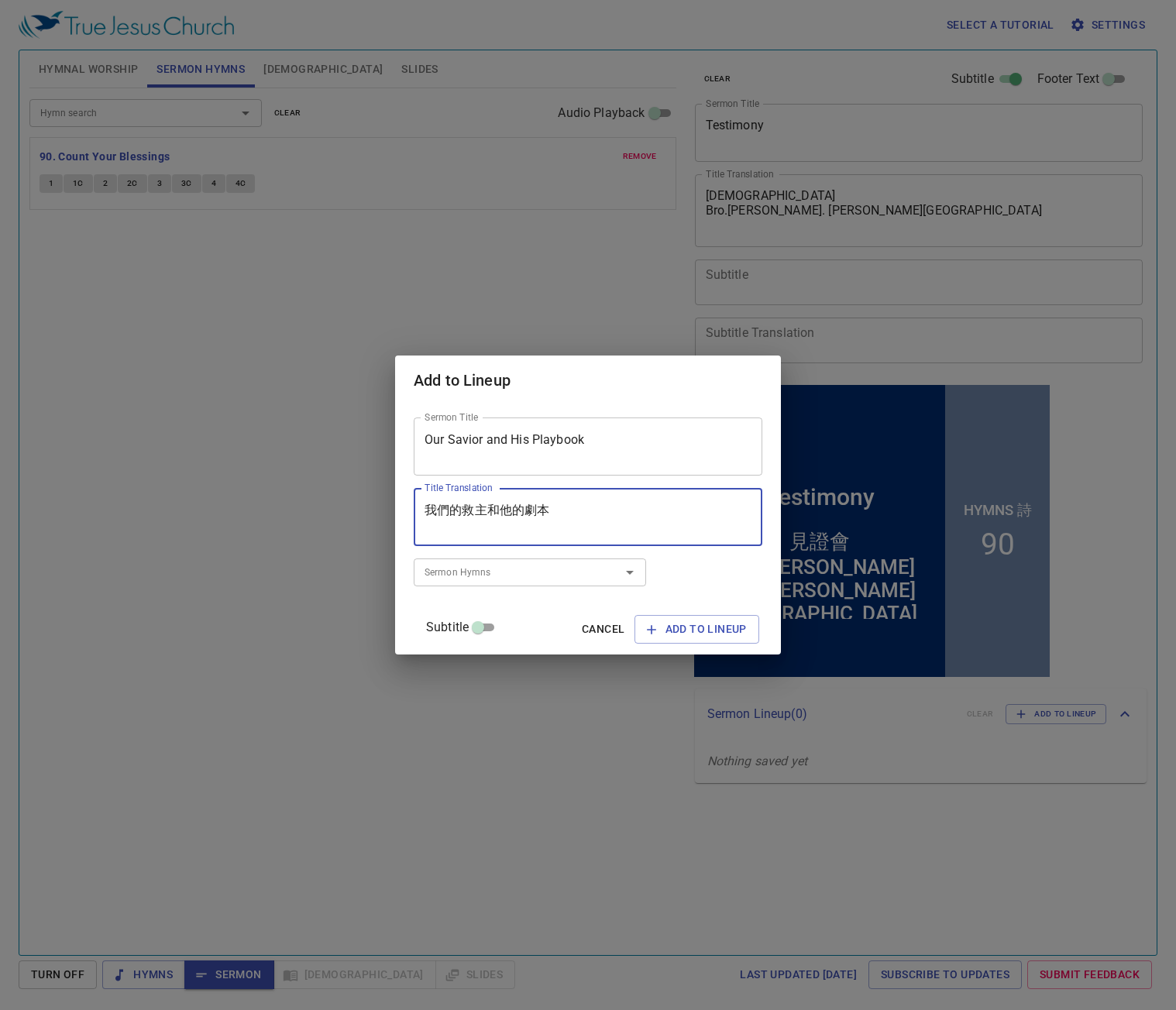
type textarea "我們的救主和他的劇本"
click at [576, 570] on input "Sermon Hymns" at bounding box center [508, 572] width 178 height 18
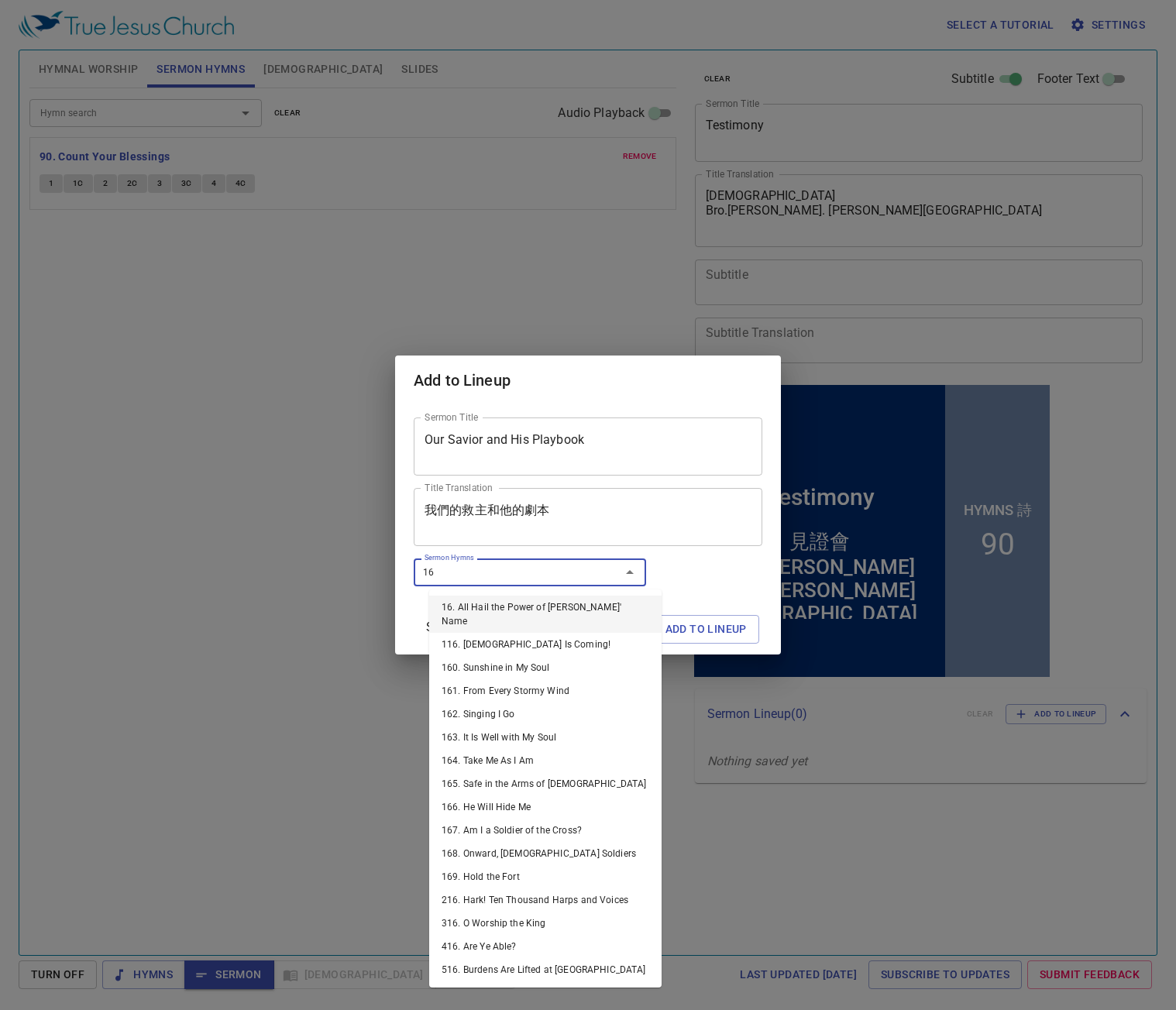
type input "168"
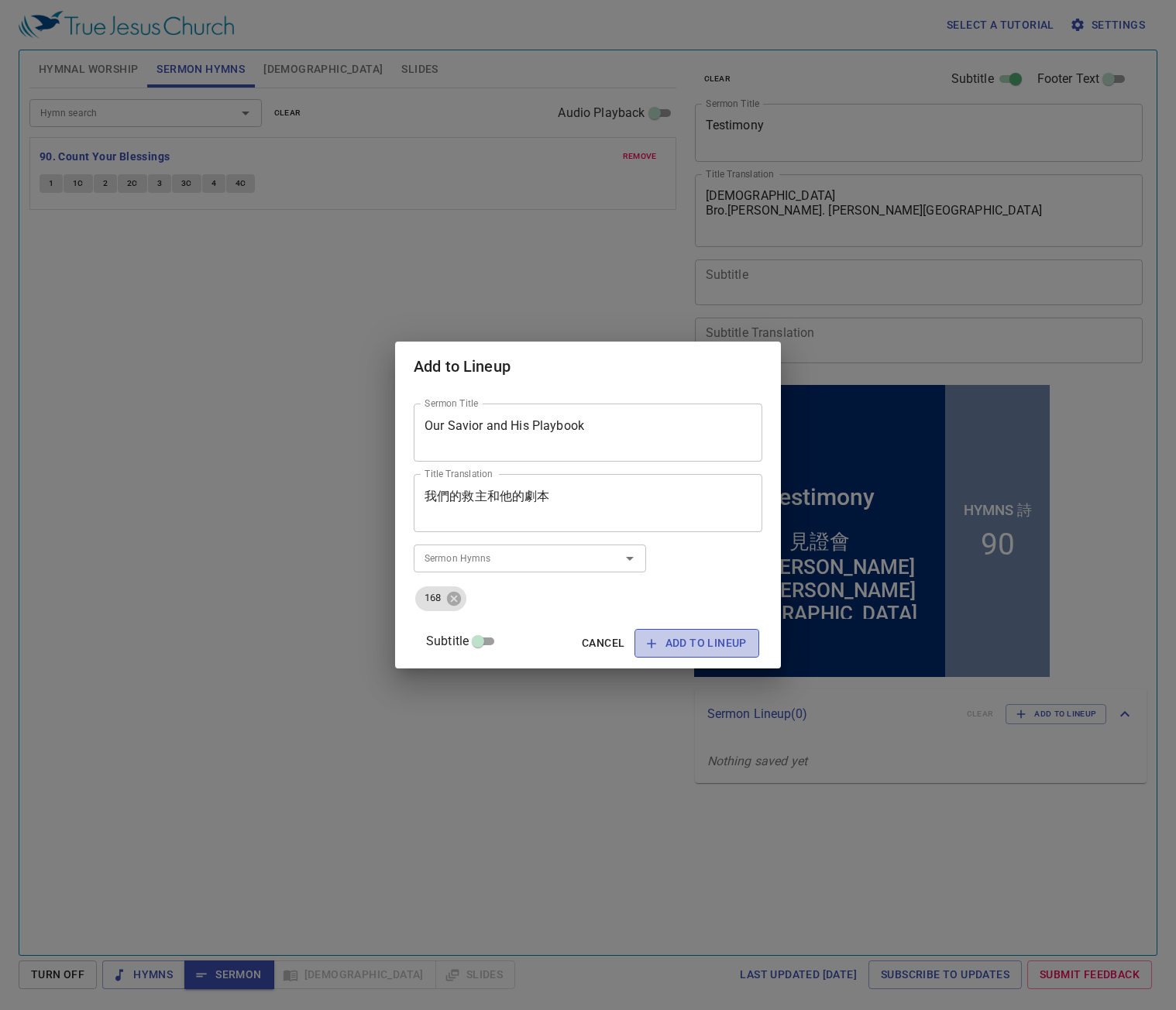
click at [655, 646] on span "Add to Lineup" at bounding box center [696, 642] width 100 height 19
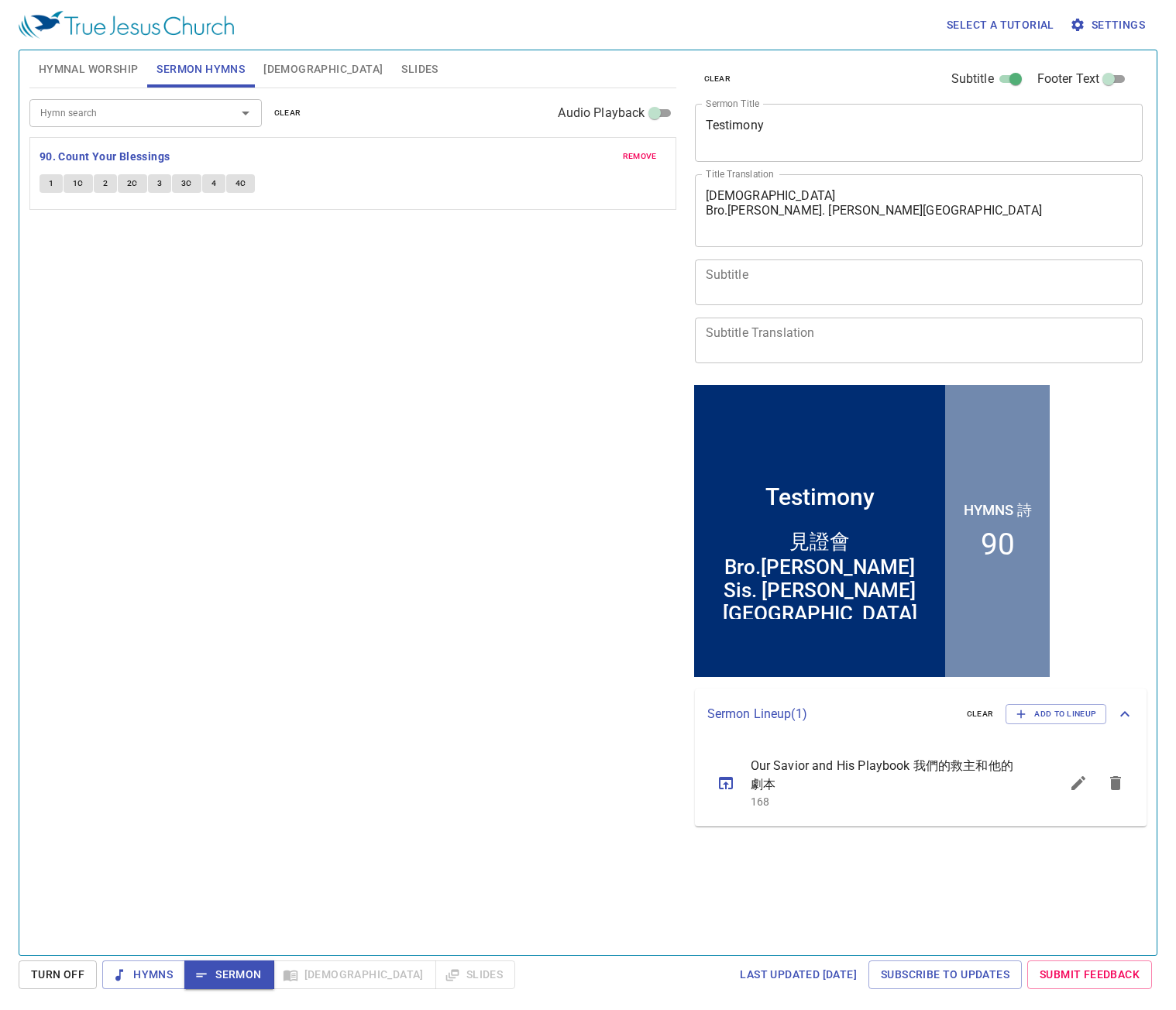
click at [271, 67] on span "[DEMOGRAPHIC_DATA]" at bounding box center [323, 69] width 119 height 19
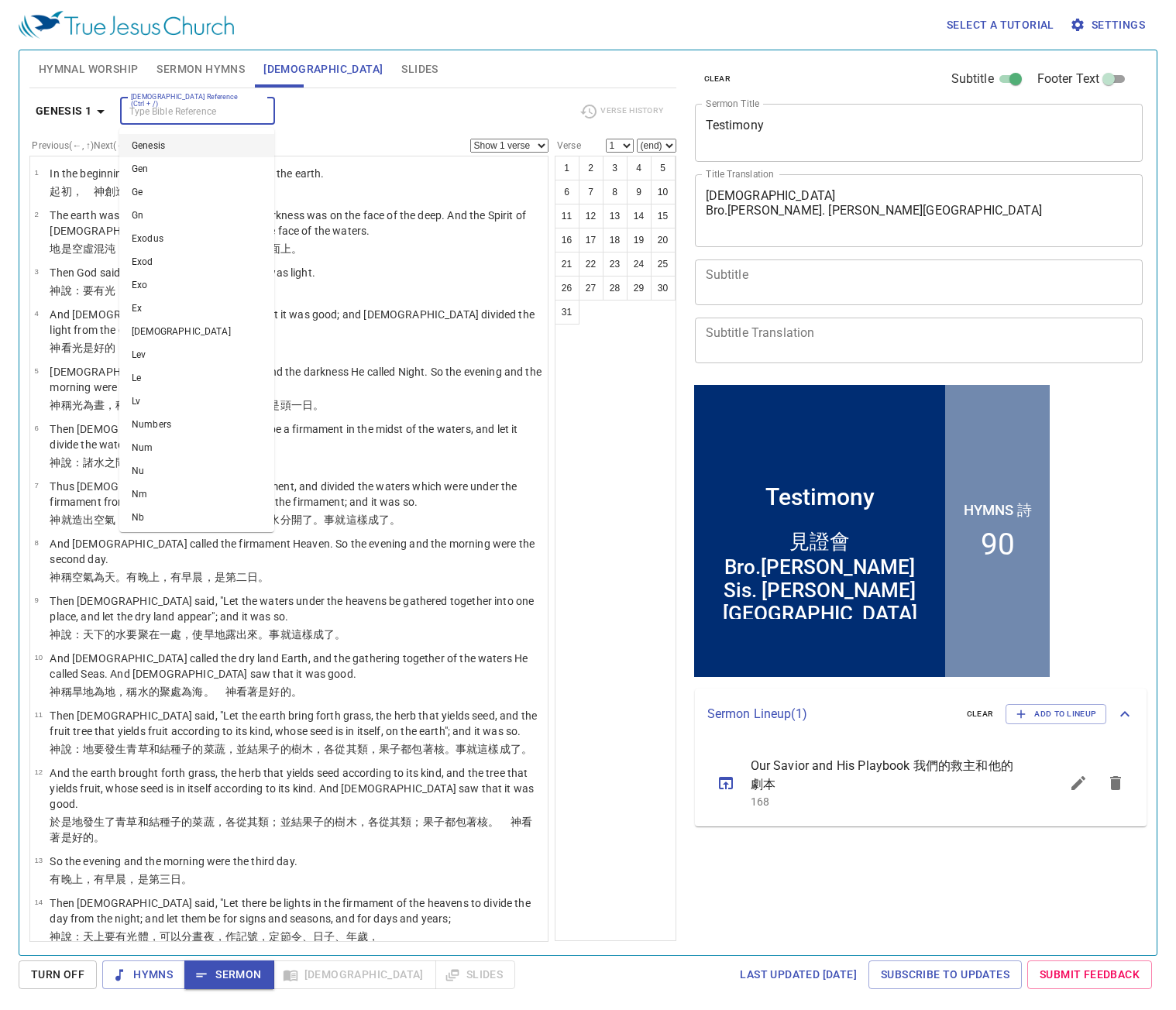
click at [174, 112] on input "[DEMOGRAPHIC_DATA] Reference (Ctrl + /)" at bounding box center [185, 111] width 120 height 18
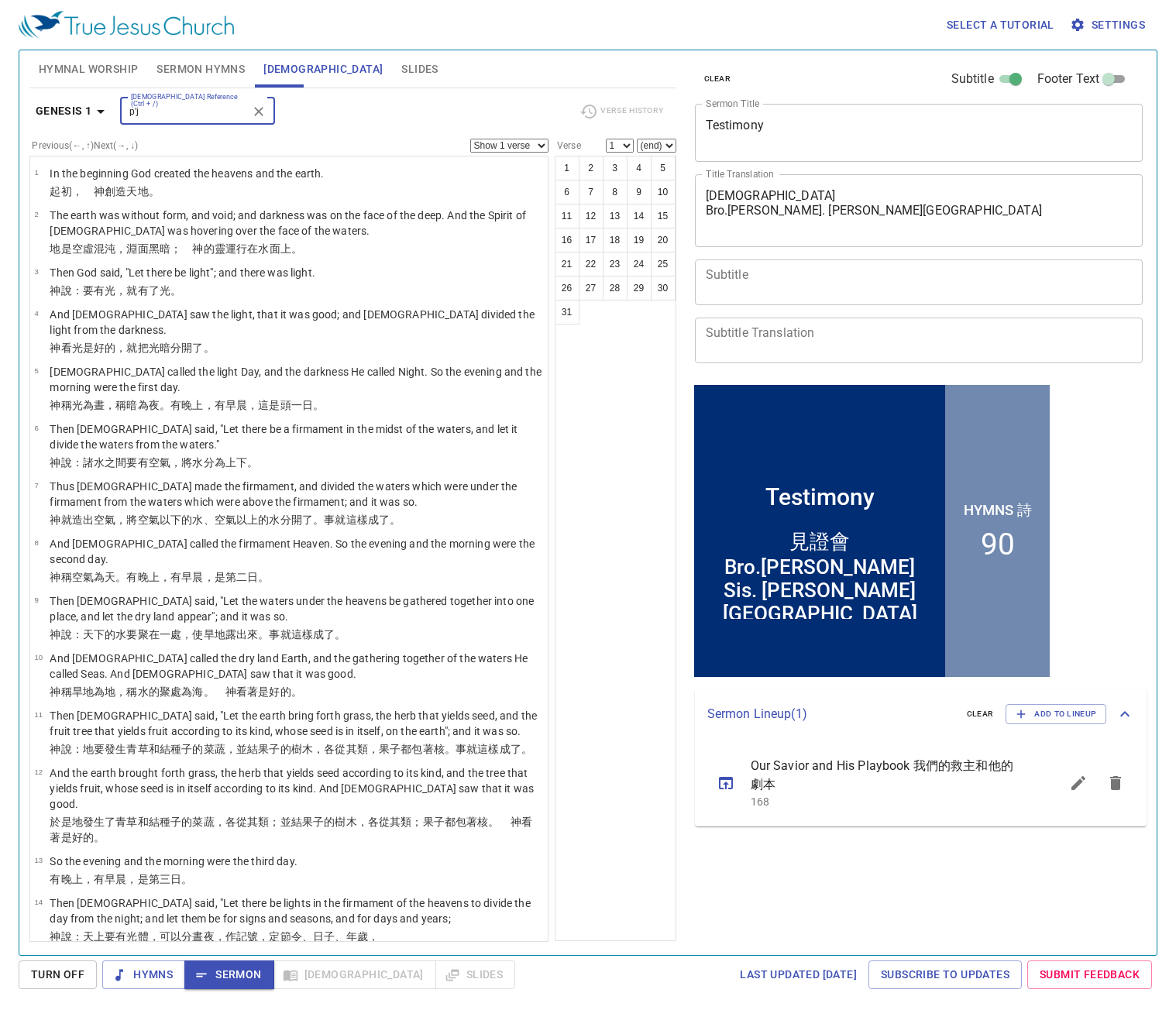
type input "p"
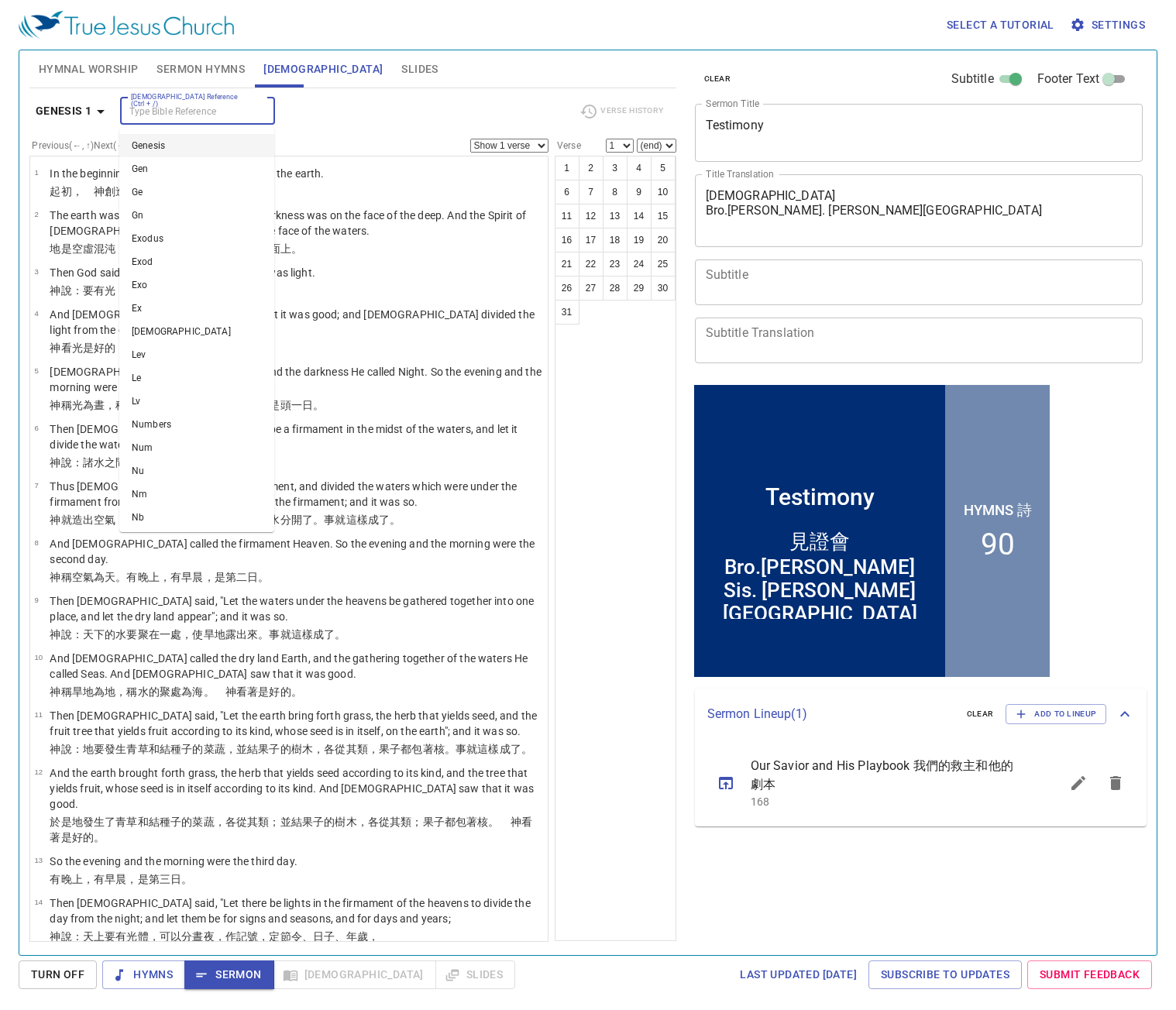
type input "e"
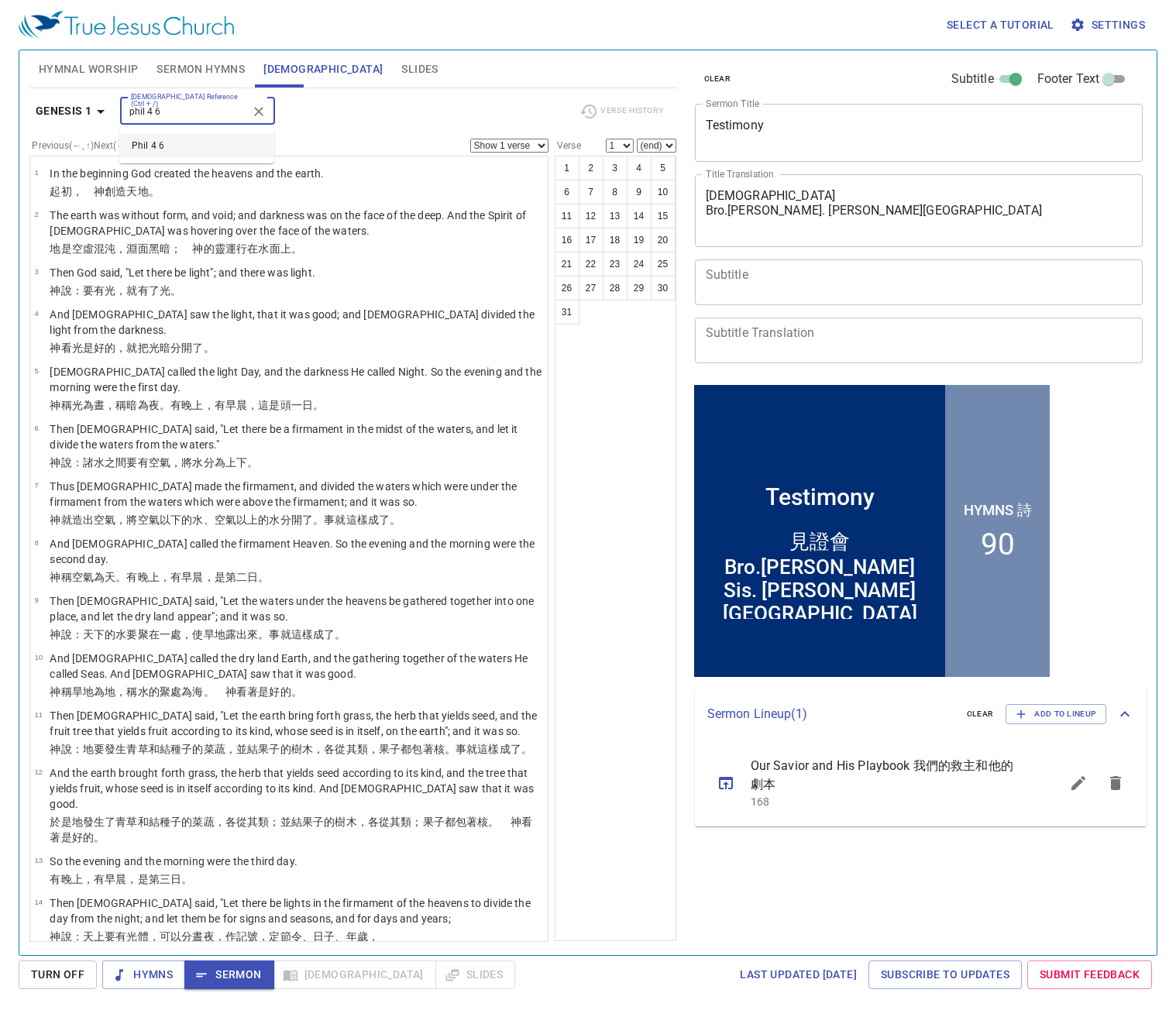
type input "phil 4 6"
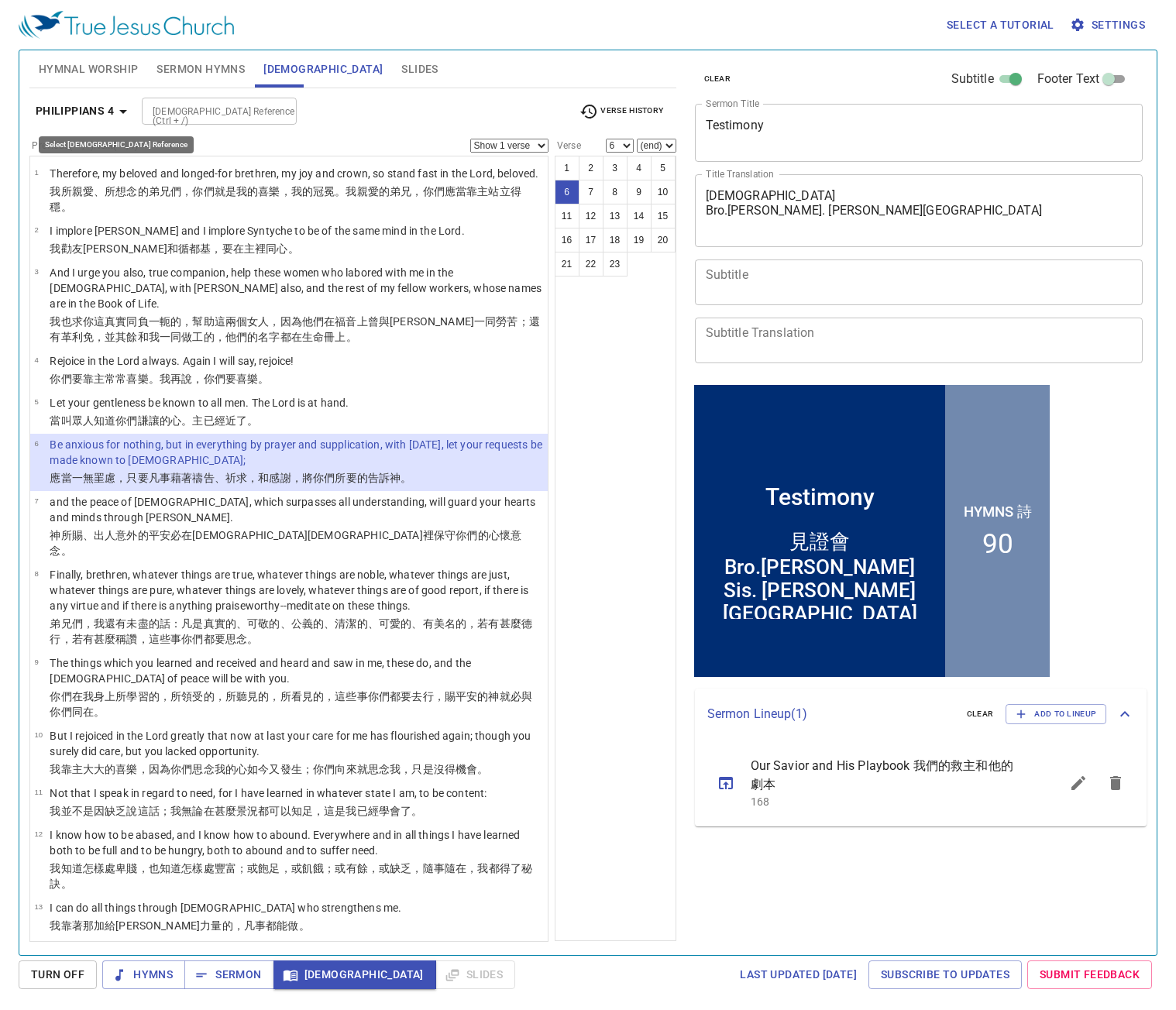
click at [116, 113] on icon "button" at bounding box center [123, 111] width 19 height 19
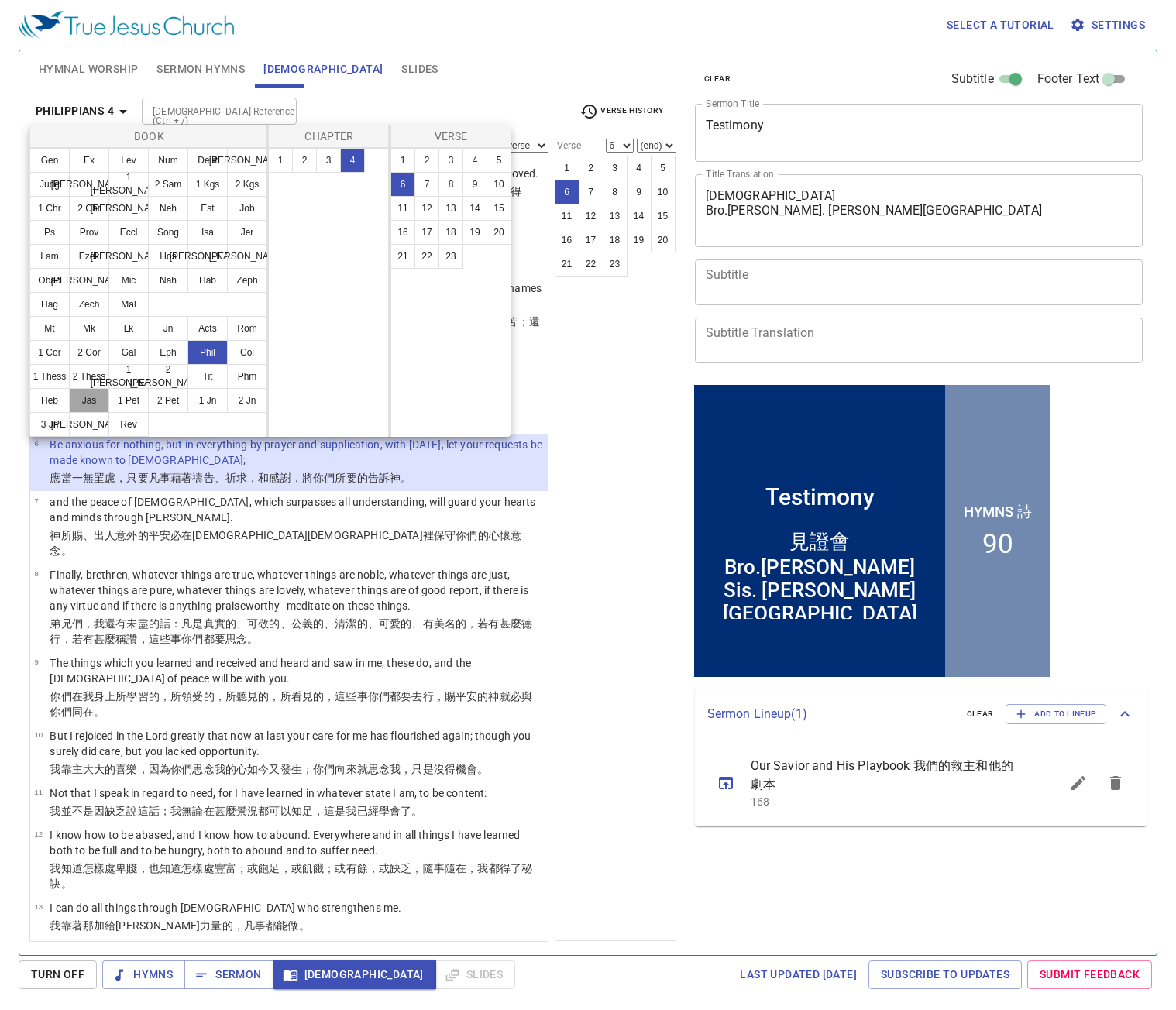
click at [81, 401] on button "Jas" at bounding box center [89, 400] width 40 height 25
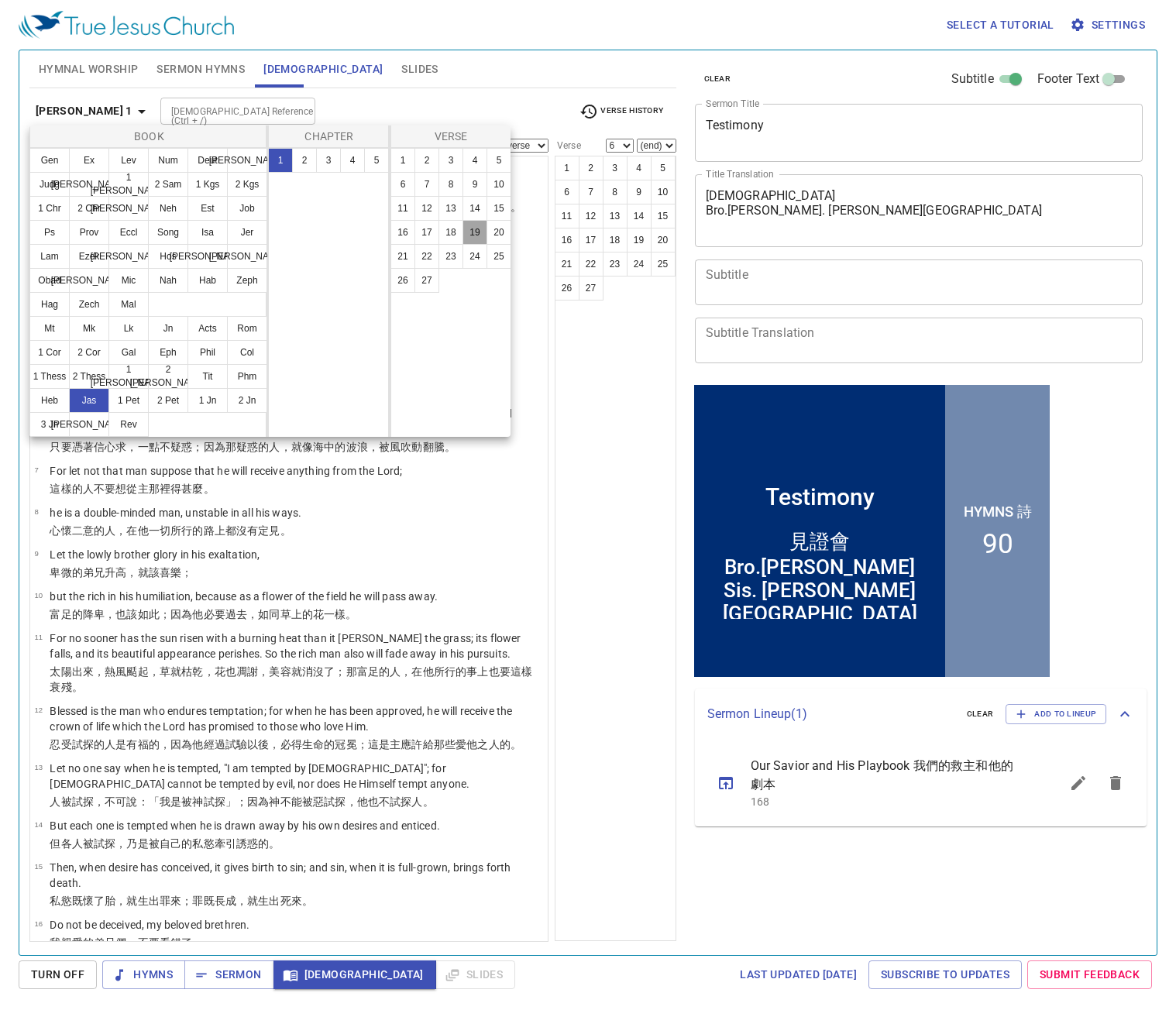
click at [477, 230] on button "19" at bounding box center [475, 232] width 25 height 25
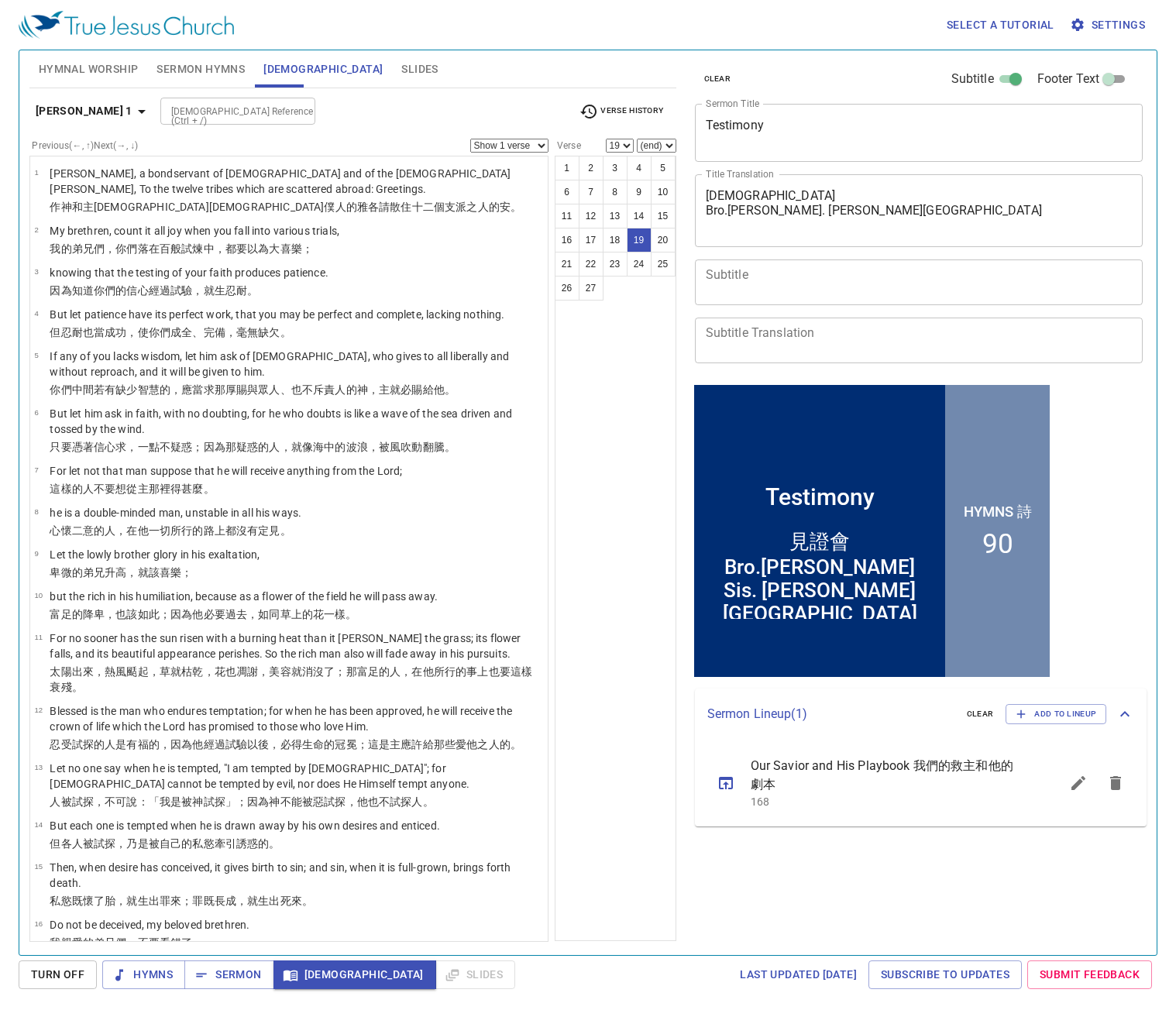
scroll to position [558, 0]
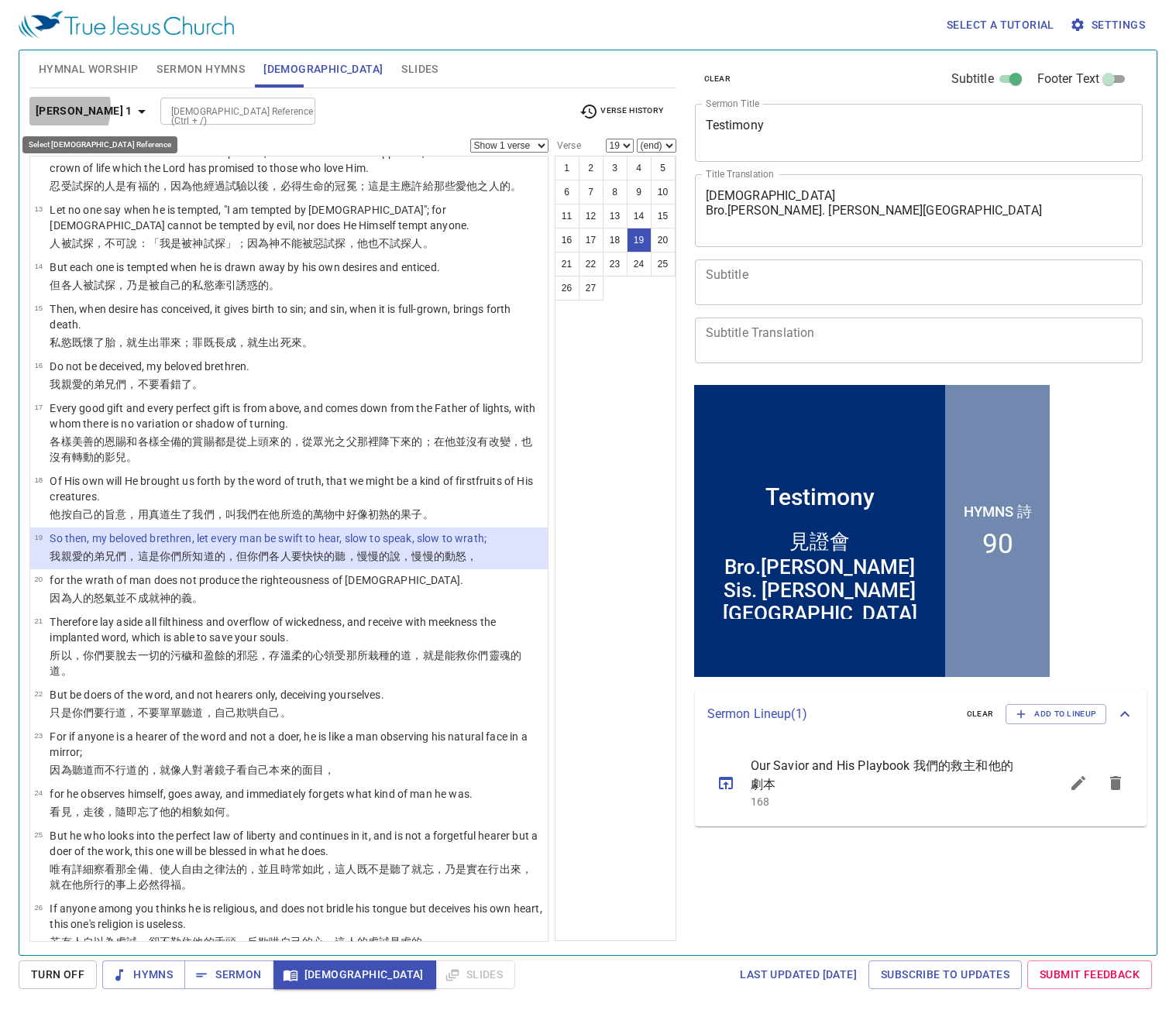
click at [51, 108] on b "James 1" at bounding box center [84, 111] width 97 height 19
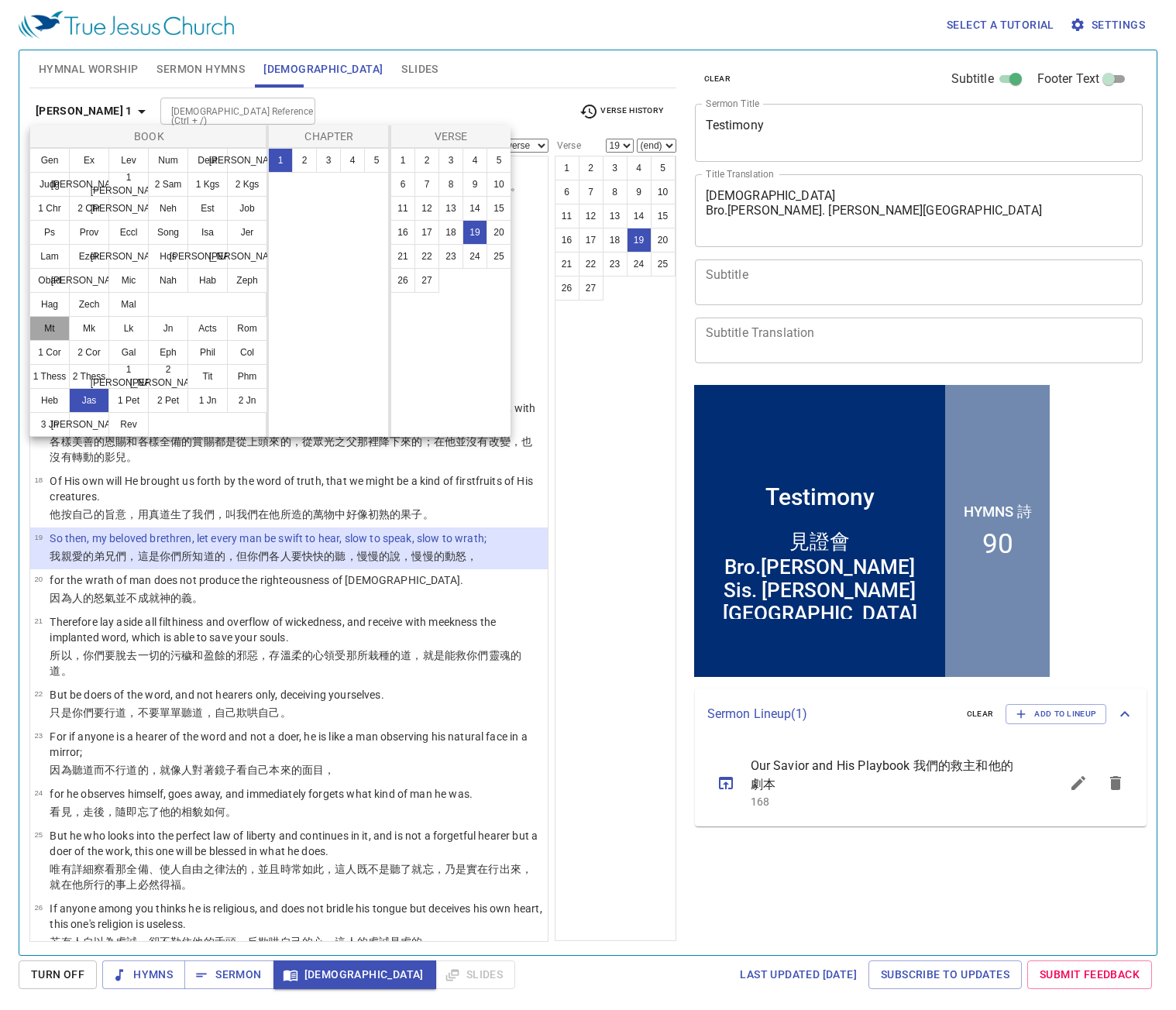
click at [47, 333] on button "Mt" at bounding box center [49, 328] width 40 height 25
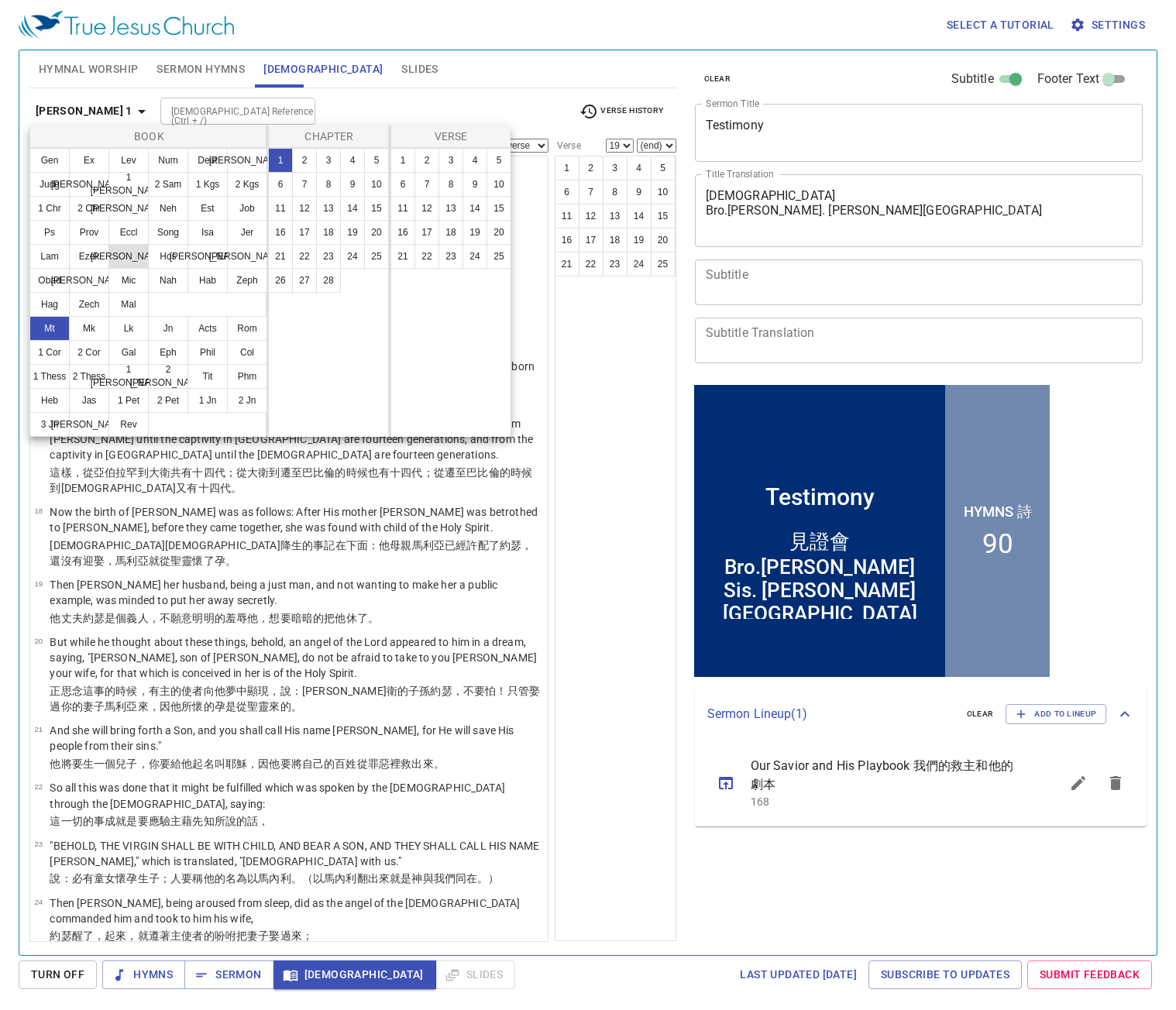
scroll to position [0, 0]
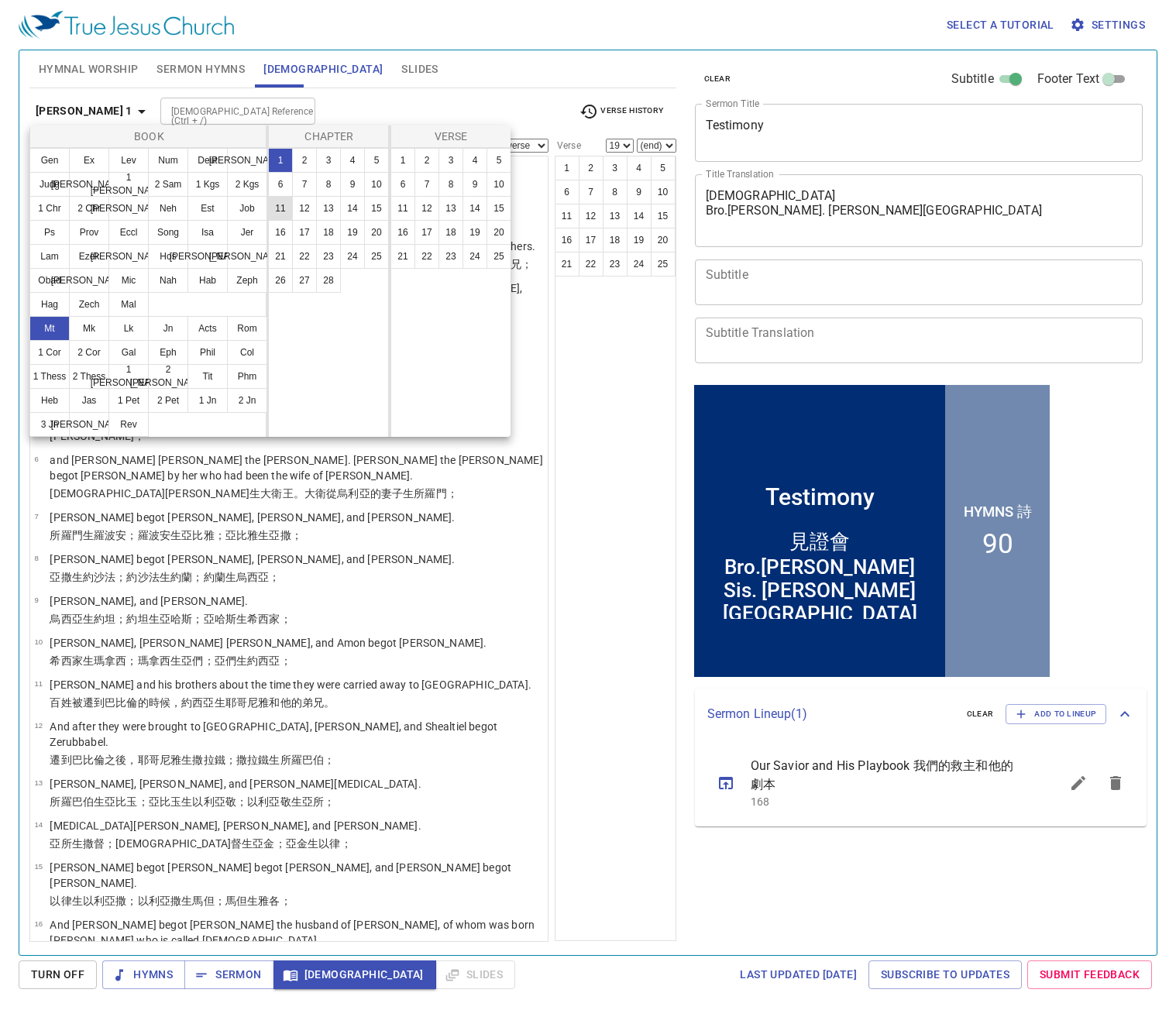
click at [278, 210] on button "11" at bounding box center [280, 208] width 25 height 25
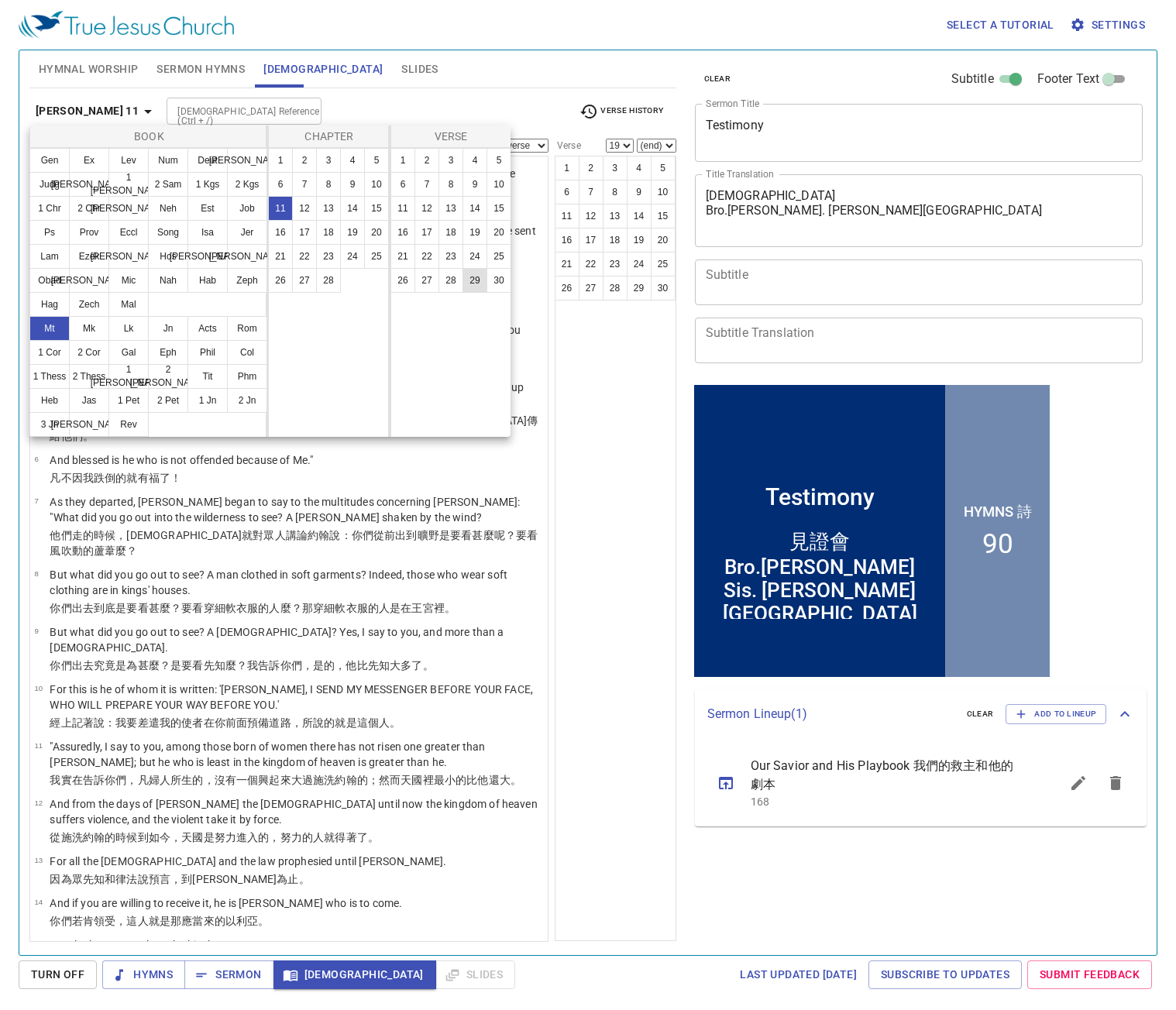
click at [469, 281] on button "29" at bounding box center [475, 280] width 25 height 25
select select "29"
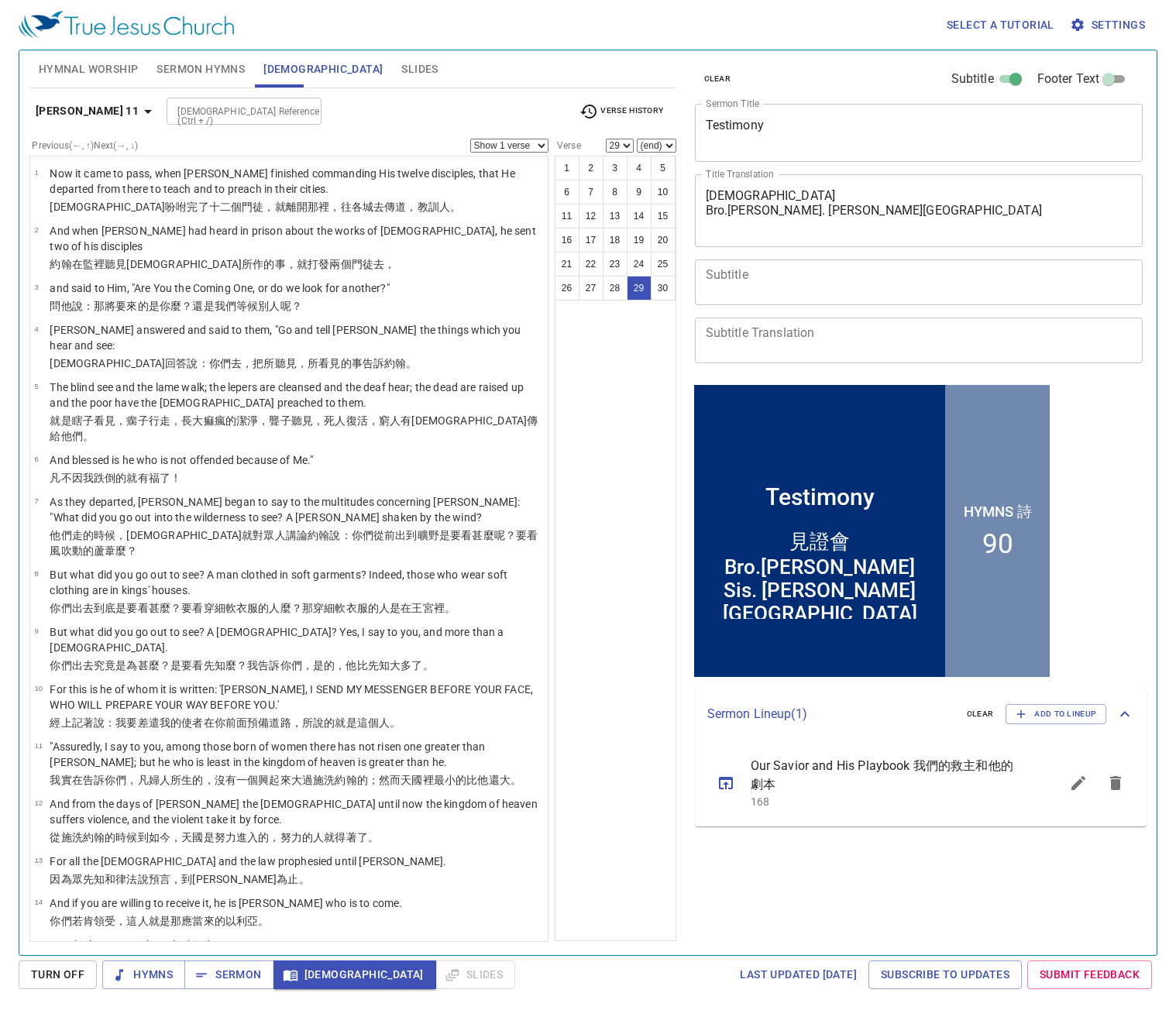
scroll to position [854, 0]
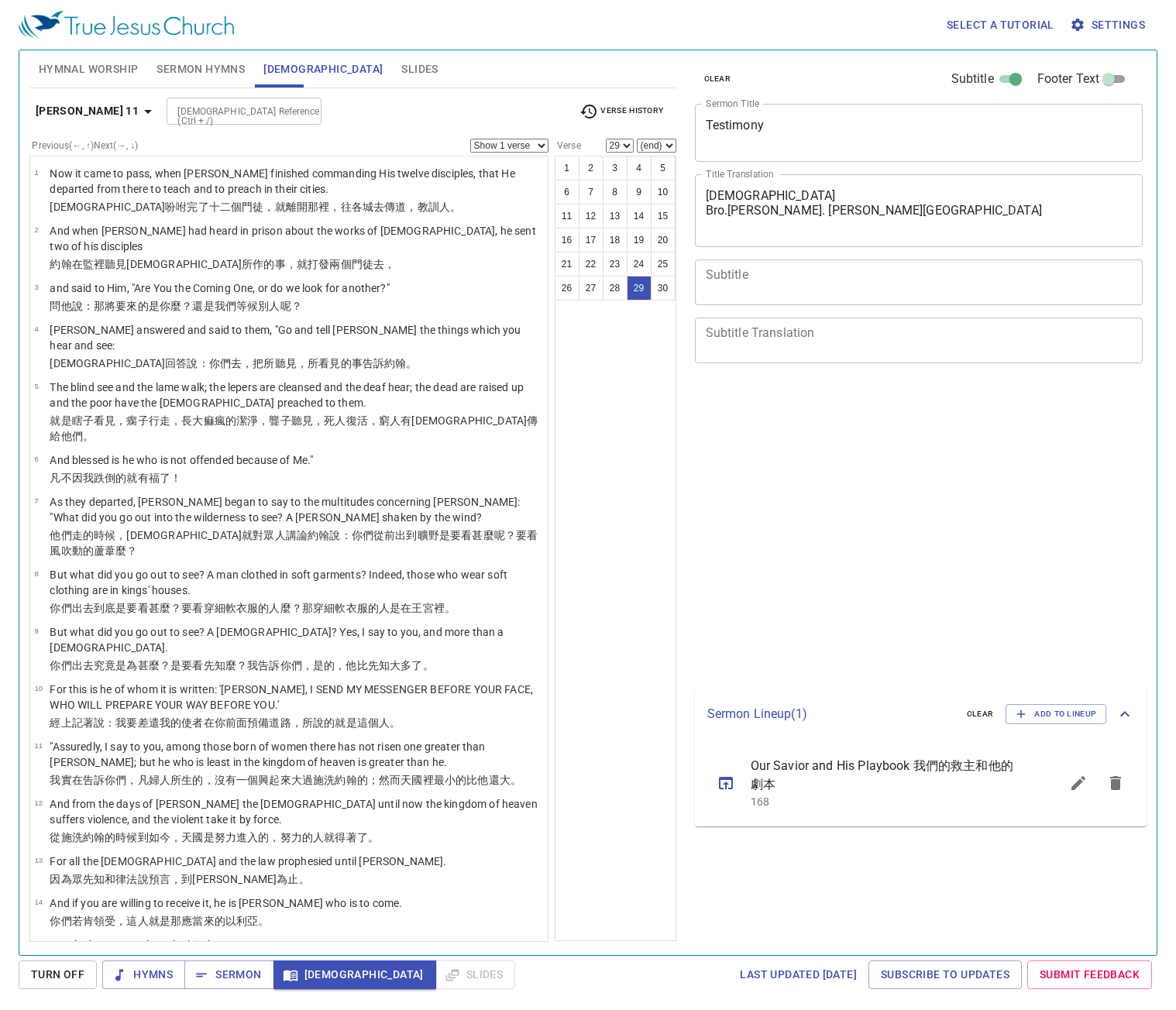
select select "29"
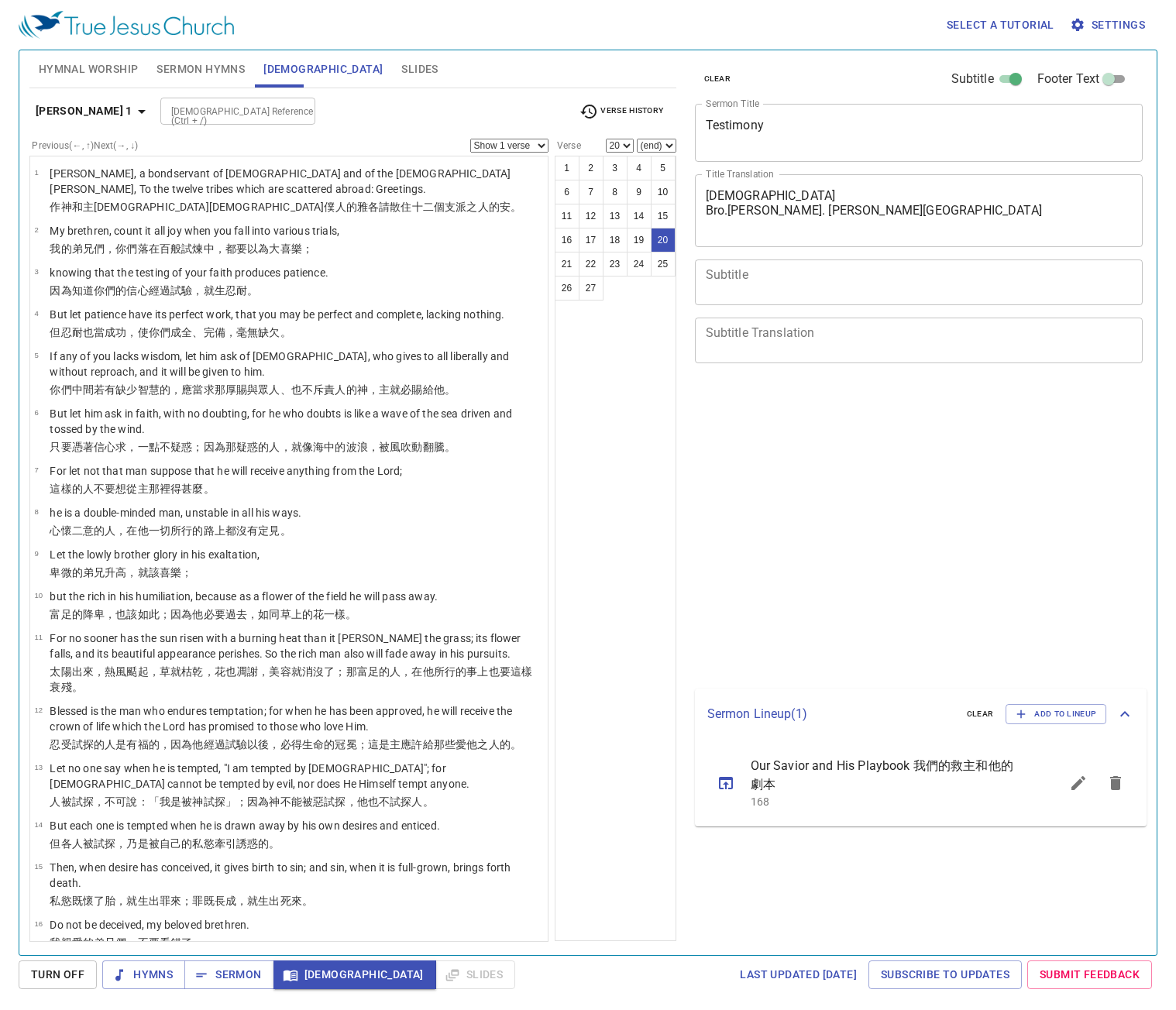
select select "20"
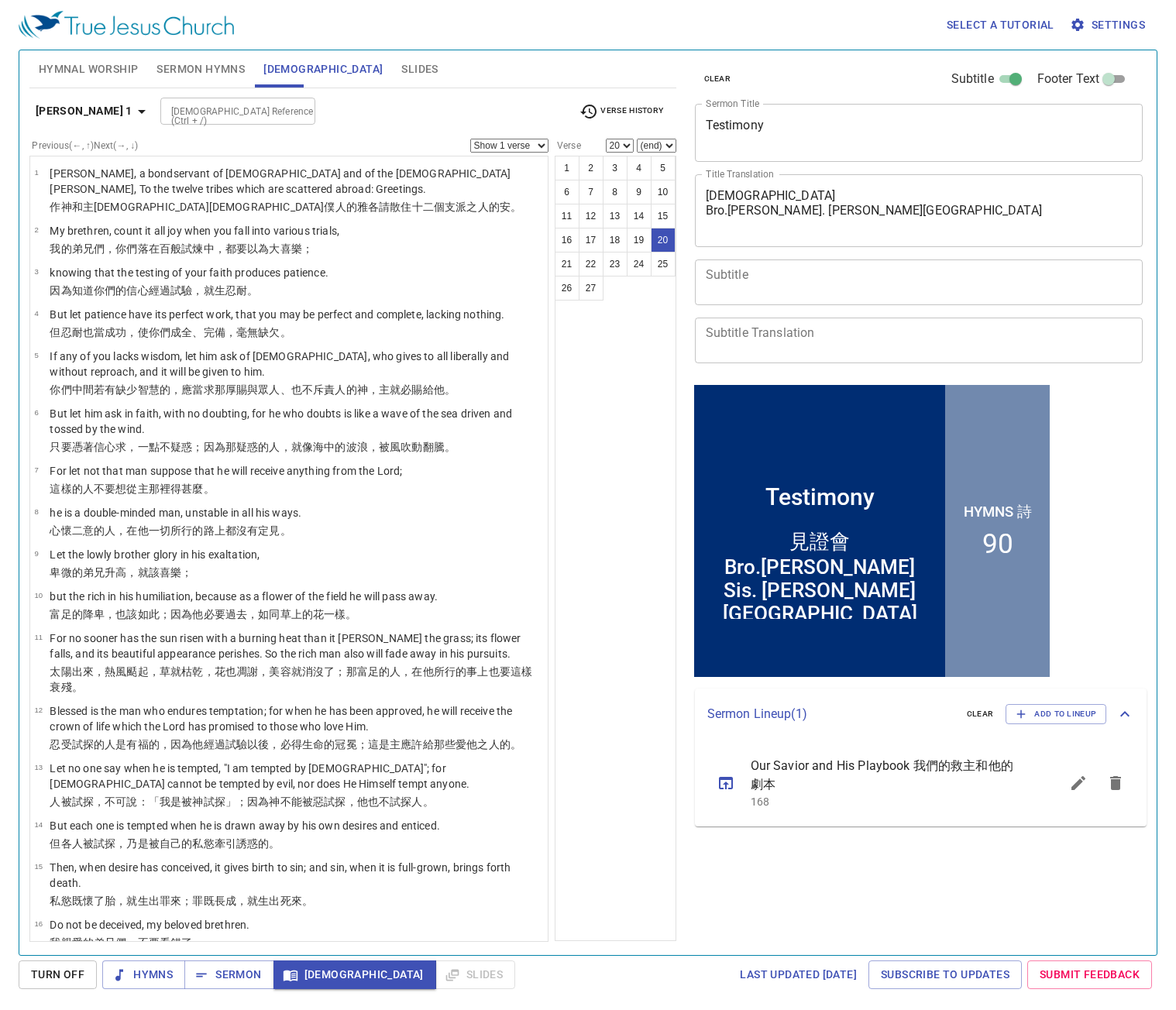
scroll to position [600, 0]
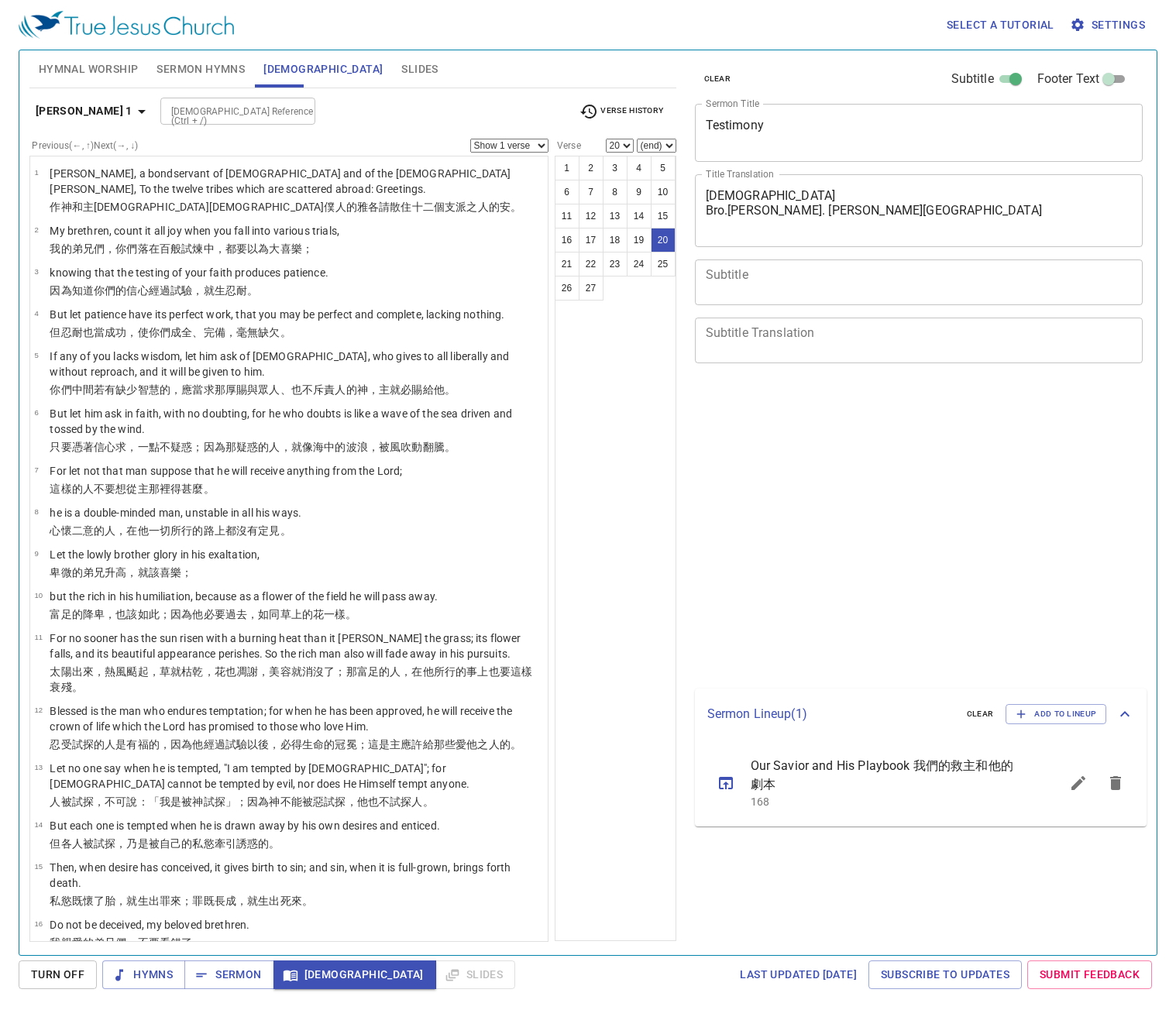
select select "20"
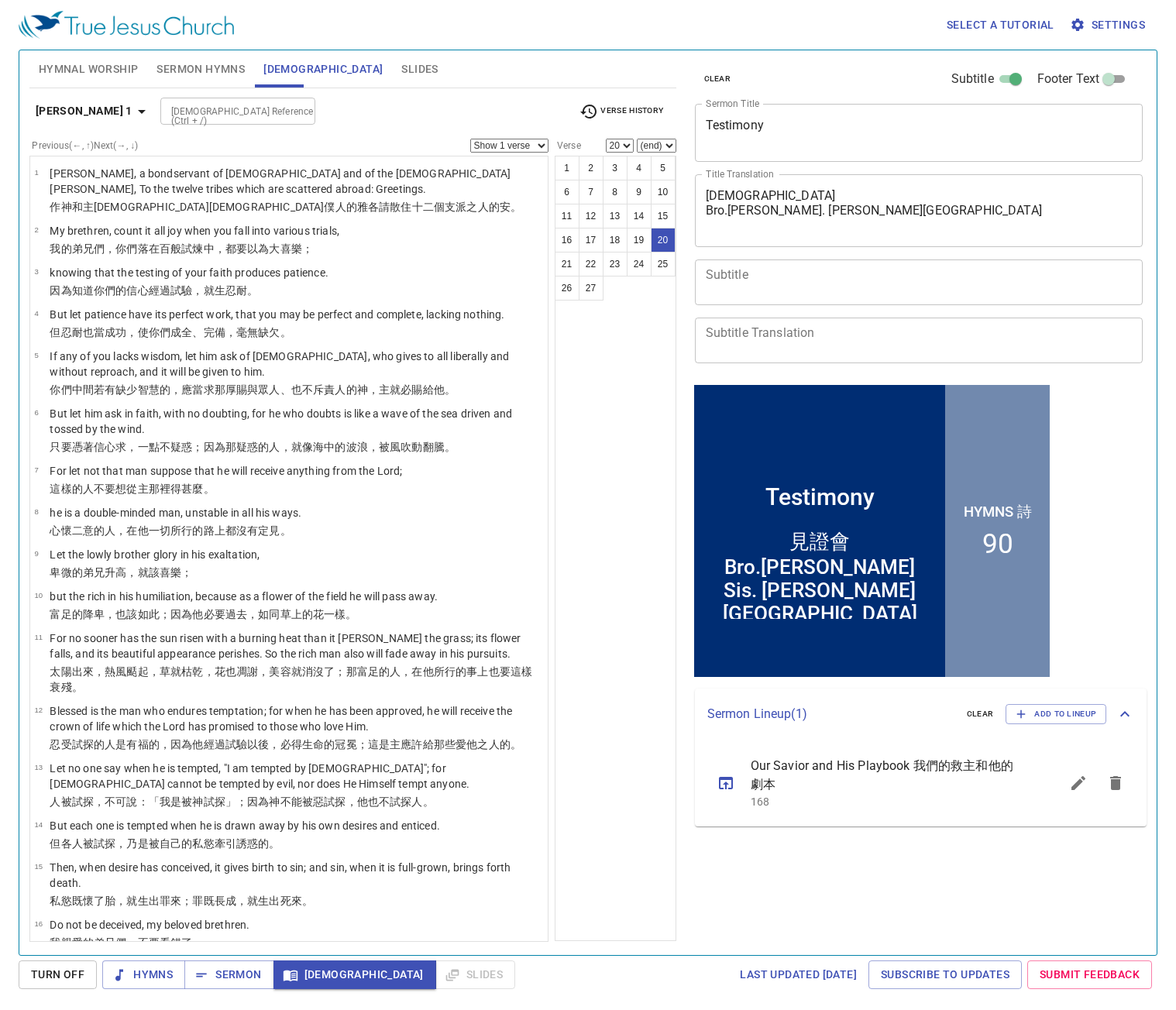
scroll to position [600, 0]
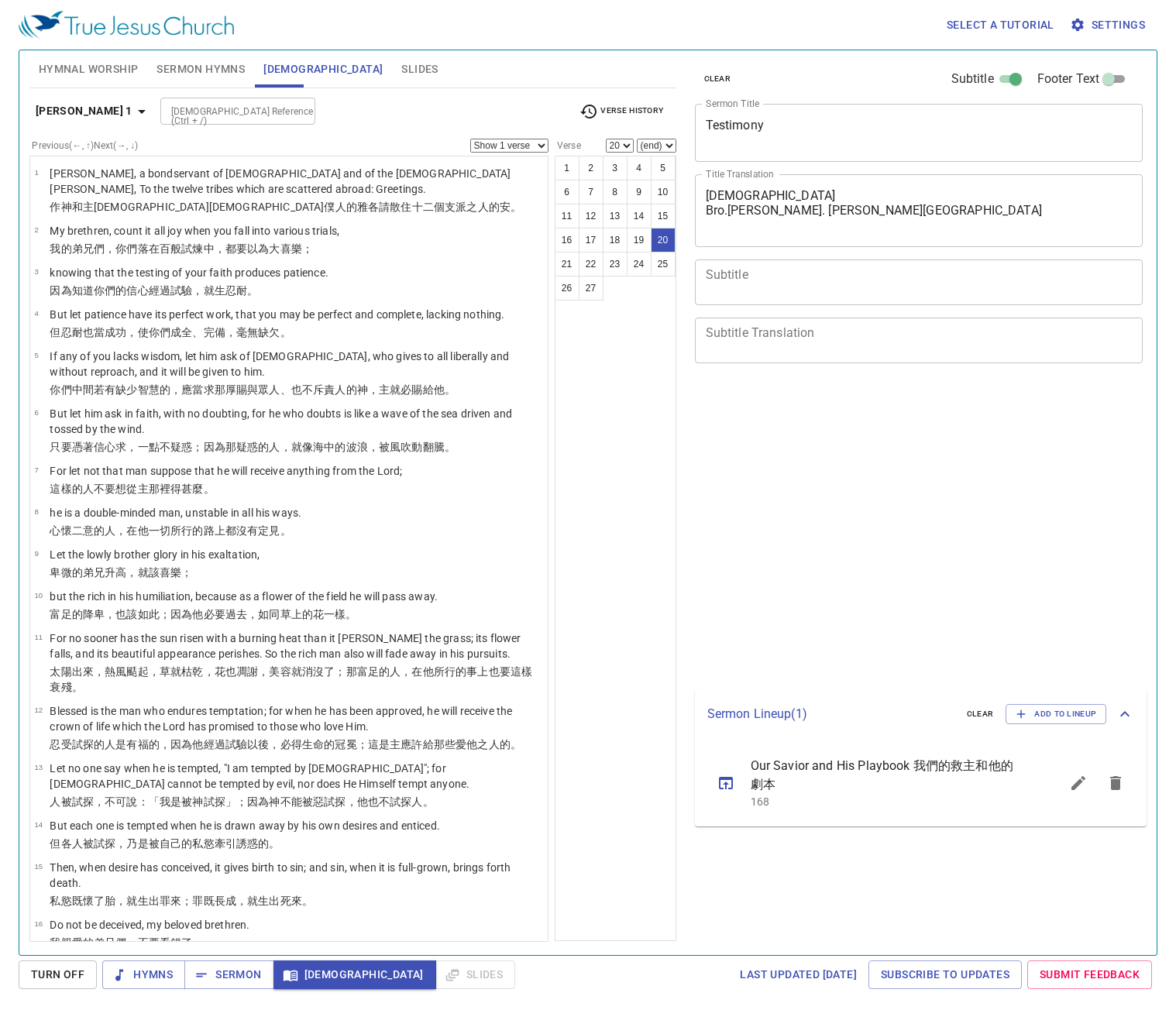
select select "20"
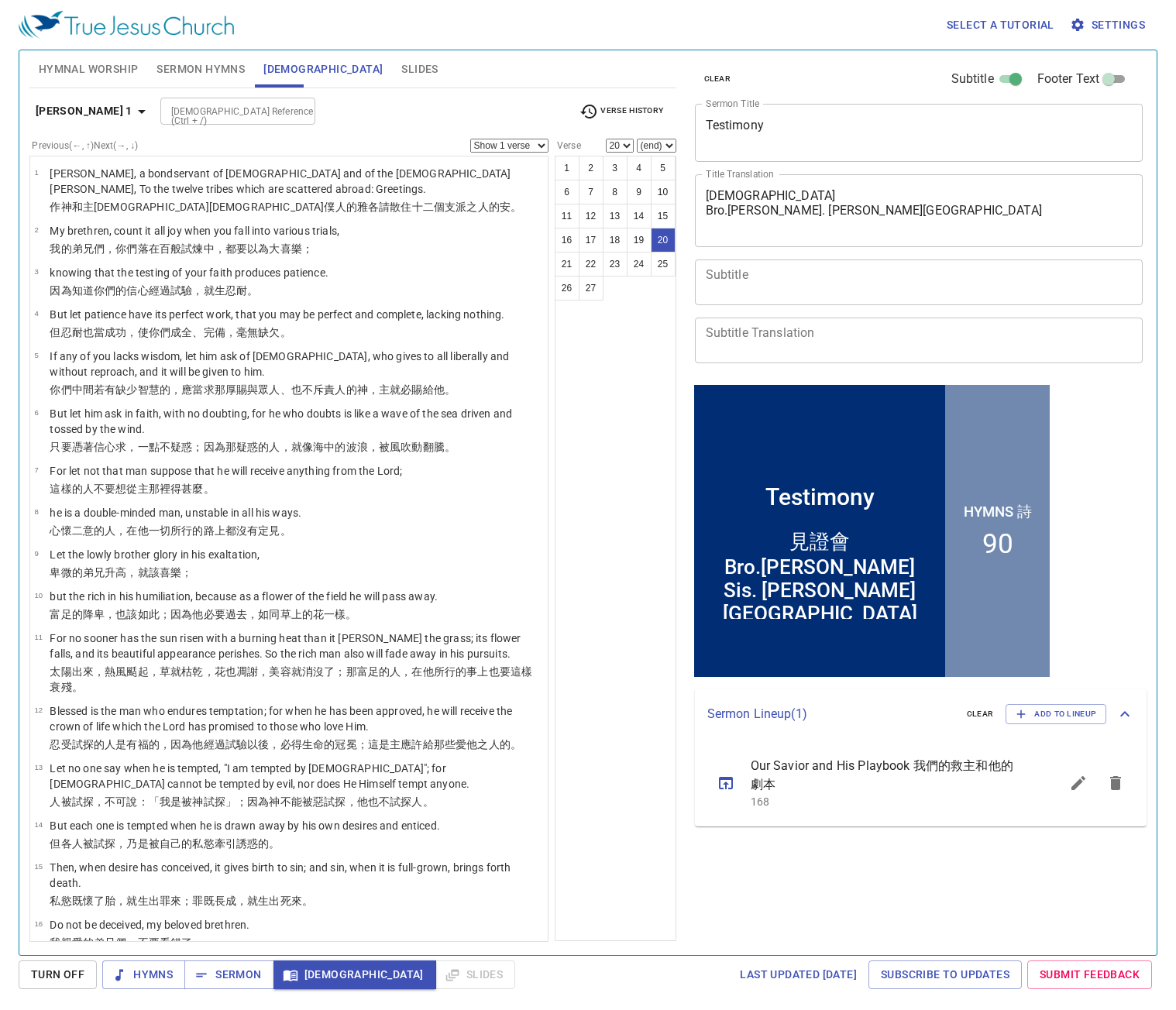
scroll to position [600, 0]
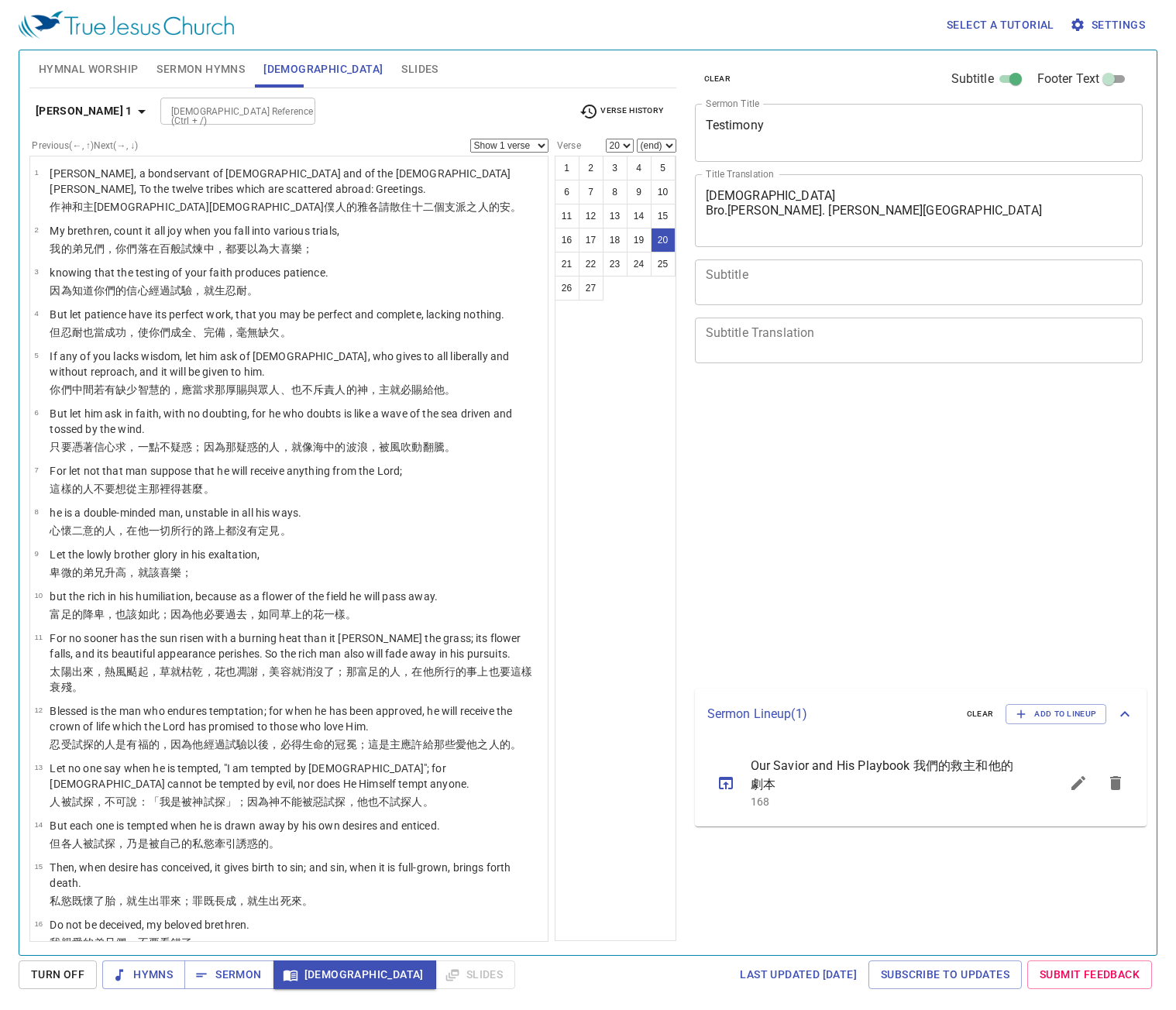
select select "20"
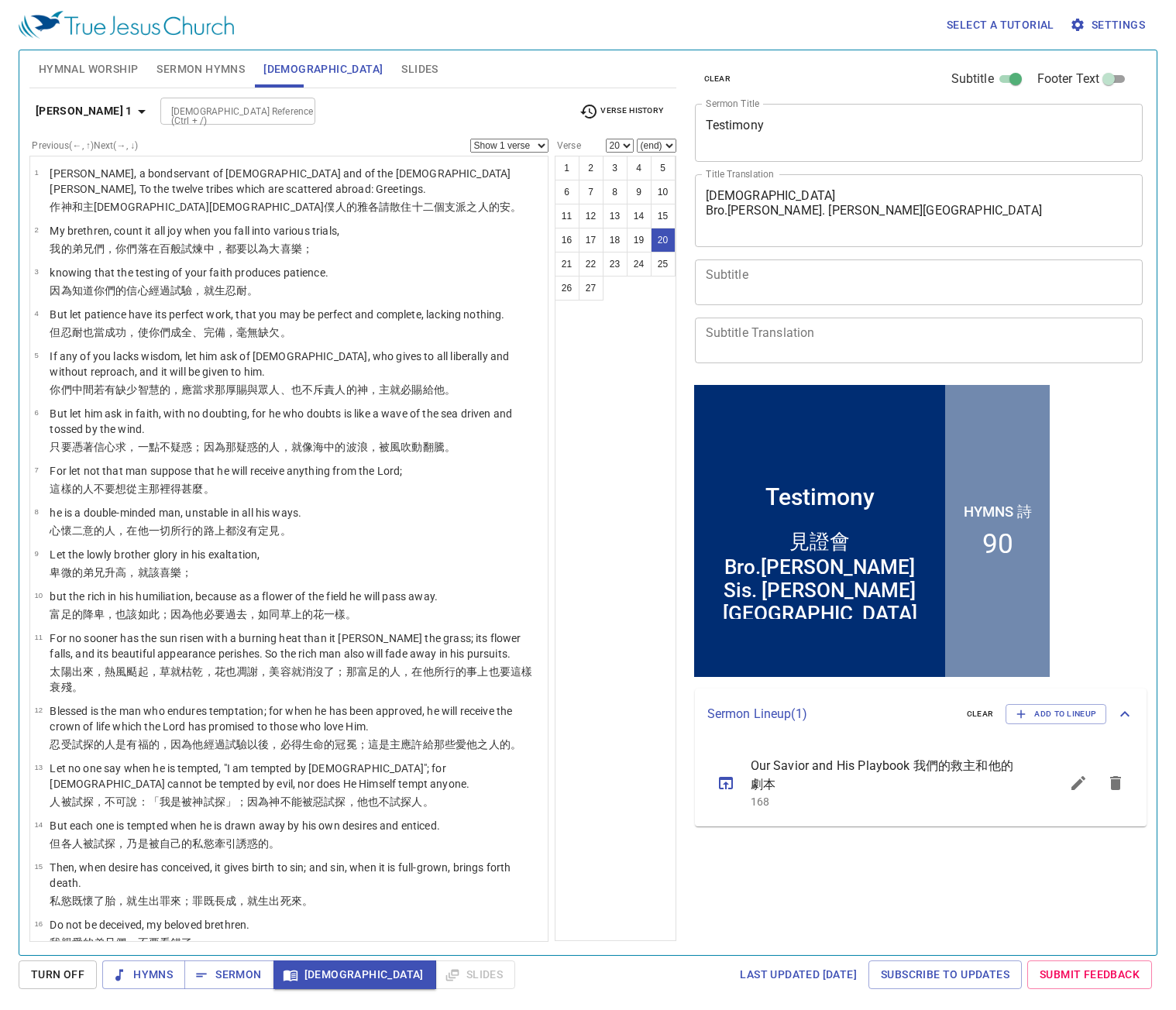
scroll to position [600, 0]
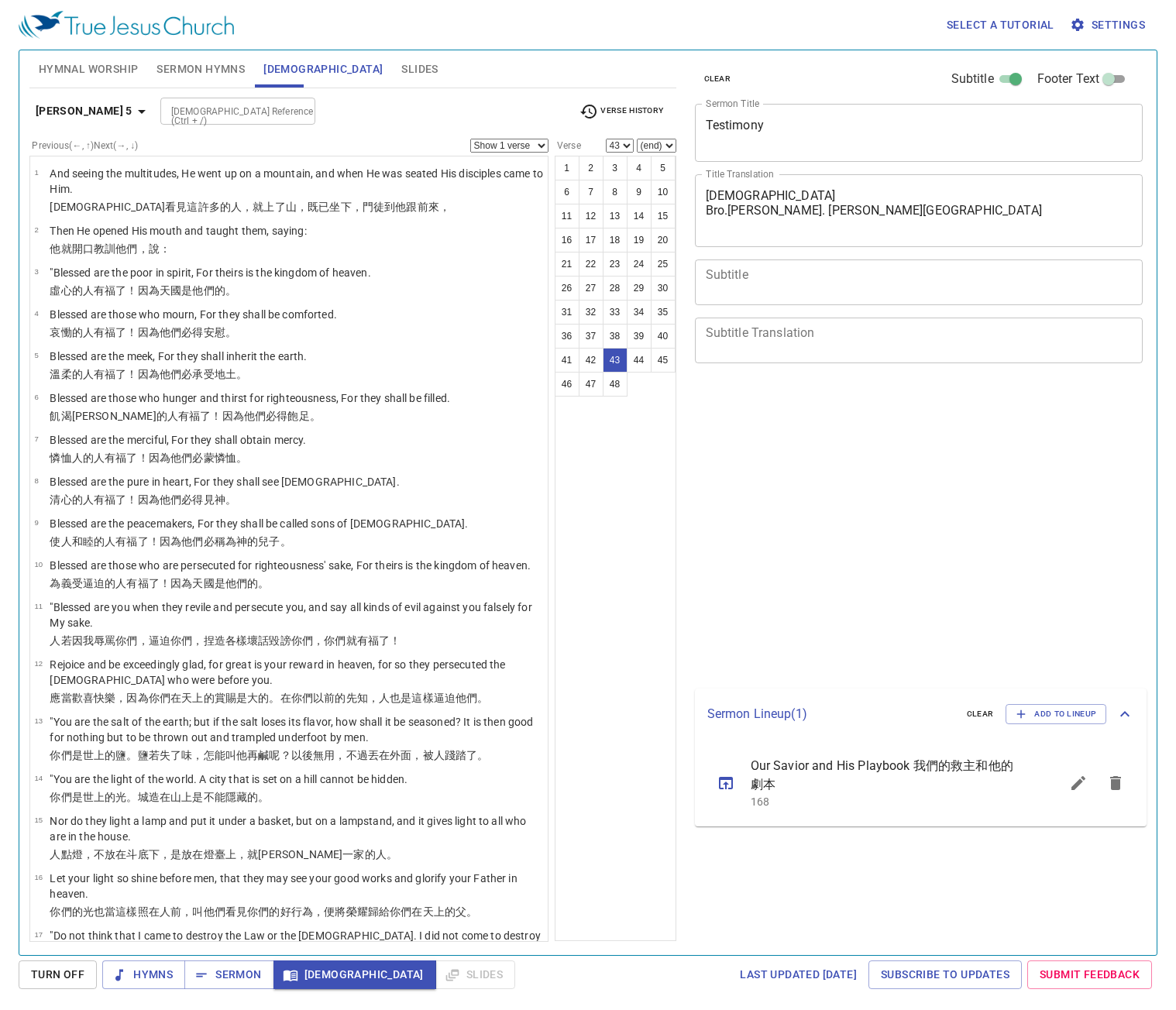
select select "43"
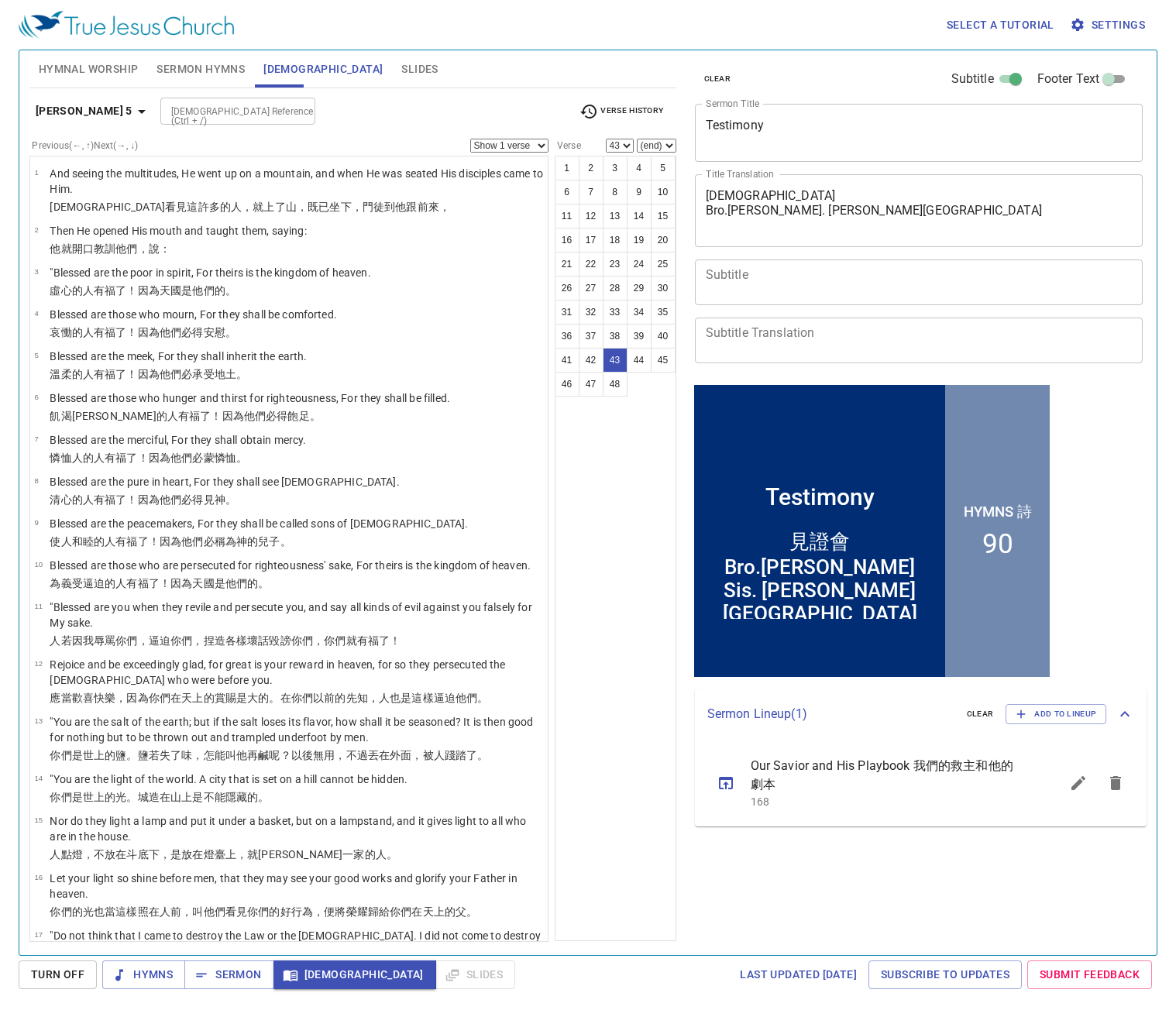
scroll to position [1747, 0]
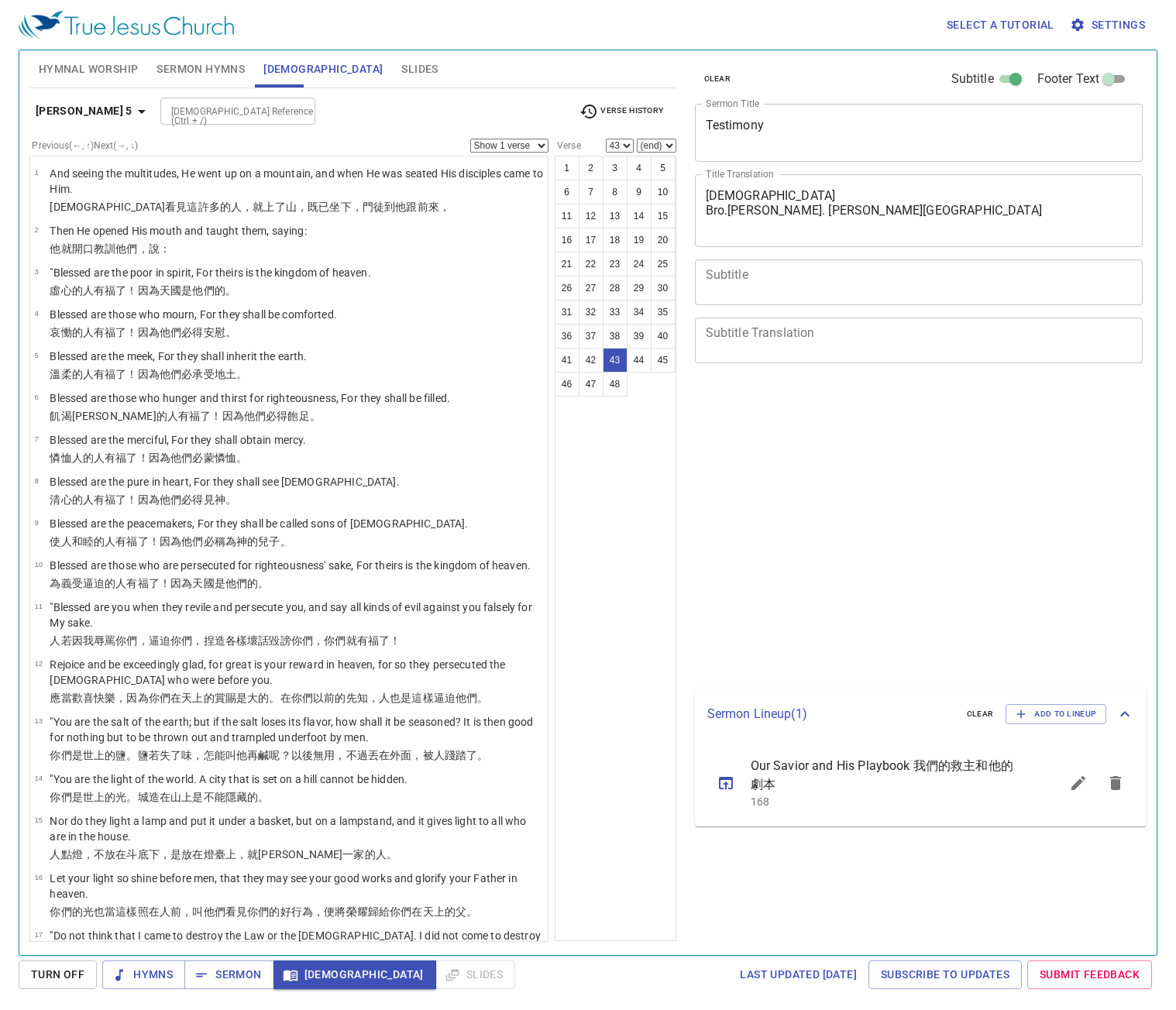
select select "43"
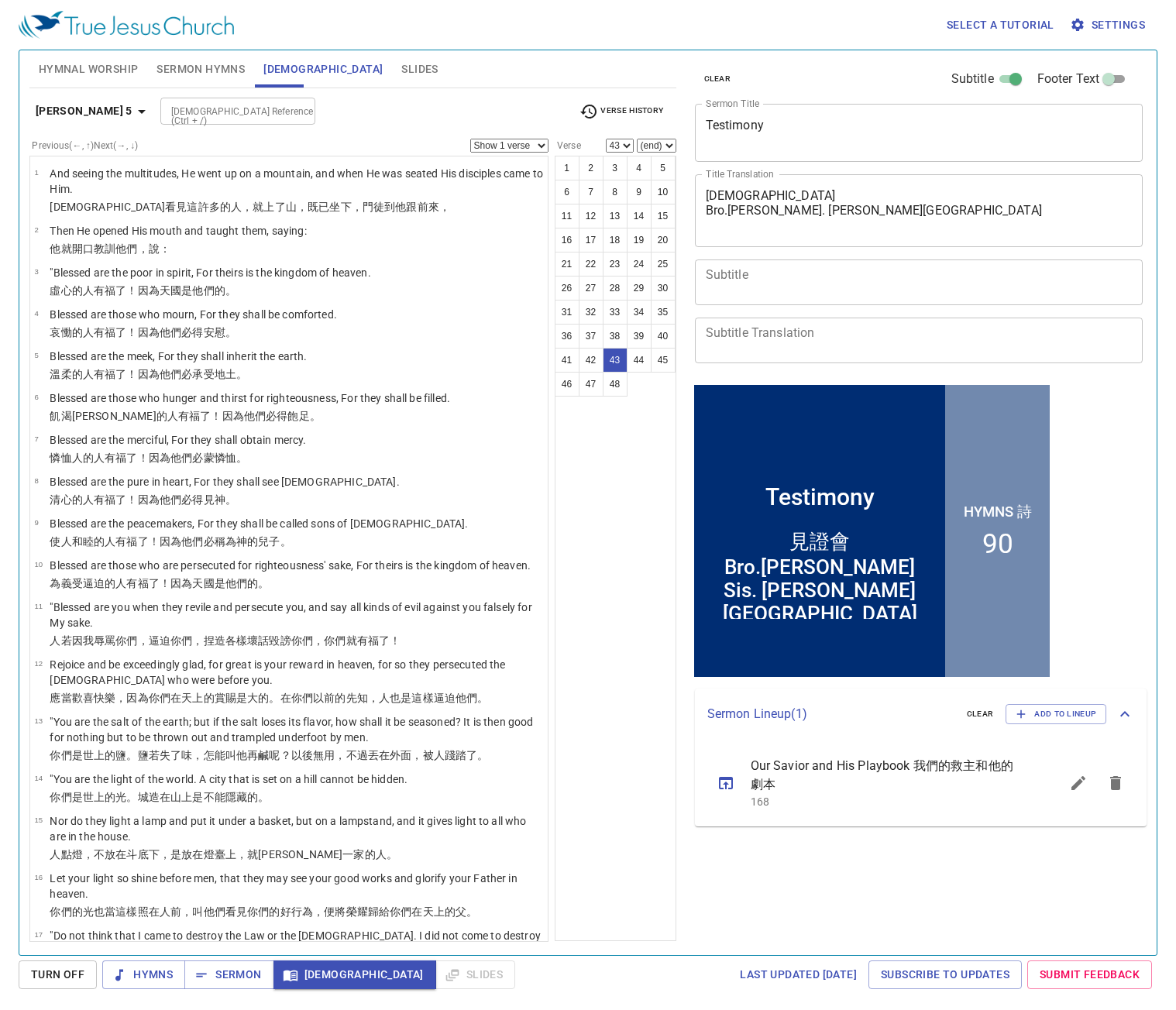
scroll to position [1747, 0]
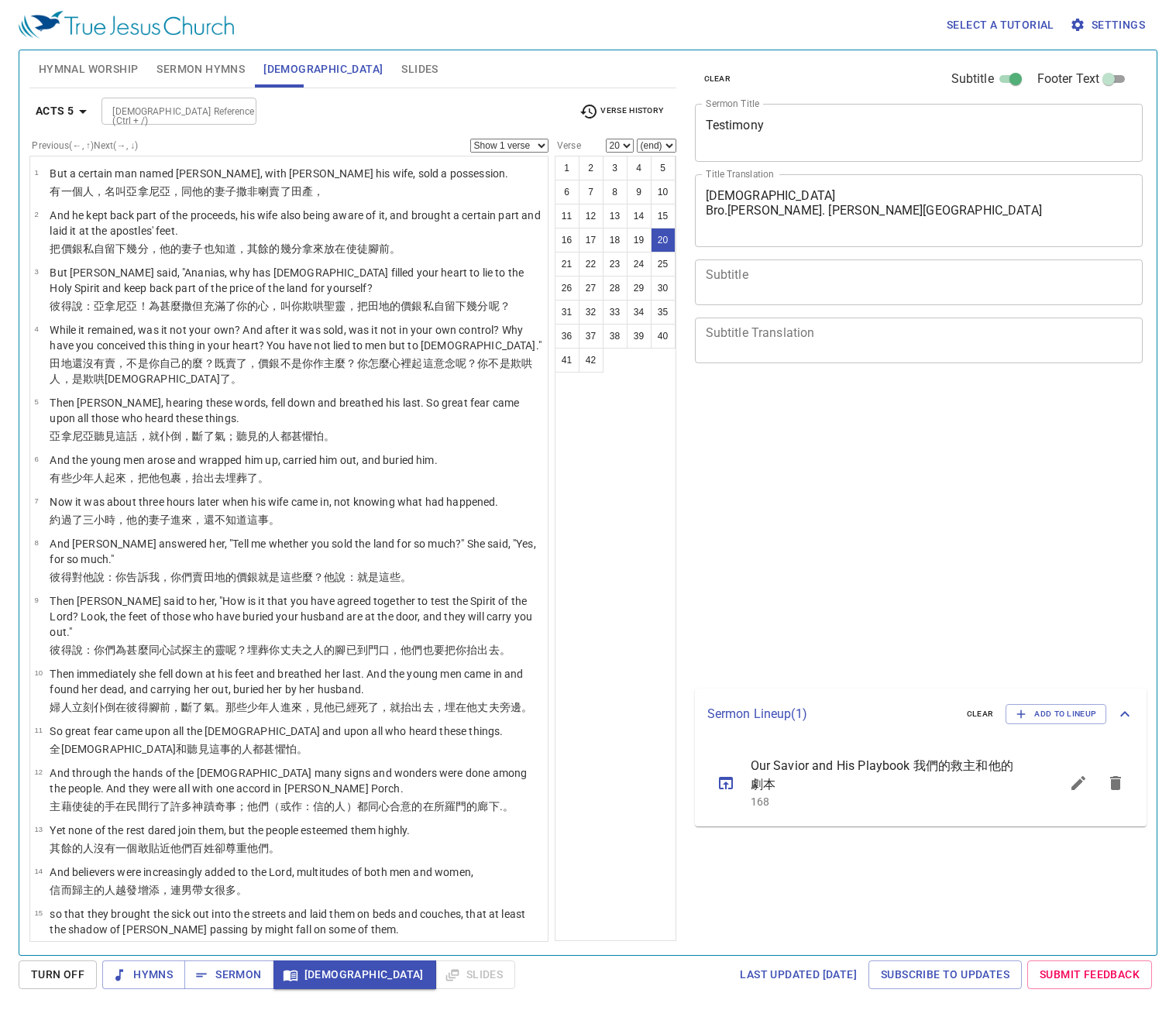
select select "20"
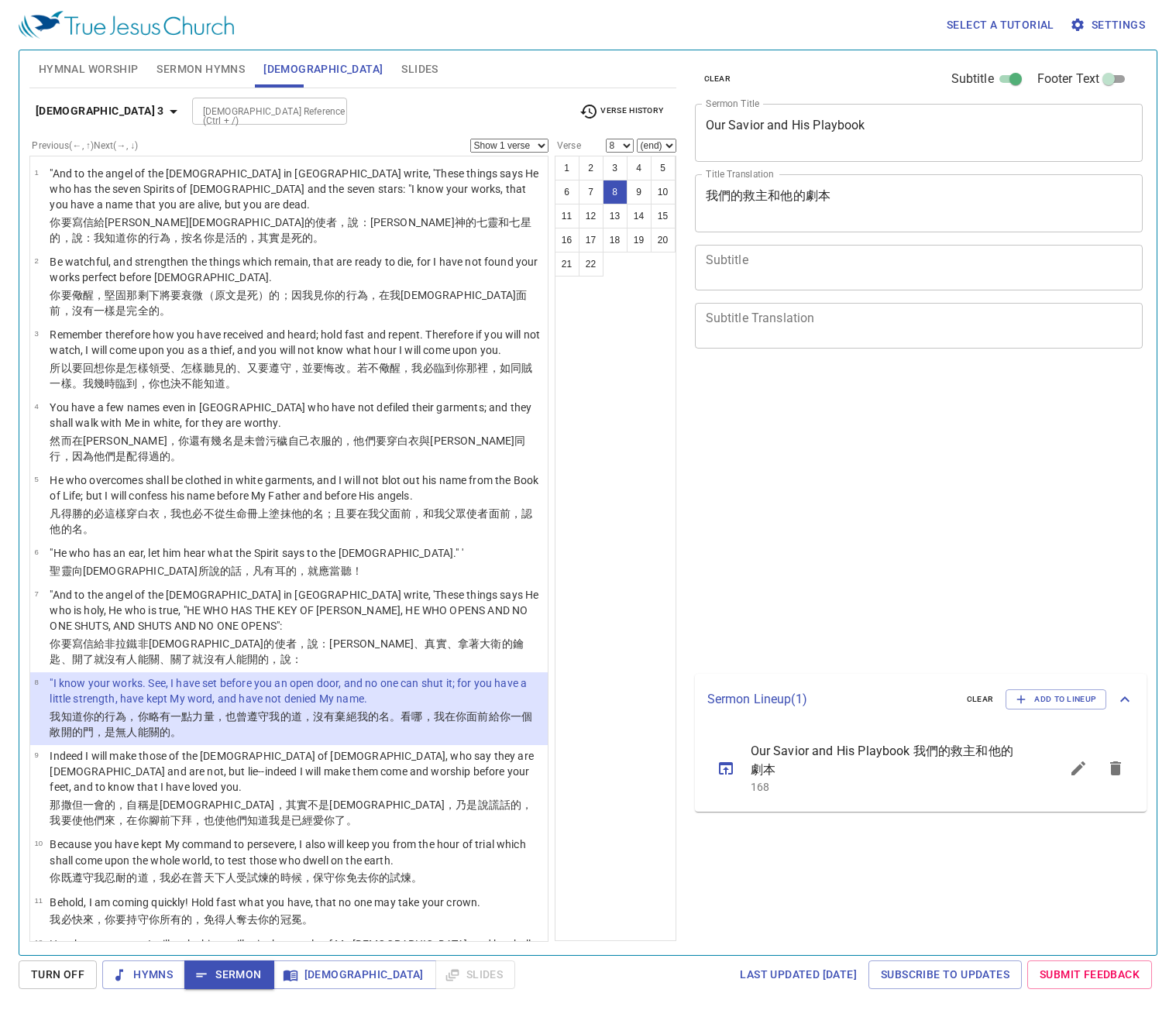
select select "8"
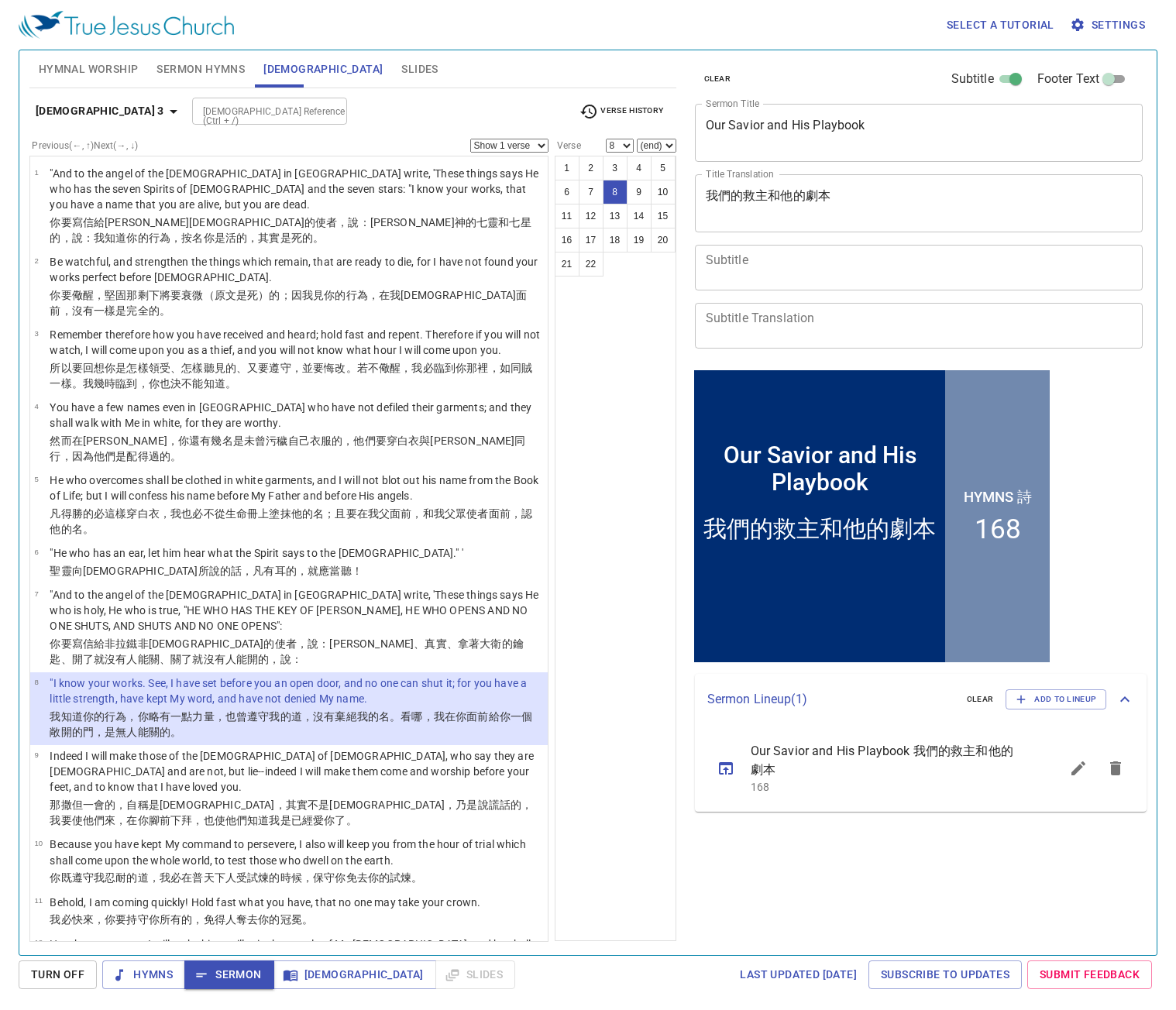
scroll to position [64, 0]
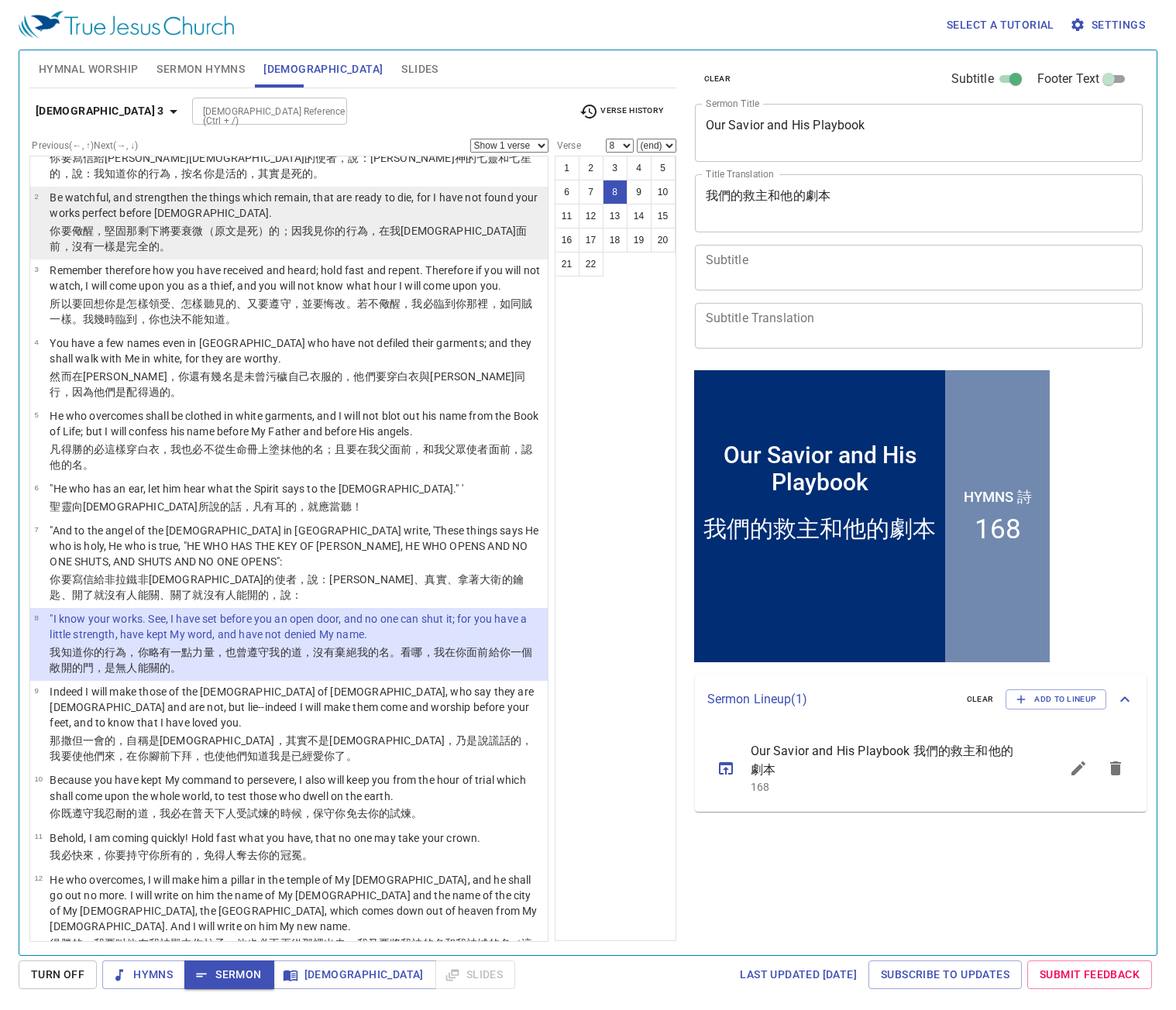
click at [495, 188] on div "Revelation 3 Bible Reference (Ctrl + /) Bible Reference (Ctrl + /) Verse Histor…" at bounding box center [352, 514] width 646 height 853
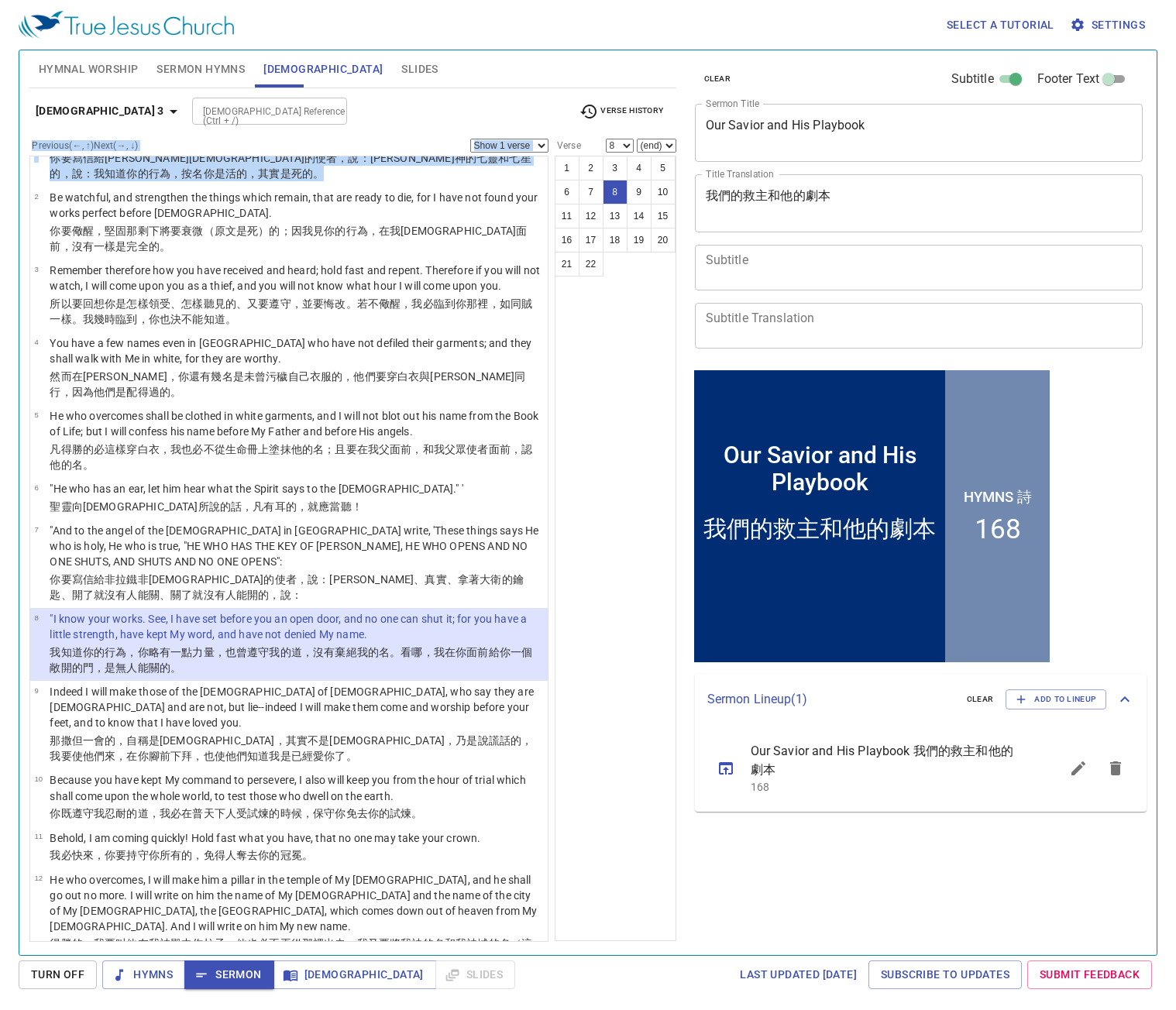
click at [441, 102] on div "Bible Reference (Ctrl + /) Bible Reference (Ctrl + /)" at bounding box center [379, 111] width 375 height 27
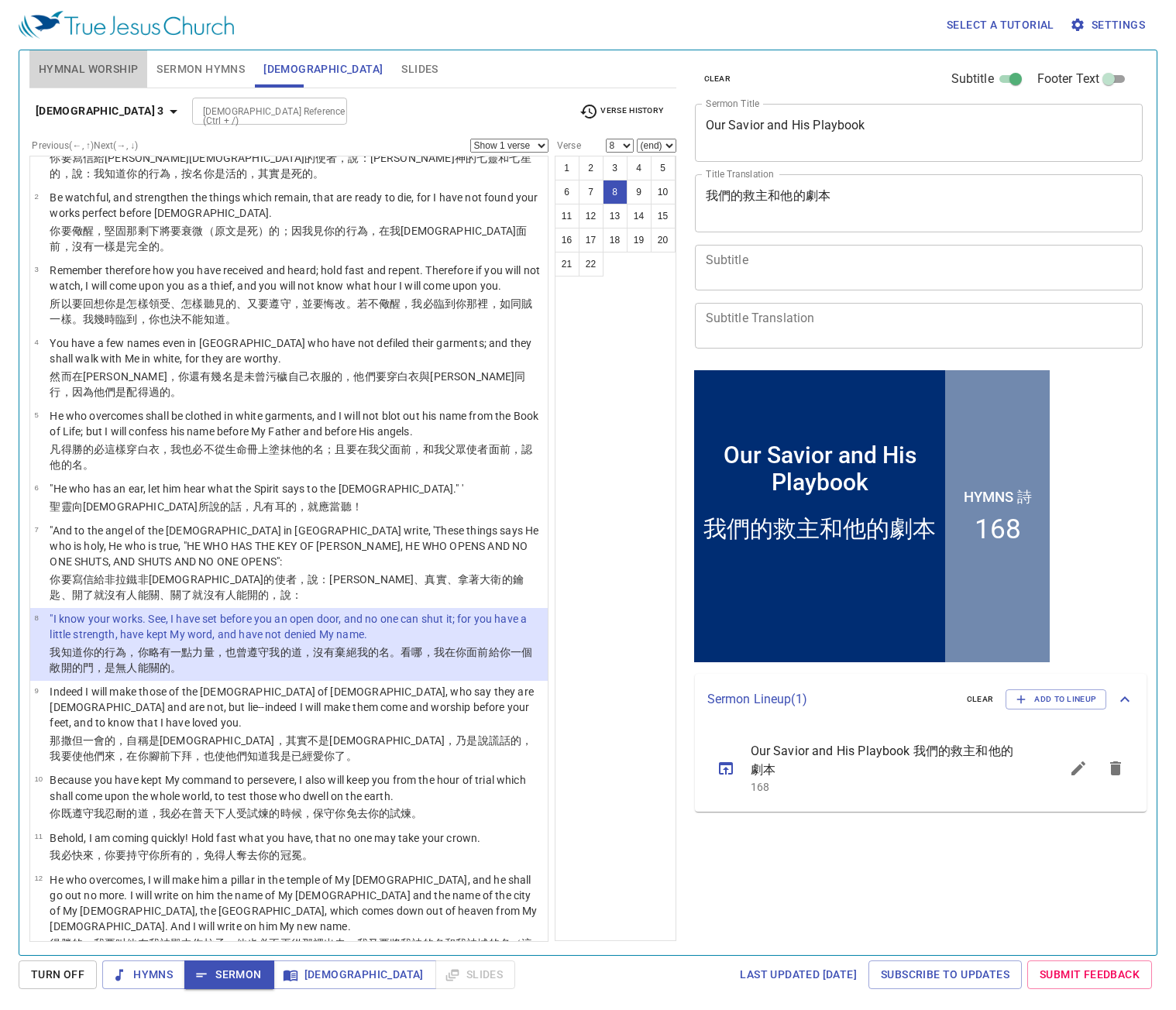
click at [87, 66] on span "Hymnal Worship" at bounding box center [89, 69] width 100 height 19
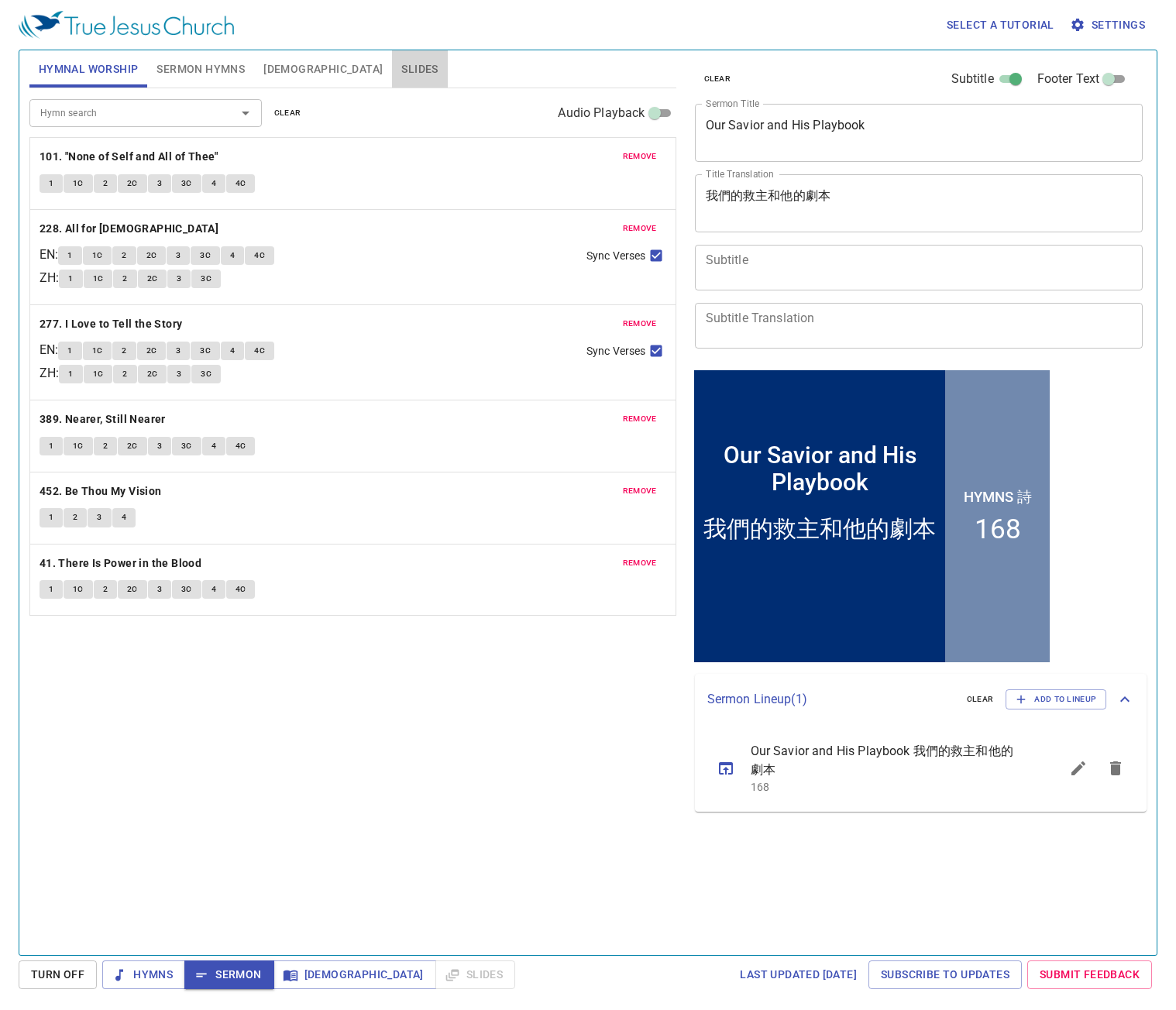
click at [402, 68] on span "Slides" at bounding box center [420, 69] width 36 height 19
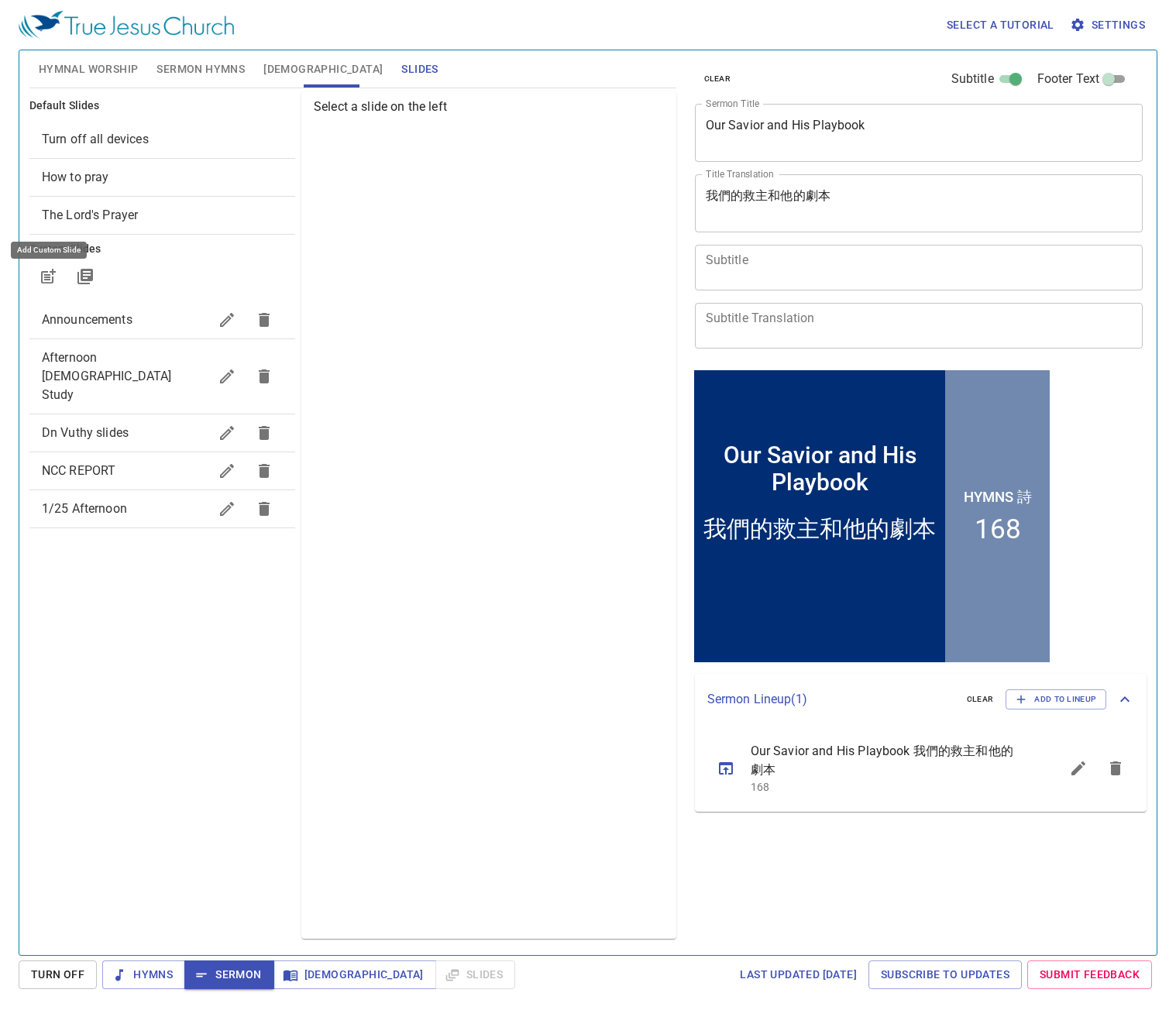
click at [55, 271] on icon "button" at bounding box center [50, 275] width 12 height 12
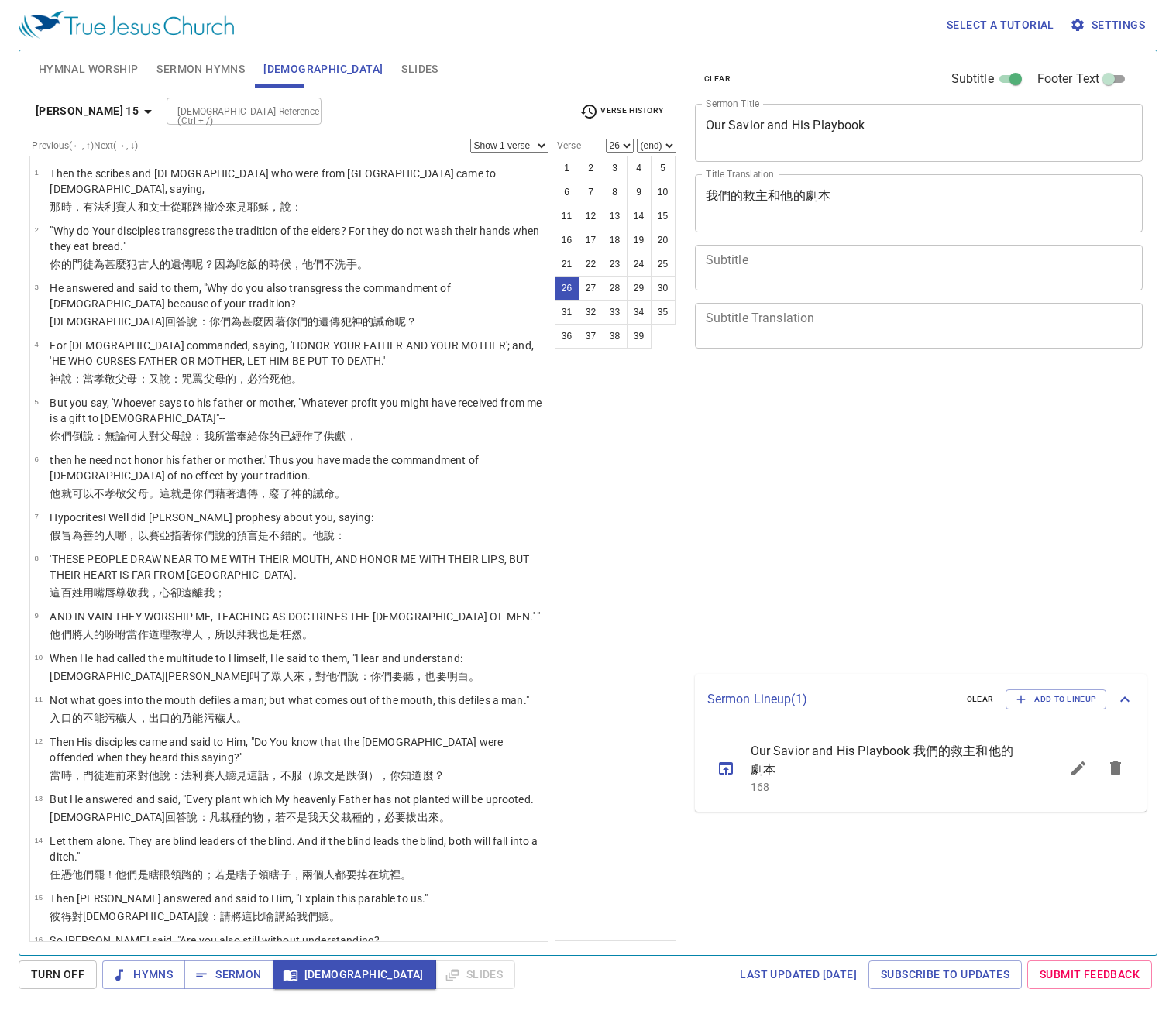
select select "26"
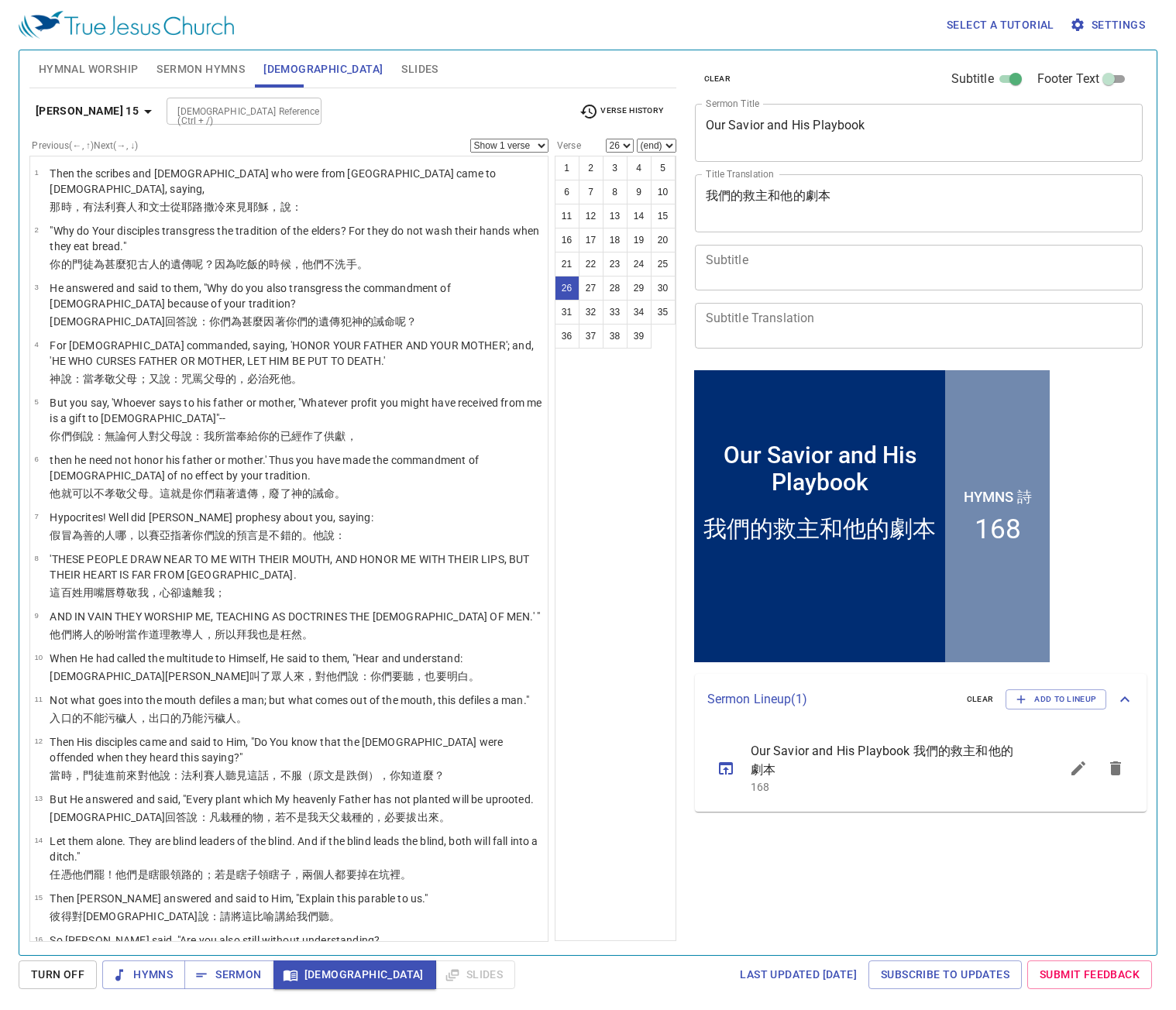
scroll to position [963, 0]
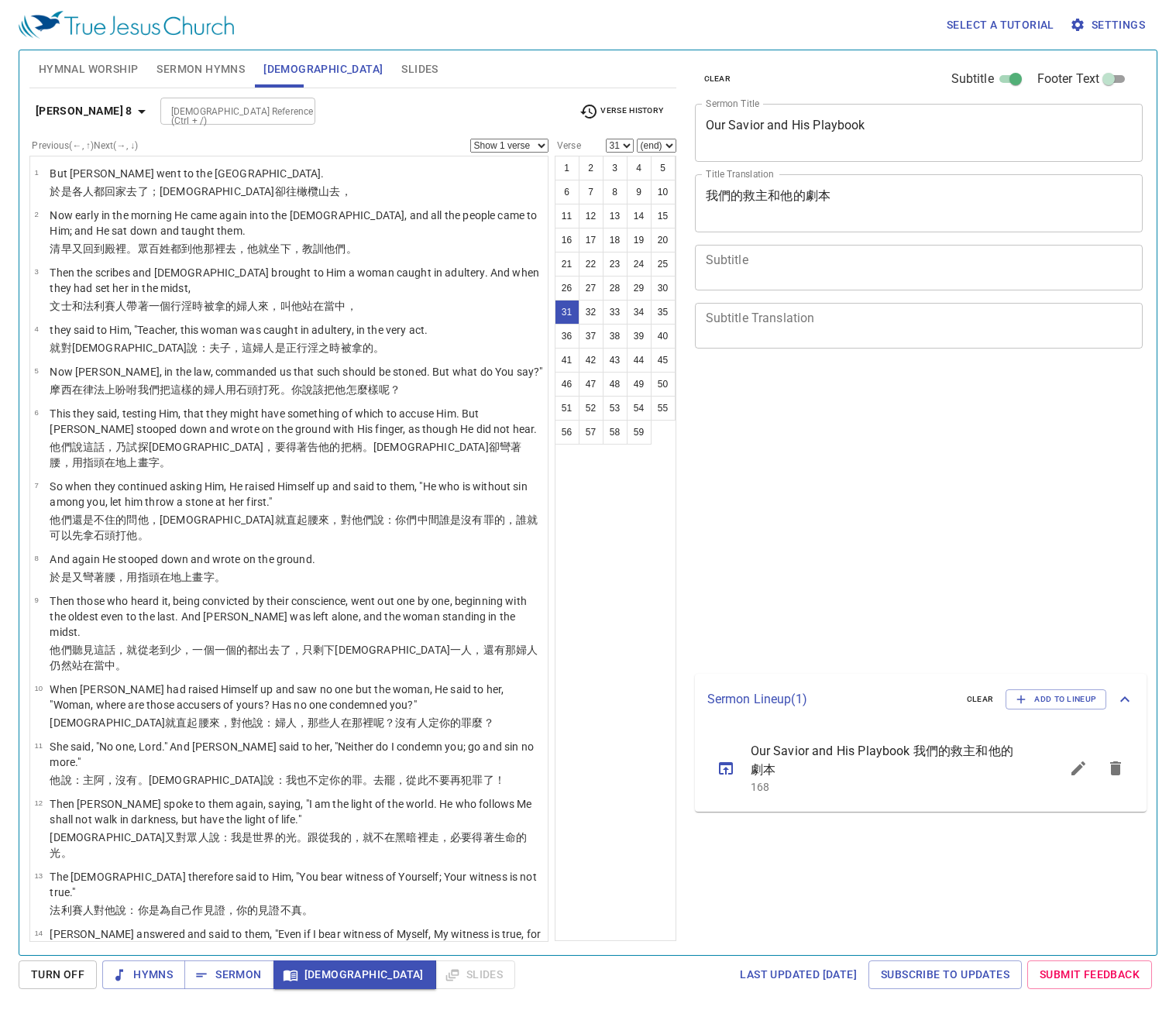
select select "31"
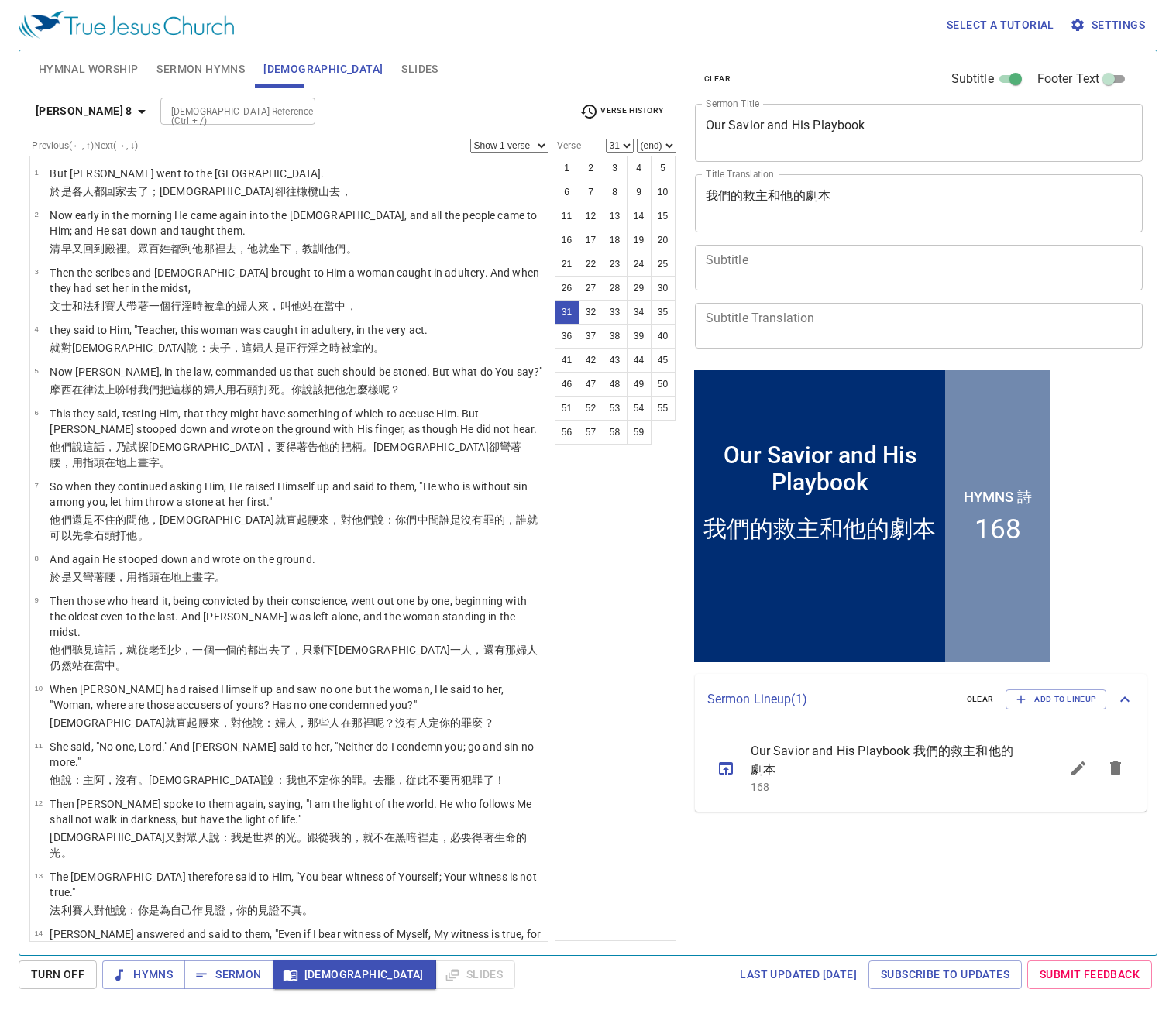
scroll to position [1254, 0]
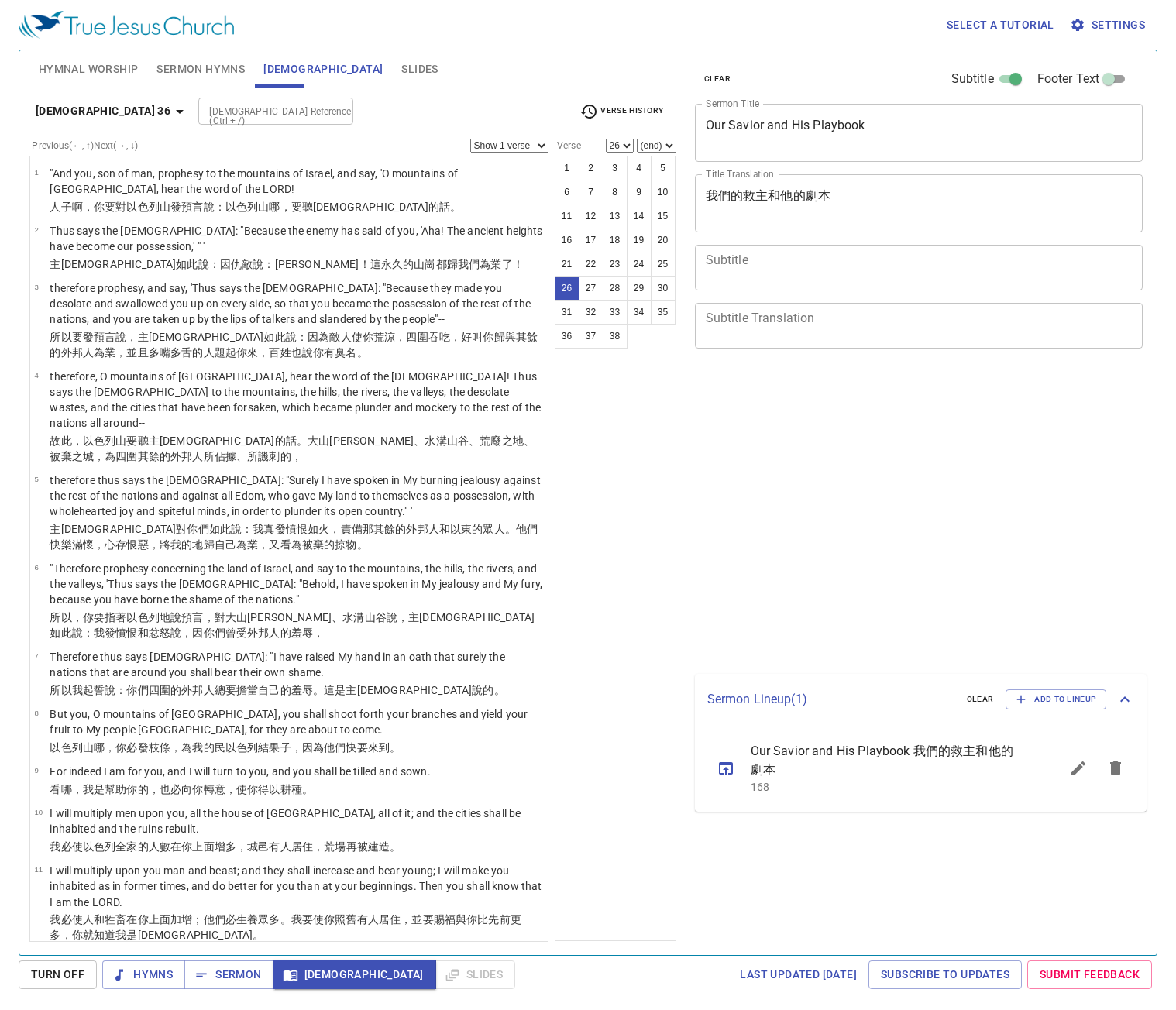
select select "26"
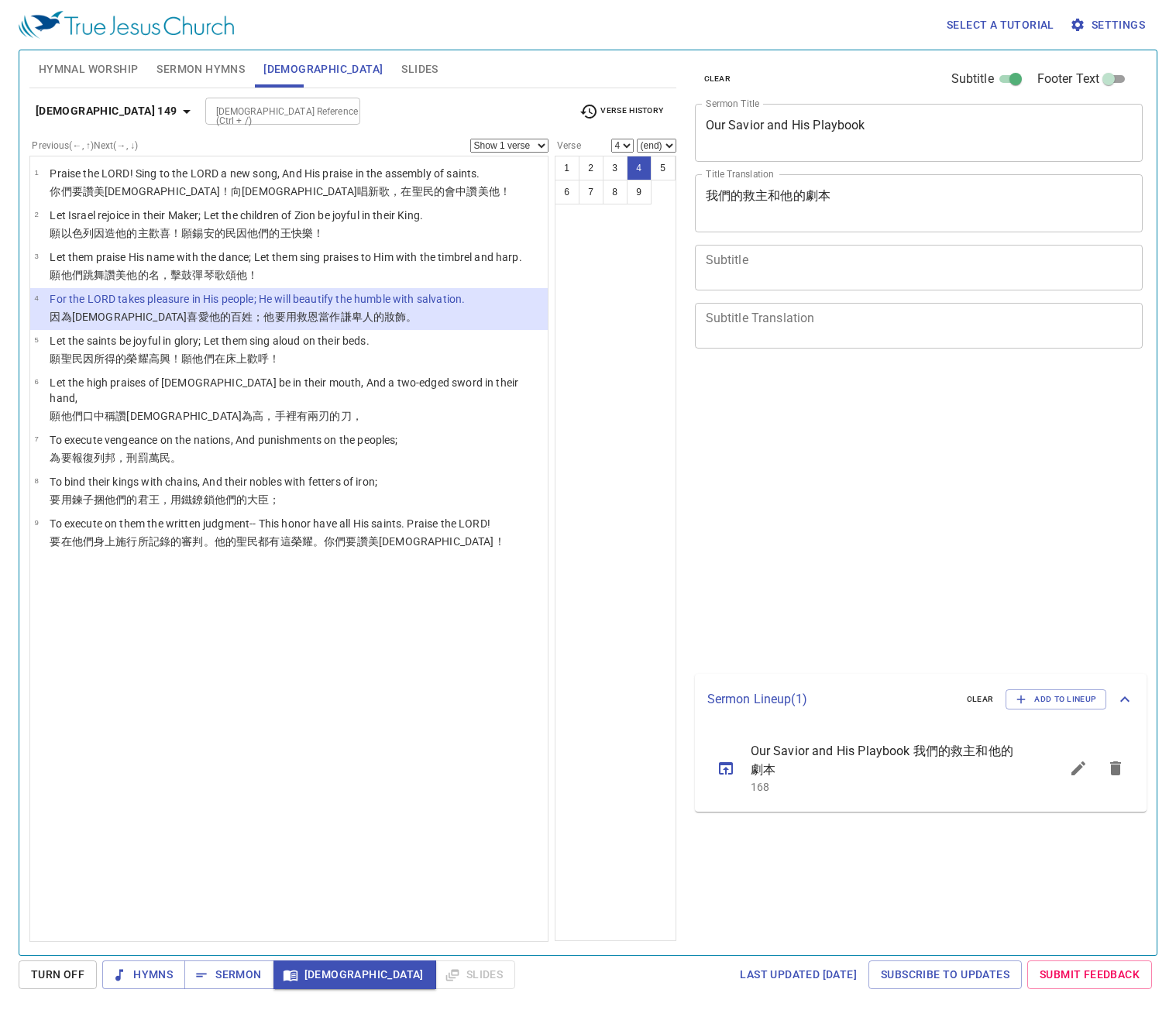
select select "4"
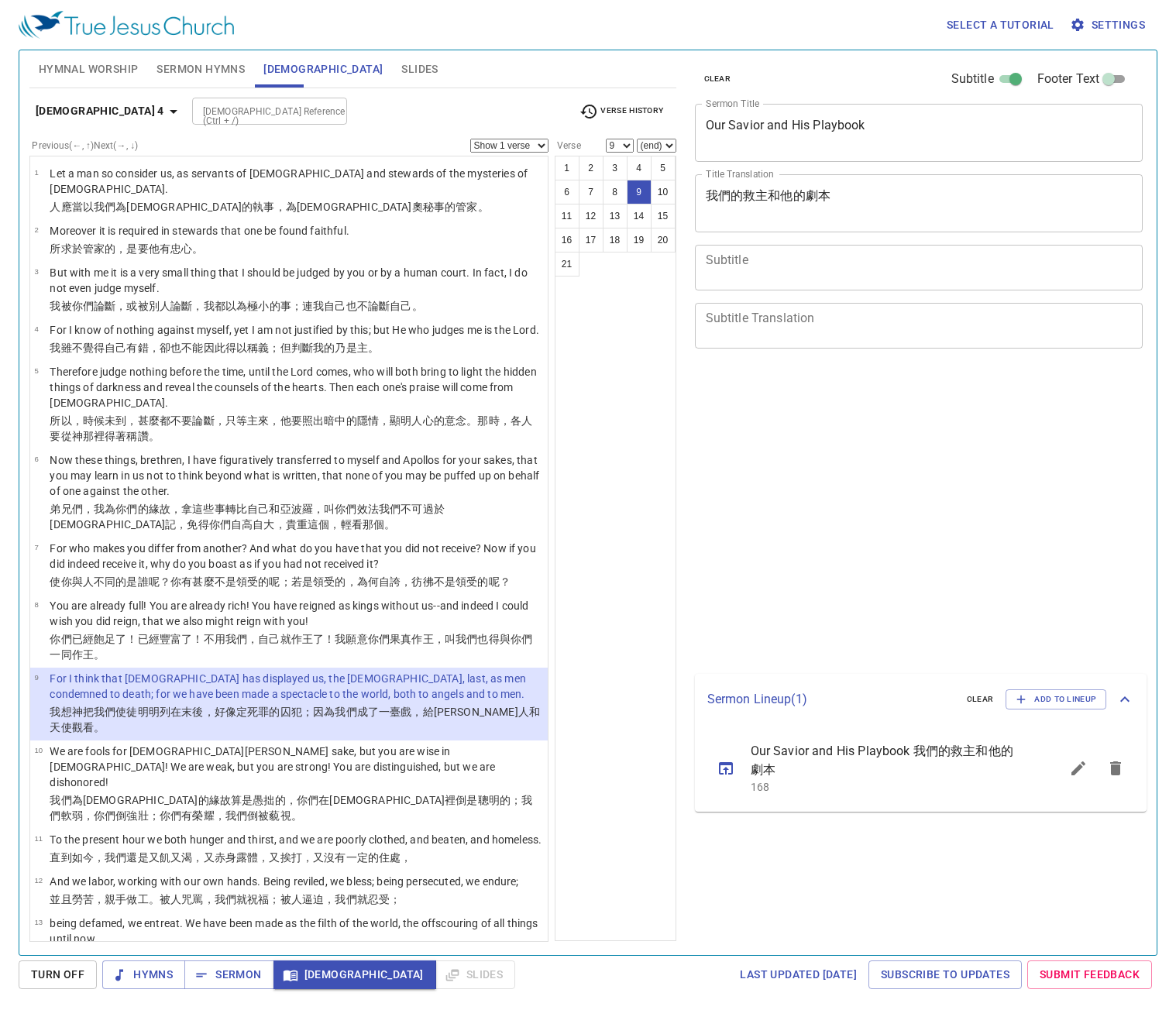
select select "9"
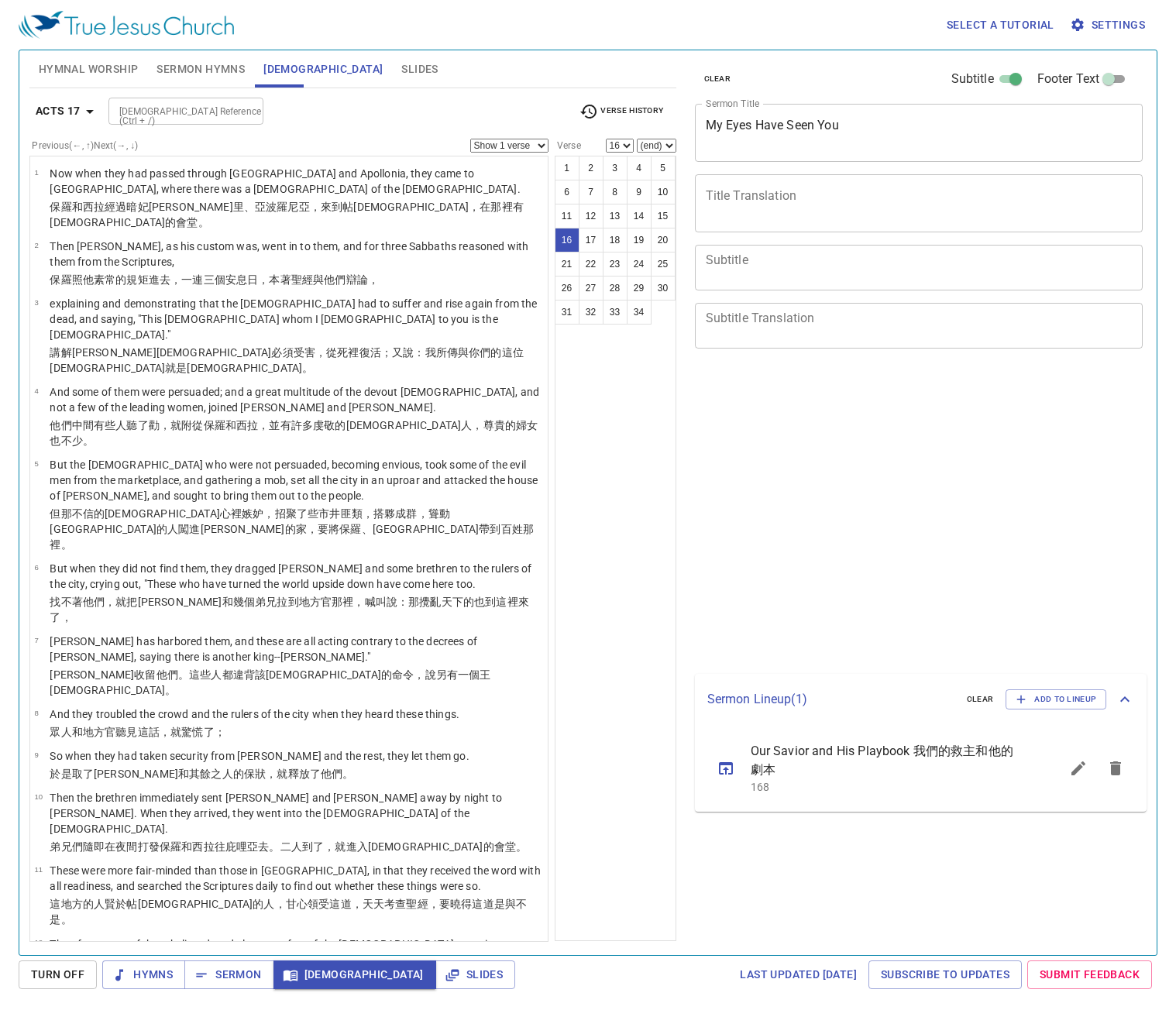
select select "16"
select select "23"
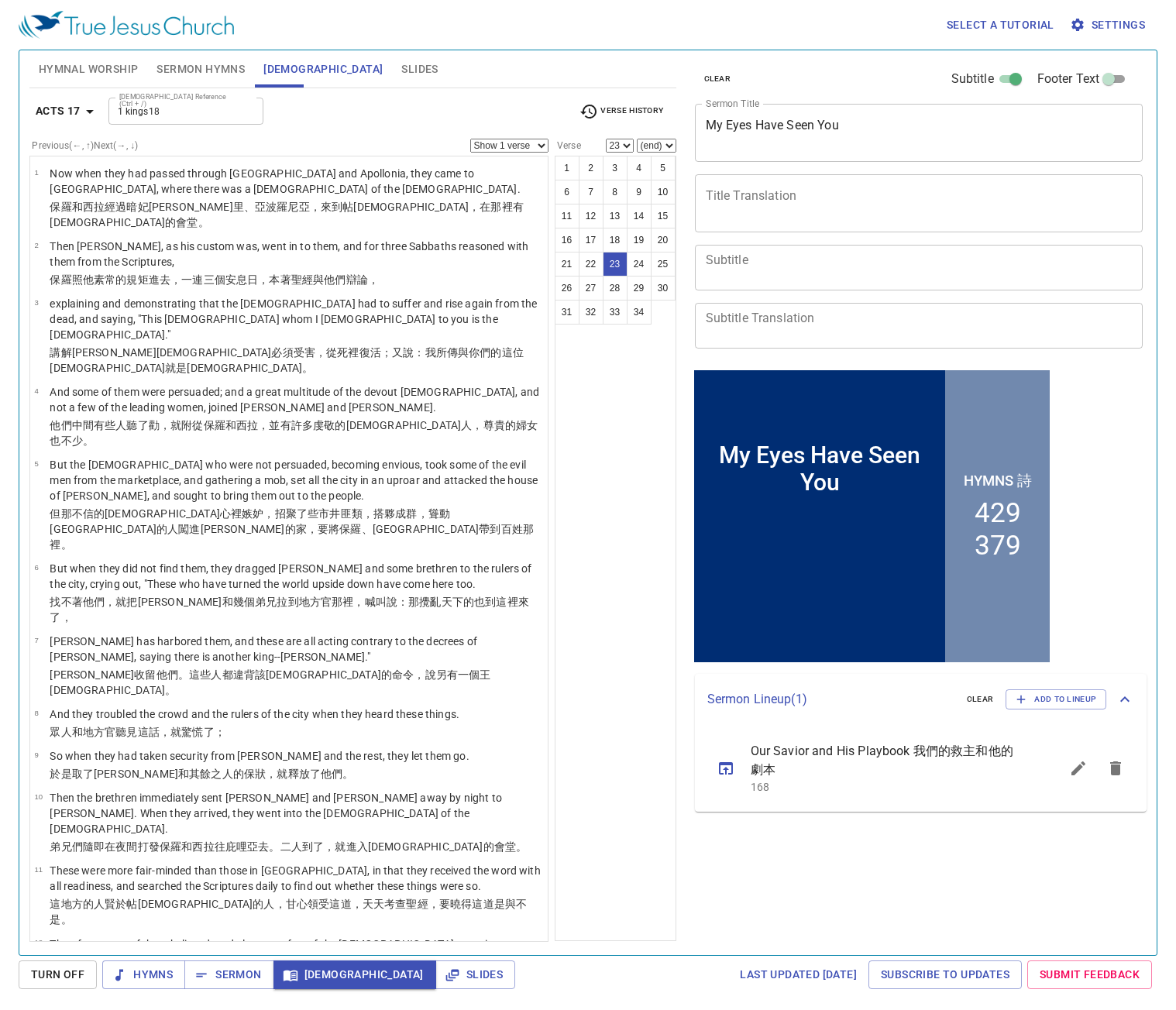
scroll to position [812, 0]
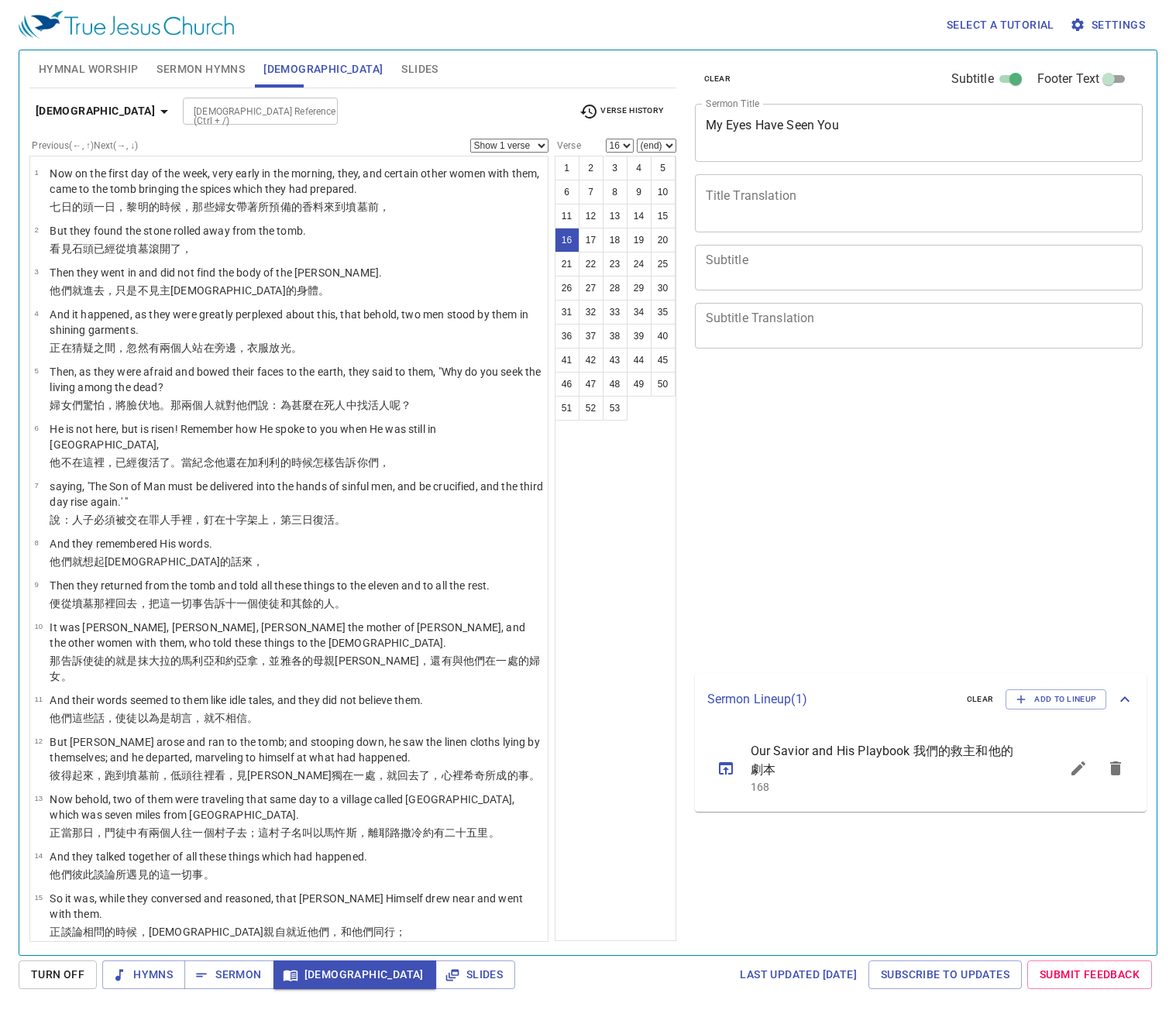
select select "16"
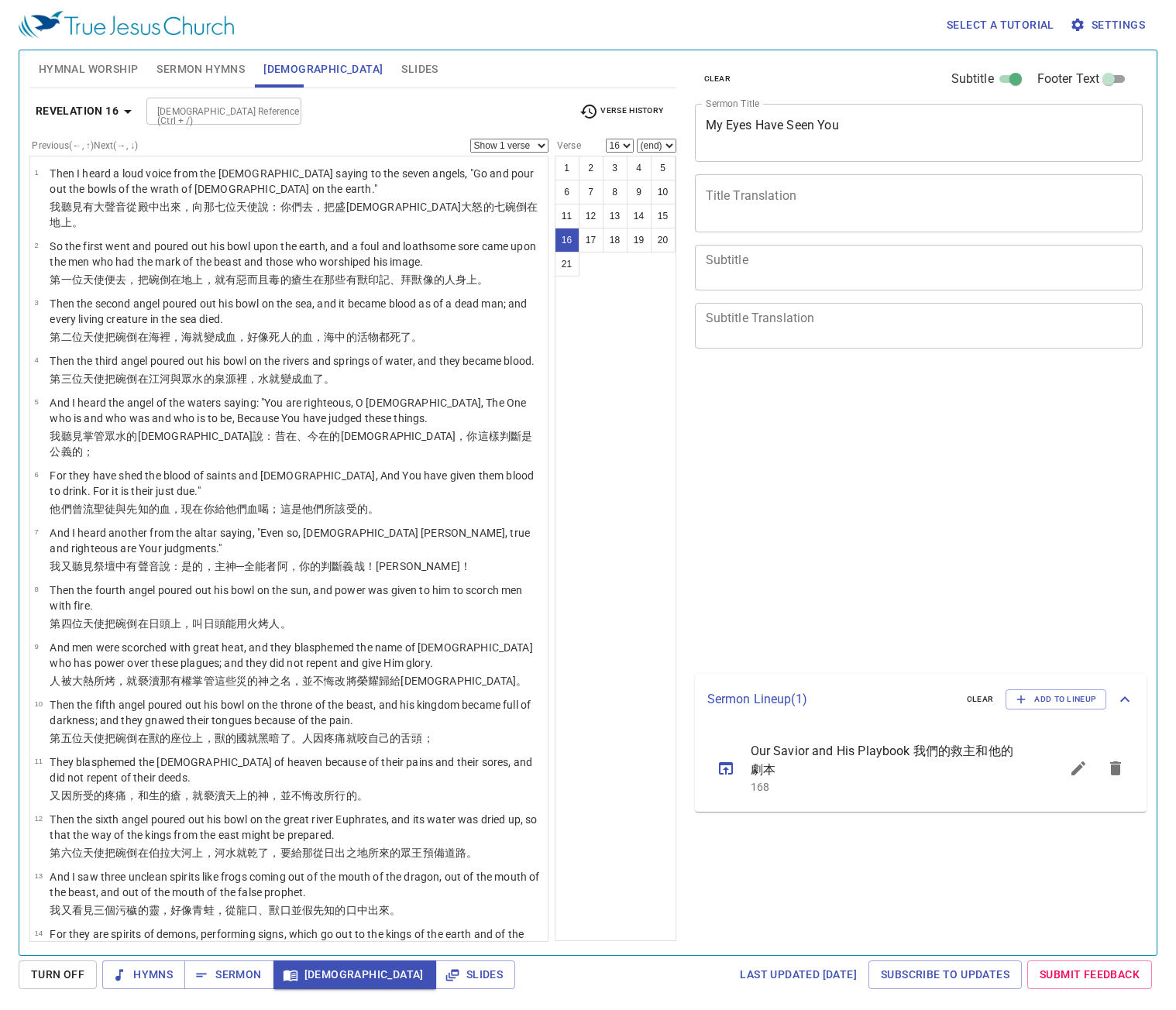
select select "16"
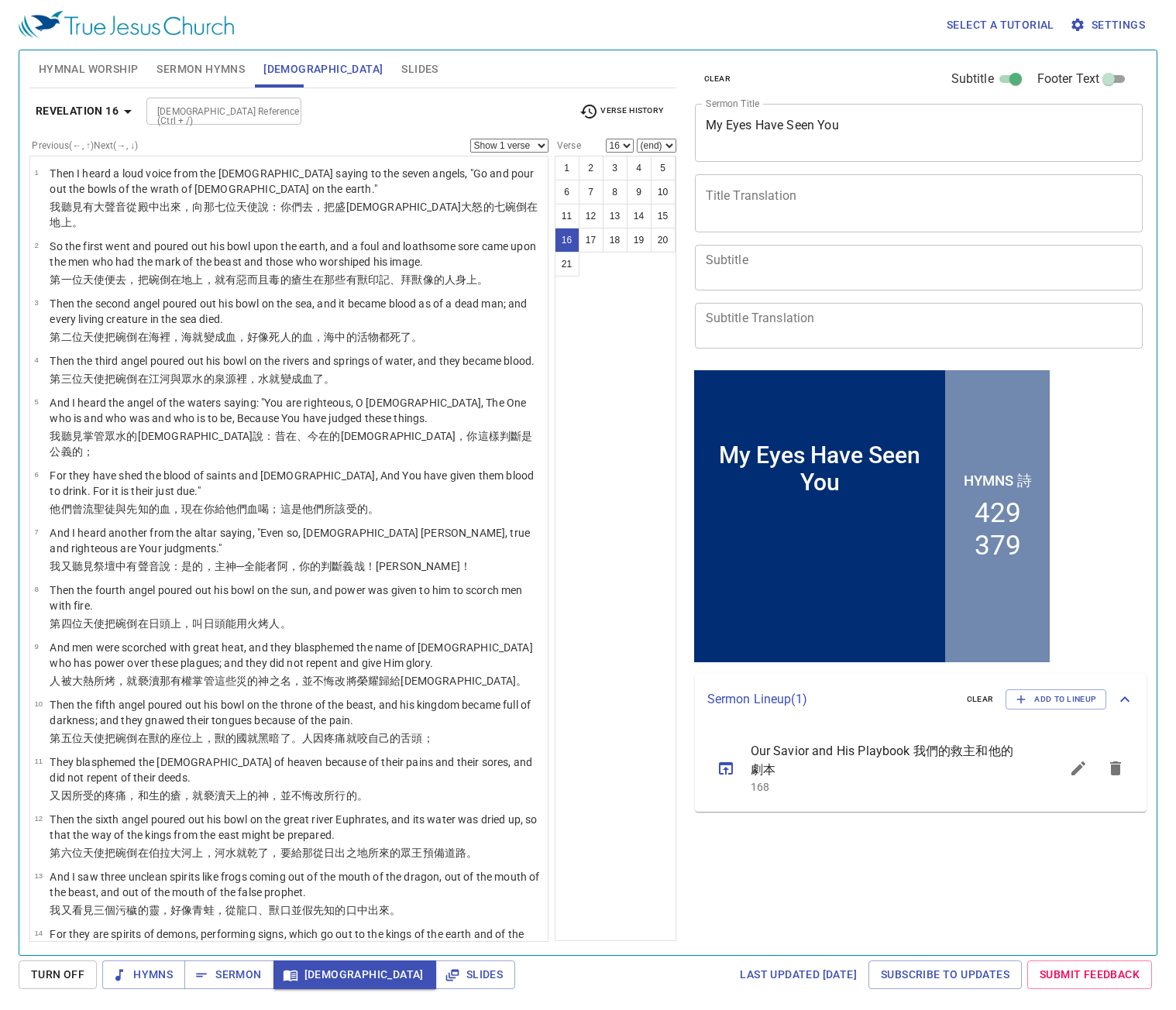
scroll to position [269, 0]
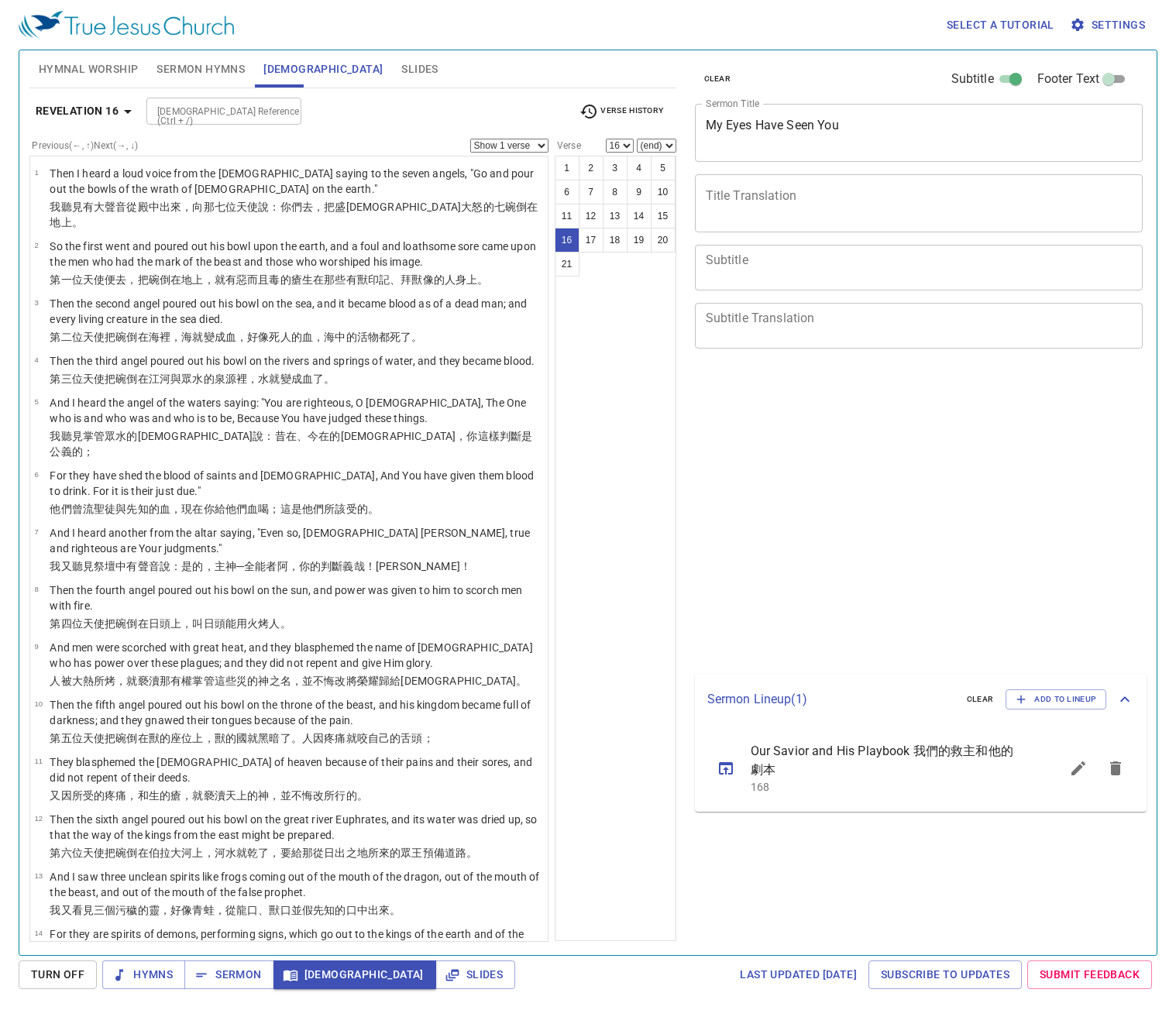
select select "16"
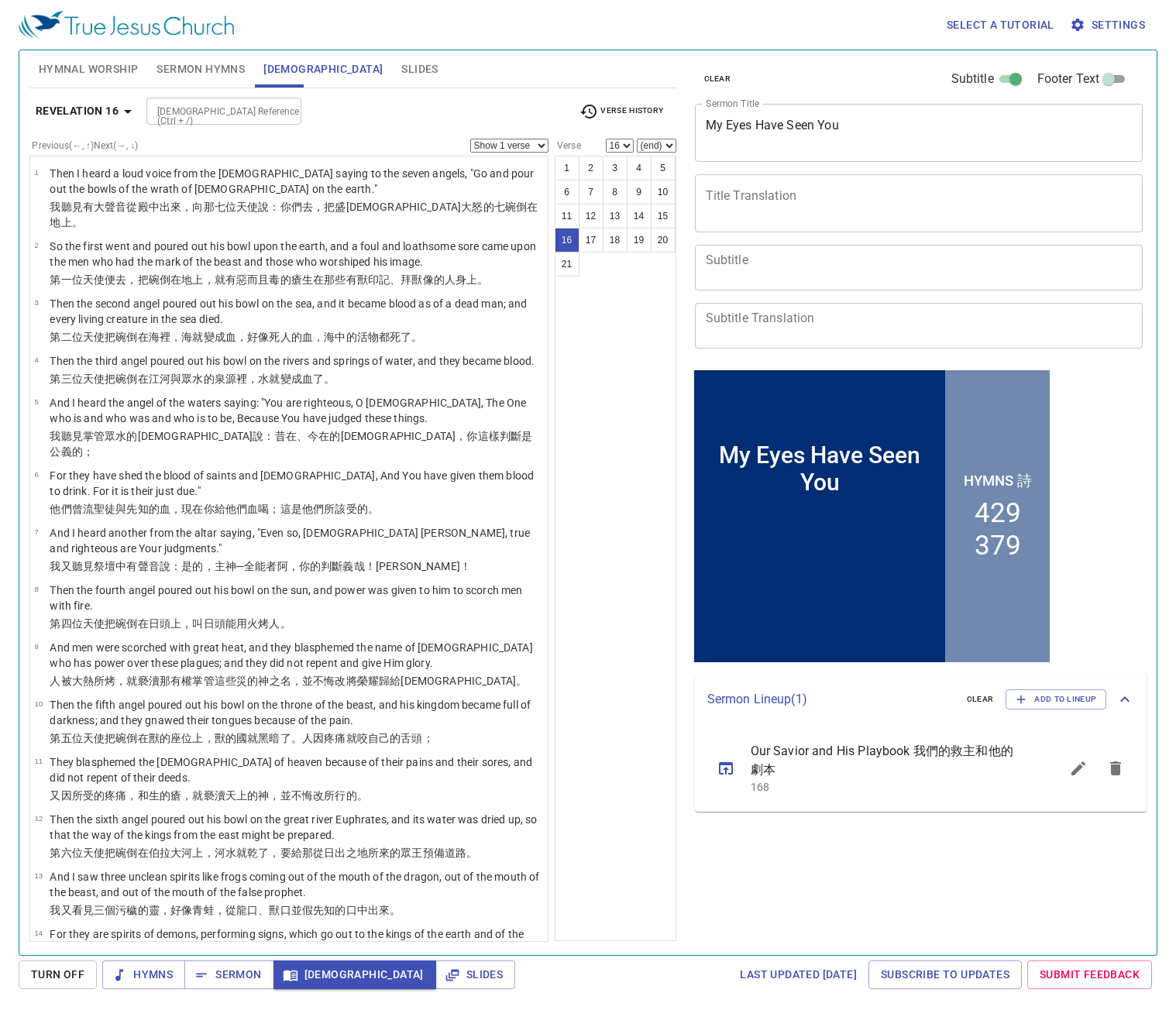
scroll to position [269, 0]
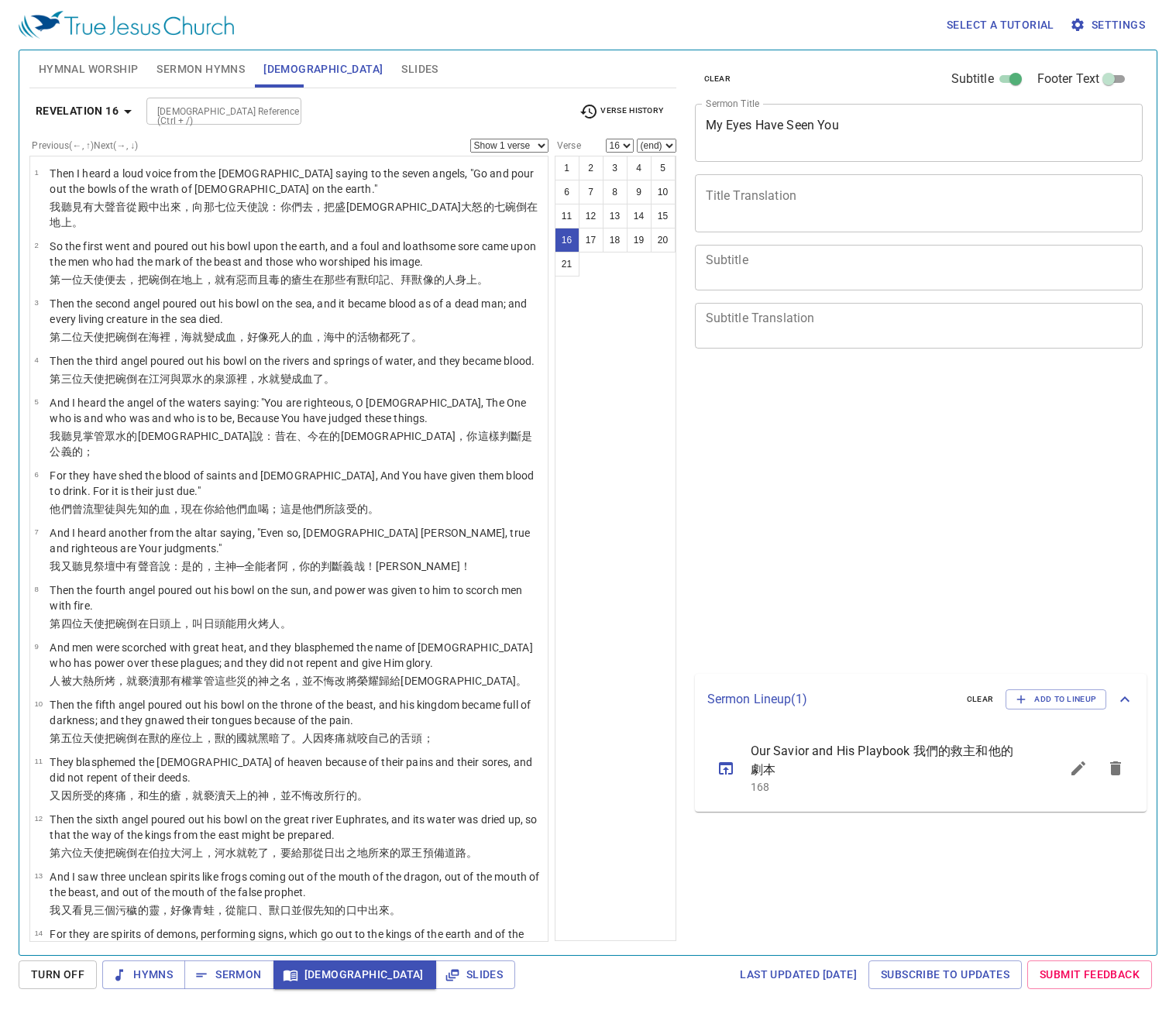
select select "16"
